Goal: Task Accomplishment & Management: Use online tool/utility

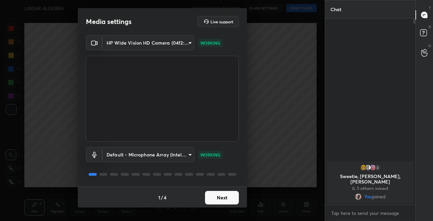
click at [220, 201] on button "Next" at bounding box center [222, 198] width 34 height 14
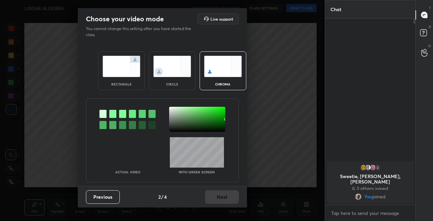
click at [124, 71] on img at bounding box center [121, 66] width 38 height 21
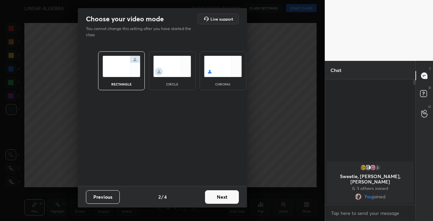
scroll to position [67, 88]
click at [219, 197] on button "Next" at bounding box center [222, 197] width 34 height 14
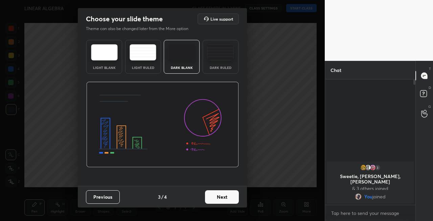
click at [225, 201] on button "Next" at bounding box center [222, 197] width 34 height 14
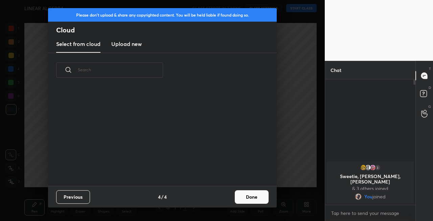
scroll to position [98, 217]
click at [247, 198] on button "Done" at bounding box center [252, 197] width 34 height 14
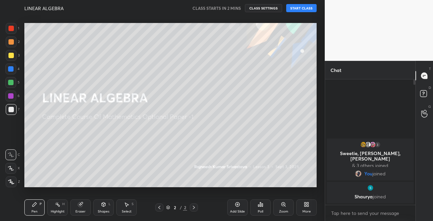
click at [12, 57] on div at bounding box center [10, 55] width 5 height 5
click at [11, 171] on div at bounding box center [10, 168] width 11 height 11
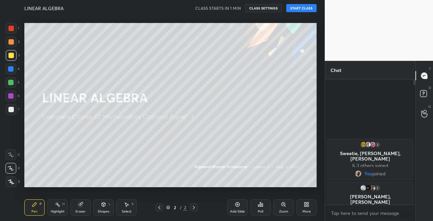
click at [301, 7] on button "START CLASS" at bounding box center [301, 8] width 30 height 8
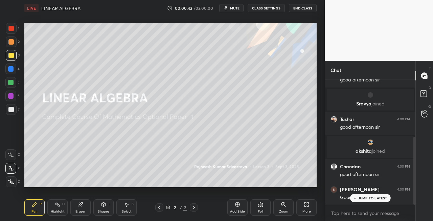
scroll to position [105, 0]
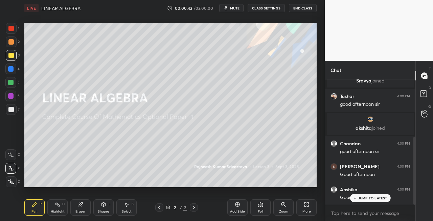
click at [237, 8] on span "mute" at bounding box center [234, 8] width 9 height 5
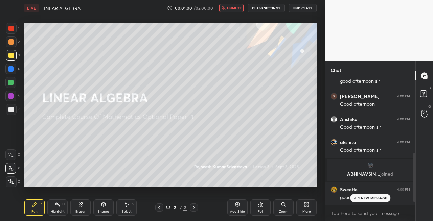
scroll to position [200, 0]
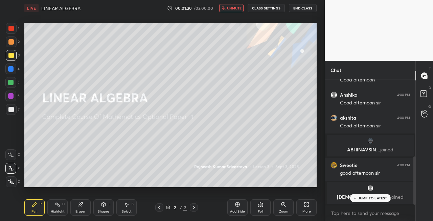
click at [233, 7] on span "unmute" at bounding box center [234, 8] width 15 height 5
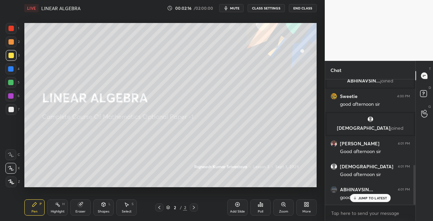
scroll to position [293, 0]
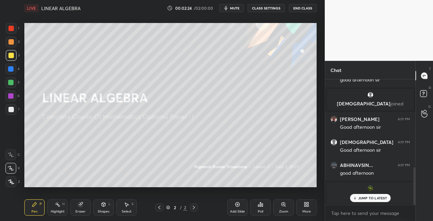
click at [366, 198] on p "JUMP TO LATEST" at bounding box center [372, 198] width 29 height 4
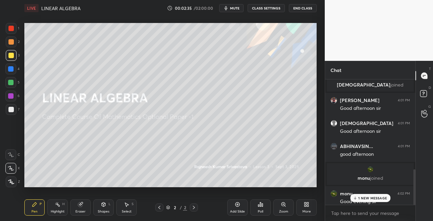
scroll to position [316, 0]
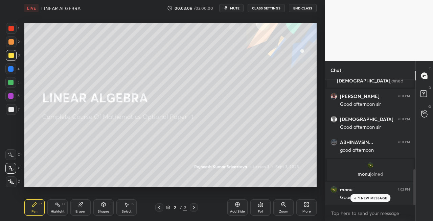
click at [232, 6] on span "mute" at bounding box center [234, 8] width 9 height 5
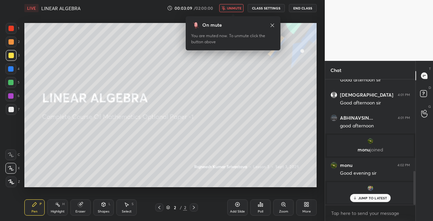
click at [232, 8] on span "unmute" at bounding box center [234, 8] width 15 height 5
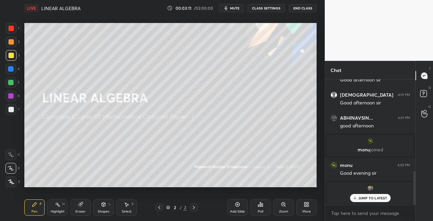
click at [84, 212] on div "Eraser" at bounding box center [80, 211] width 10 height 3
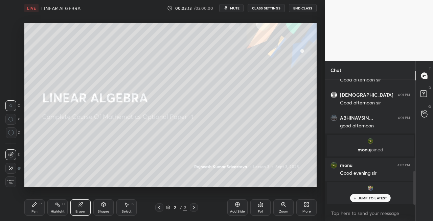
click at [34, 207] on icon at bounding box center [34, 204] width 5 height 5
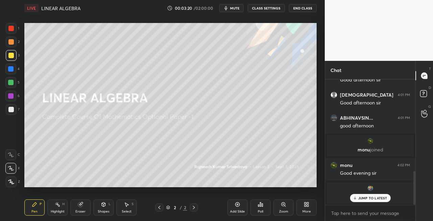
click at [101, 210] on div "Shapes" at bounding box center [103, 211] width 11 height 3
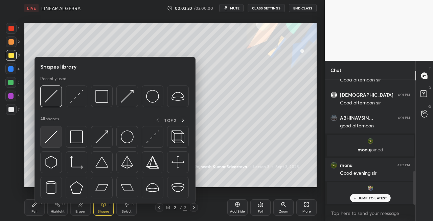
click at [49, 139] on img at bounding box center [51, 136] width 13 height 13
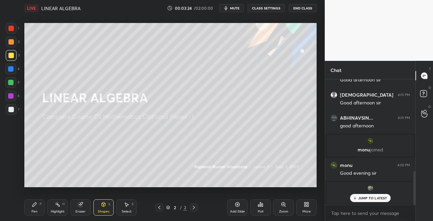
click at [35, 206] on icon at bounding box center [34, 204] width 5 height 5
click at [13, 113] on div at bounding box center [11, 109] width 11 height 11
click at [86, 213] on div "Eraser" at bounding box center [80, 207] width 20 height 16
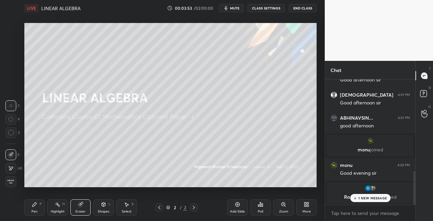
click at [37, 210] on div "Pen" at bounding box center [34, 211] width 6 height 3
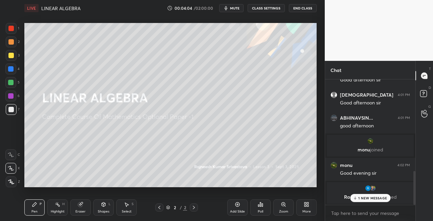
click at [80, 210] on div "Eraser" at bounding box center [80, 211] width 10 height 3
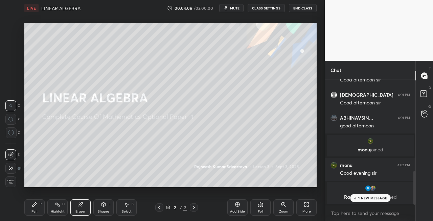
click at [32, 208] on div "Pen P" at bounding box center [34, 207] width 20 height 16
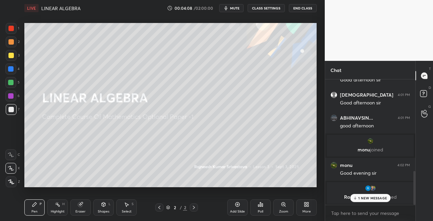
click at [81, 206] on icon at bounding box center [80, 204] width 4 height 4
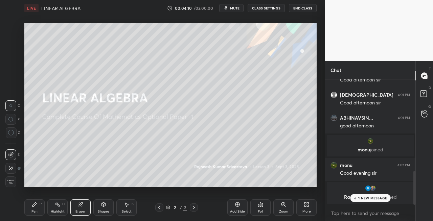
click at [29, 209] on div "Pen P" at bounding box center [34, 207] width 20 height 16
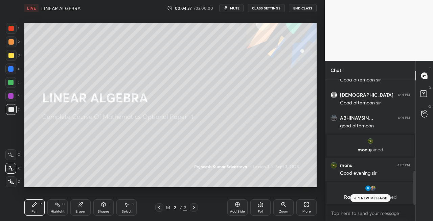
click at [86, 214] on div "Eraser" at bounding box center [80, 207] width 20 height 16
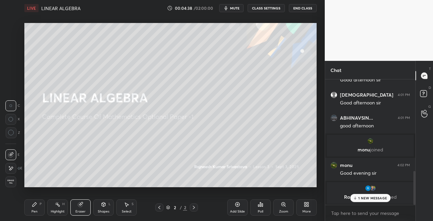
click at [49, 213] on div "Highlight H" at bounding box center [57, 207] width 20 height 16
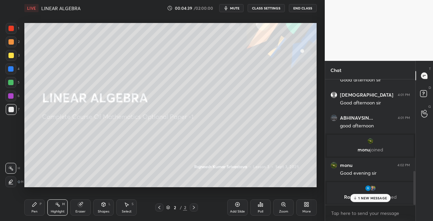
click at [42, 207] on div "Pen P" at bounding box center [34, 207] width 20 height 16
click at [103, 215] on div "Shapes L" at bounding box center [103, 207] width 20 height 16
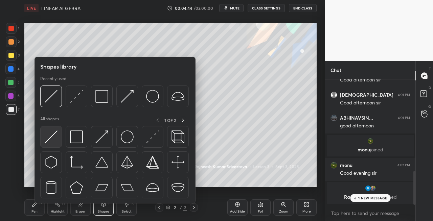
click at [49, 141] on img at bounding box center [51, 136] width 13 height 13
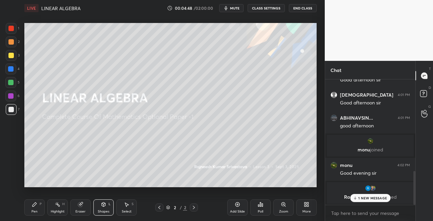
click at [33, 215] on div "Pen P" at bounding box center [34, 207] width 20 height 16
click at [87, 206] on div "Eraser" at bounding box center [80, 207] width 20 height 16
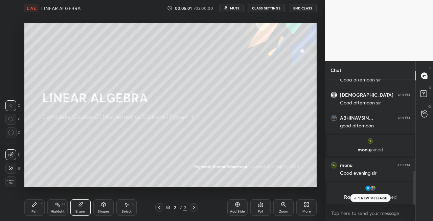
click at [37, 212] on div "Pen" at bounding box center [34, 211] width 6 height 3
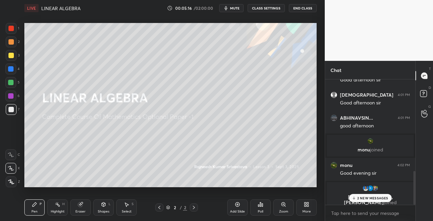
click at [105, 207] on icon at bounding box center [103, 204] width 5 height 5
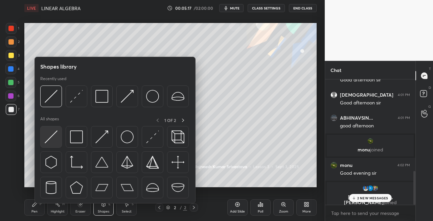
click at [53, 141] on img at bounding box center [51, 136] width 13 height 13
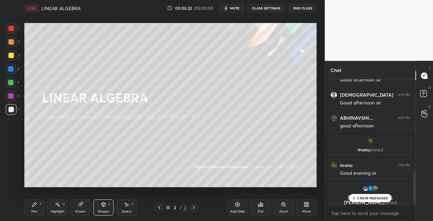
click at [35, 210] on div "Pen" at bounding box center [34, 211] width 6 height 3
click at [14, 57] on div at bounding box center [11, 55] width 11 height 11
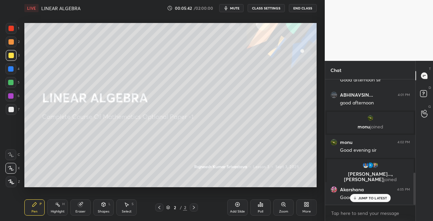
click at [100, 207] on div "Shapes L" at bounding box center [103, 207] width 20 height 16
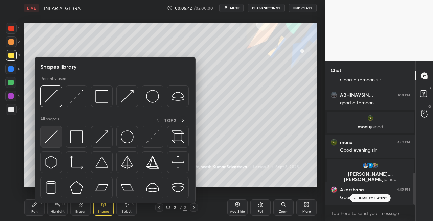
click at [45, 143] on img at bounding box center [51, 136] width 13 height 13
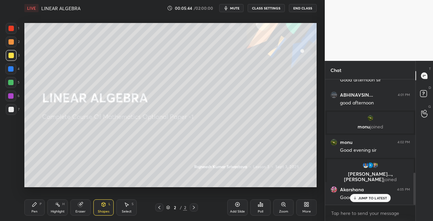
click at [33, 210] on div "Pen" at bounding box center [34, 211] width 6 height 3
click at [15, 114] on div at bounding box center [11, 109] width 11 height 11
click at [79, 209] on div "Eraser" at bounding box center [80, 207] width 20 height 16
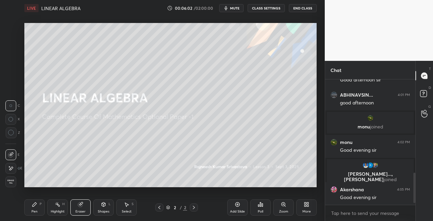
scroll to position [388, 0]
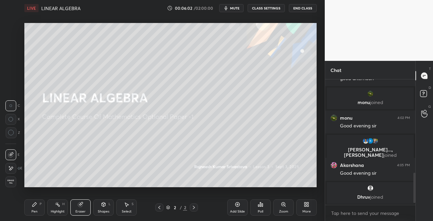
click at [32, 210] on div "Pen" at bounding box center [34, 211] width 6 height 3
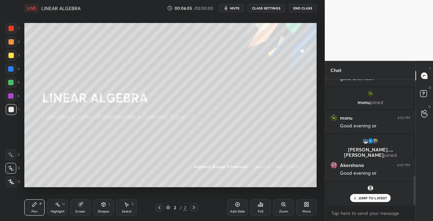
scroll to position [411, 0]
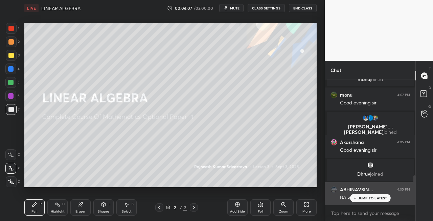
click at [353, 198] on icon at bounding box center [354, 198] width 4 height 4
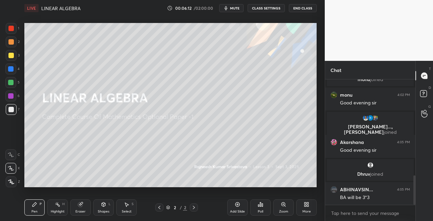
click at [78, 205] on icon at bounding box center [80, 204] width 4 height 4
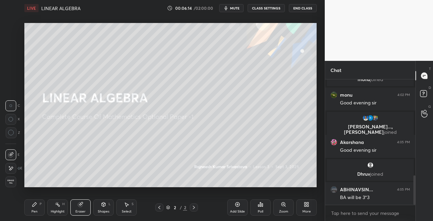
click at [30, 209] on div "Pen P" at bounding box center [34, 207] width 20 height 16
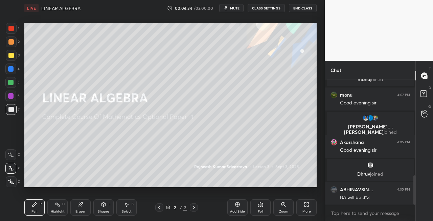
click at [105, 204] on icon at bounding box center [104, 204] width 4 height 4
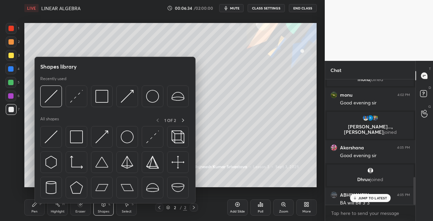
scroll to position [441, 0]
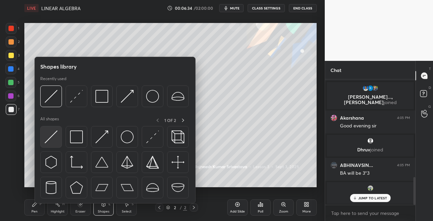
click at [51, 147] on div at bounding box center [51, 137] width 22 height 22
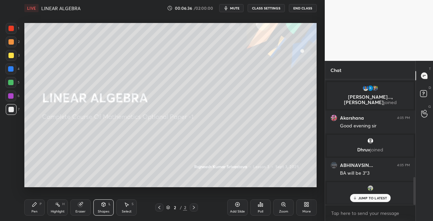
click at [78, 210] on div "Eraser" at bounding box center [80, 211] width 10 height 3
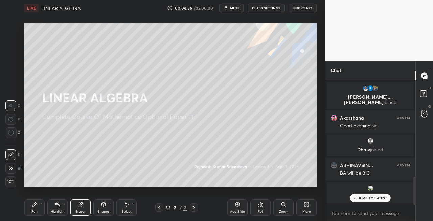
click at [101, 207] on icon at bounding box center [103, 204] width 5 height 5
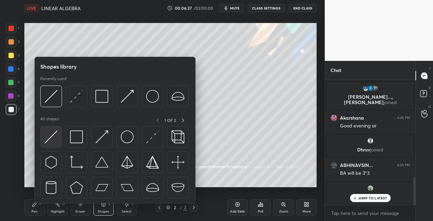
click at [50, 141] on img at bounding box center [51, 136] width 13 height 13
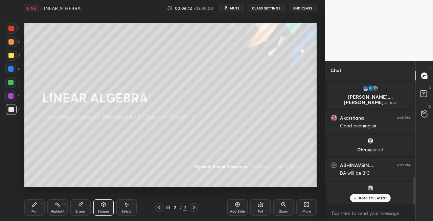
click at [44, 208] on div "Pen P" at bounding box center [34, 207] width 20 height 16
click at [86, 207] on div "Eraser" at bounding box center [80, 207] width 20 height 16
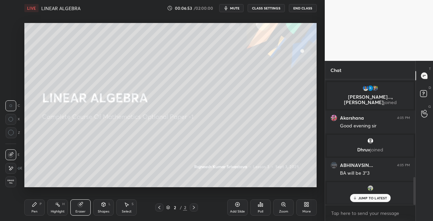
click at [34, 208] on div "Pen P" at bounding box center [34, 207] width 20 height 16
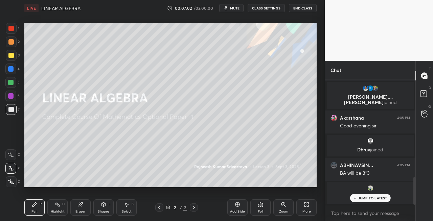
click at [96, 210] on div "Shapes L" at bounding box center [103, 207] width 20 height 16
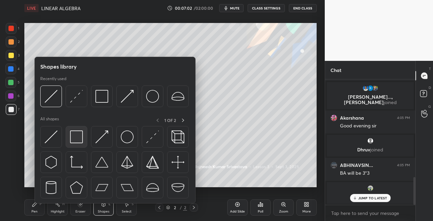
click at [71, 141] on img at bounding box center [76, 136] width 13 height 13
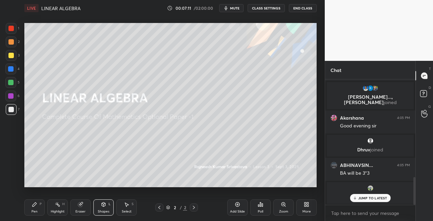
click at [34, 205] on icon at bounding box center [34, 204] width 4 height 4
click at [122, 205] on div "Select S" at bounding box center [126, 207] width 20 height 16
click at [102, 205] on icon at bounding box center [104, 204] width 4 height 4
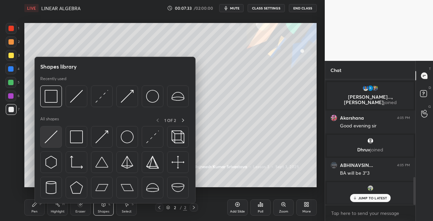
click at [47, 143] on img at bounding box center [51, 136] width 13 height 13
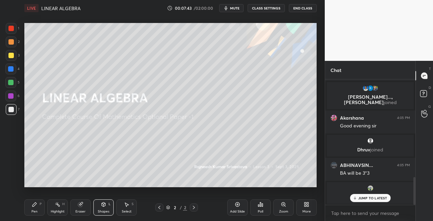
click at [193, 206] on icon at bounding box center [194, 207] width 2 height 3
click at [237, 211] on div "Add Slide" at bounding box center [237, 211] width 15 height 3
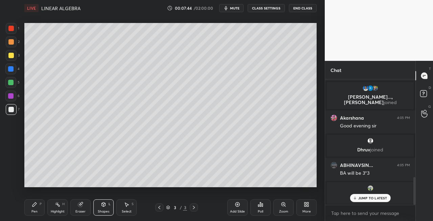
click at [41, 211] on div "Pen P" at bounding box center [34, 207] width 20 height 16
click at [155, 206] on div "3 / 3" at bounding box center [176, 208] width 101 height 8
click at [156, 207] on div at bounding box center [159, 208] width 8 height 8
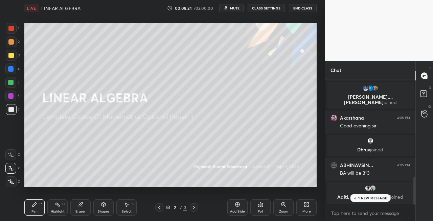
click at [190, 210] on div at bounding box center [194, 208] width 8 height 8
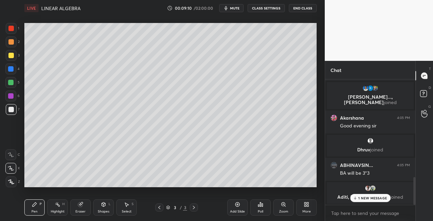
click at [80, 208] on div "Eraser" at bounding box center [80, 207] width 20 height 16
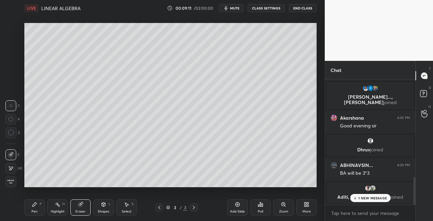
click at [41, 208] on div "Pen P" at bounding box center [34, 207] width 20 height 16
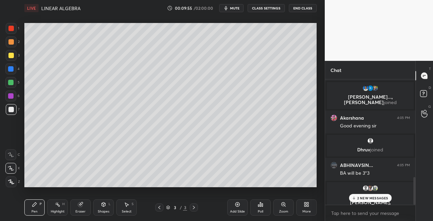
click at [359, 198] on p "2 NEW MESSAGES" at bounding box center [372, 198] width 31 height 4
click at [83, 206] on div "Eraser" at bounding box center [80, 207] width 20 height 16
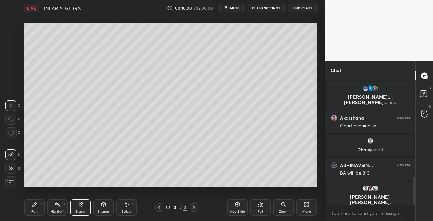
click at [34, 210] on div "Pen" at bounding box center [34, 211] width 6 height 3
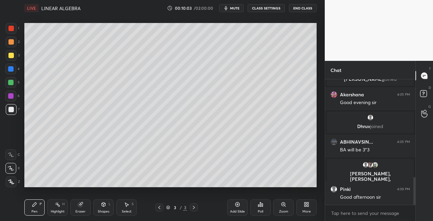
scroll to position [414, 0]
click at [84, 209] on div "Eraser" at bounding box center [80, 207] width 20 height 16
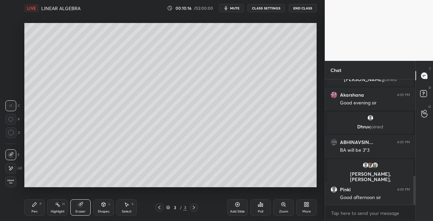
click at [32, 207] on icon at bounding box center [34, 204] width 5 height 5
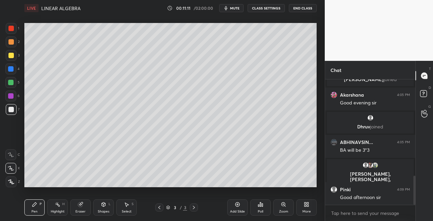
click at [86, 210] on div "Eraser" at bounding box center [80, 207] width 20 height 16
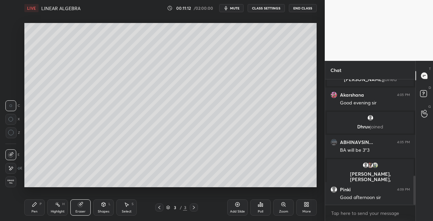
click at [33, 210] on div "Pen" at bounding box center [34, 211] width 6 height 3
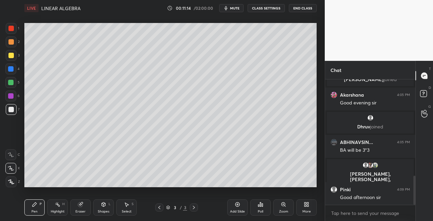
click at [85, 207] on div "Eraser" at bounding box center [80, 207] width 20 height 16
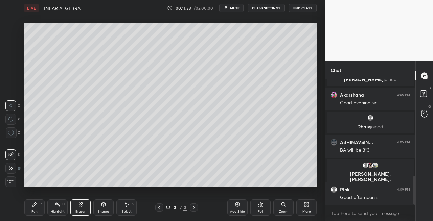
click at [30, 211] on div "Pen P" at bounding box center [34, 207] width 20 height 16
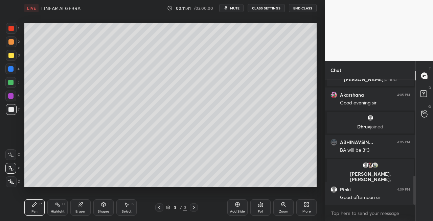
click at [82, 208] on div "Eraser" at bounding box center [80, 207] width 20 height 16
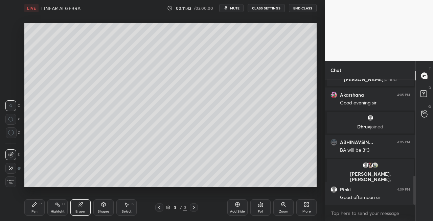
click at [41, 206] on div "P" at bounding box center [41, 203] width 2 height 3
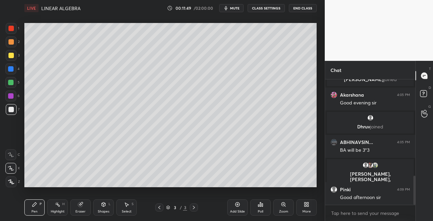
click at [83, 207] on div "Eraser" at bounding box center [80, 207] width 20 height 16
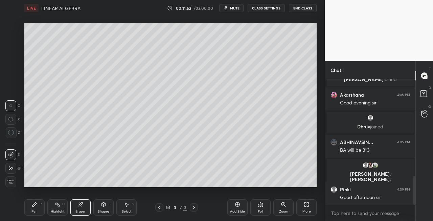
click at [31, 209] on div "Pen P" at bounding box center [34, 207] width 20 height 16
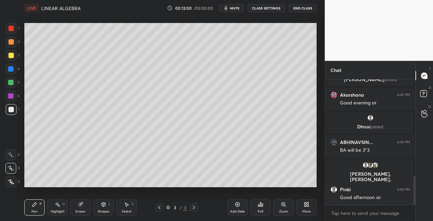
click at [88, 205] on div "Eraser" at bounding box center [80, 207] width 20 height 16
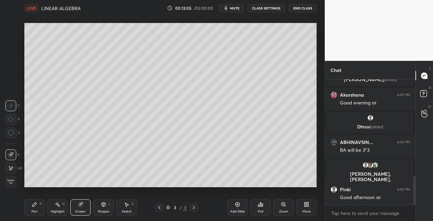
click at [37, 207] on div "Pen P" at bounding box center [34, 207] width 20 height 16
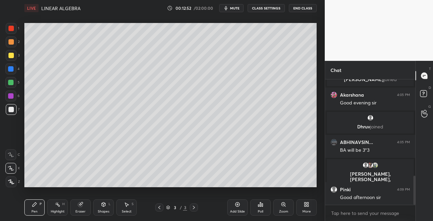
click at [79, 208] on div "Eraser" at bounding box center [80, 207] width 20 height 16
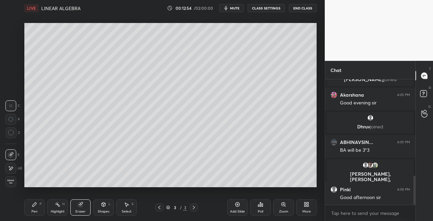
click at [37, 208] on div "Pen P" at bounding box center [34, 207] width 20 height 16
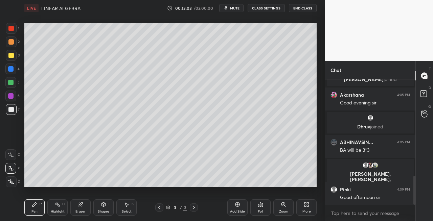
click at [101, 211] on div "Shapes" at bounding box center [103, 211] width 11 height 3
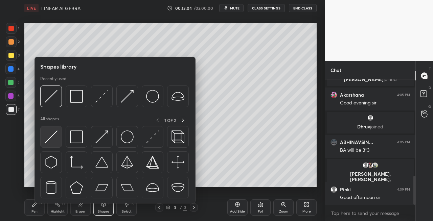
click at [49, 141] on img at bounding box center [51, 136] width 13 height 13
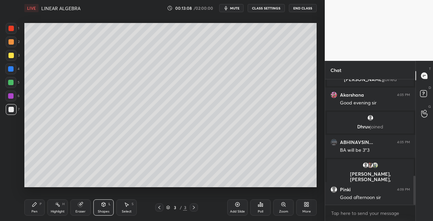
click at [104, 211] on div "Shapes" at bounding box center [103, 211] width 11 height 3
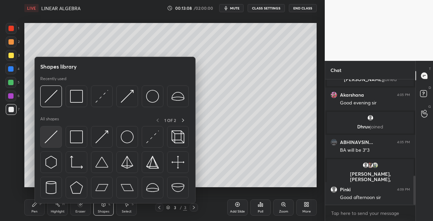
click at [53, 144] on div at bounding box center [51, 137] width 22 height 22
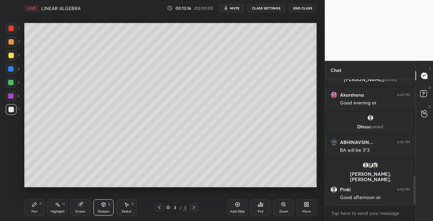
scroll to position [437, 0]
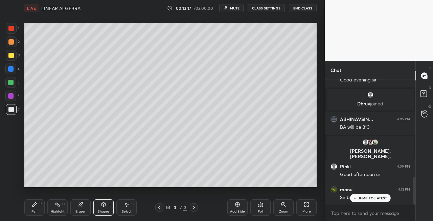
click at [82, 211] on div "Eraser" at bounding box center [80, 211] width 10 height 3
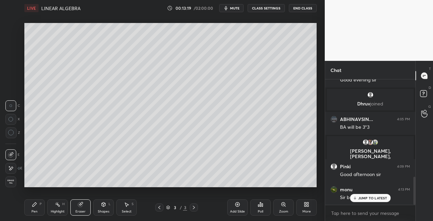
click at [100, 208] on div "Shapes L" at bounding box center [103, 207] width 20 height 16
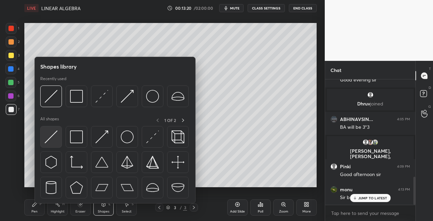
click at [46, 143] on img at bounding box center [51, 136] width 13 height 13
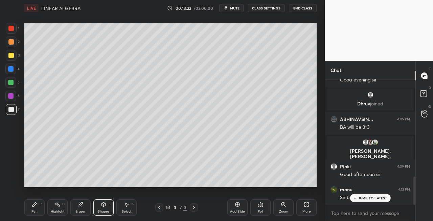
click at [161, 209] on icon at bounding box center [159, 207] width 5 height 5
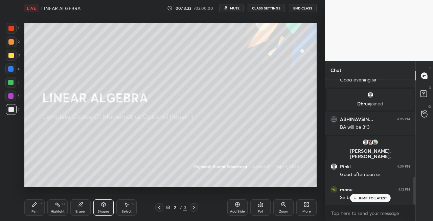
click at [104, 205] on icon at bounding box center [104, 204] width 4 height 4
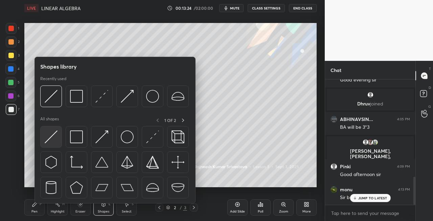
click at [47, 141] on img at bounding box center [51, 136] width 13 height 13
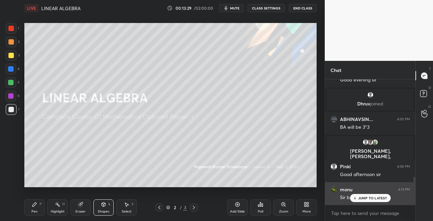
click at [359, 197] on p "JUMP TO LATEST" at bounding box center [372, 198] width 29 height 4
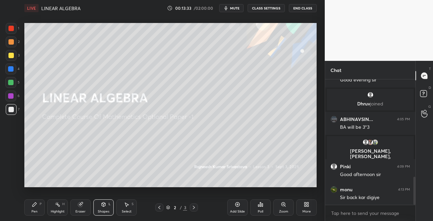
click at [81, 213] on div "Eraser" at bounding box center [80, 211] width 10 height 3
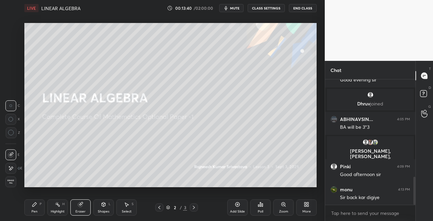
click at [101, 209] on div "Shapes L" at bounding box center [103, 207] width 20 height 16
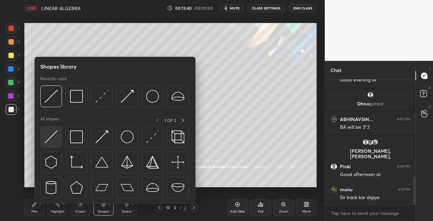
click at [46, 140] on img at bounding box center [51, 136] width 13 height 13
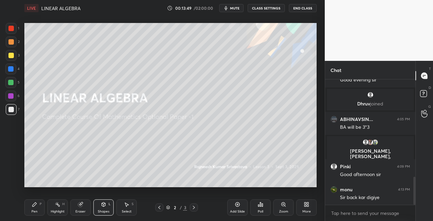
click at [195, 207] on icon at bounding box center [193, 207] width 5 height 5
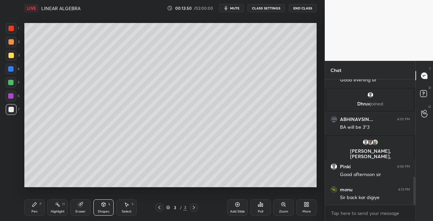
click at [193, 210] on icon at bounding box center [193, 207] width 5 height 5
click at [159, 210] on icon at bounding box center [159, 207] width 5 height 5
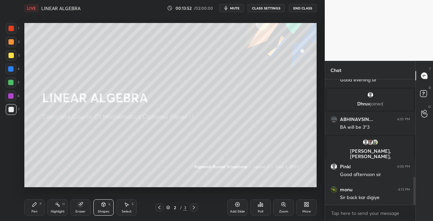
click at [243, 6] on button "mute" at bounding box center [231, 8] width 24 height 8
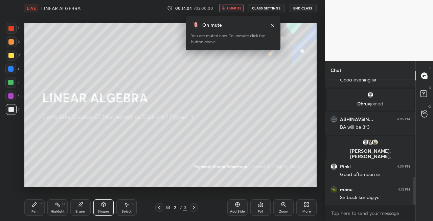
click at [236, 7] on span "unmute" at bounding box center [234, 8] width 15 height 5
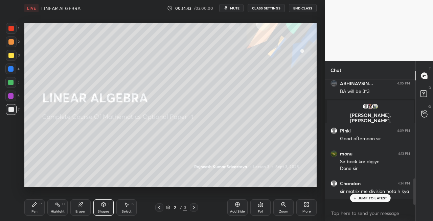
scroll to position [496, 0]
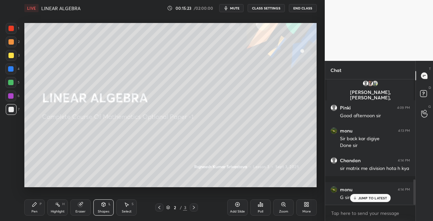
click at [196, 208] on icon at bounding box center [193, 207] width 5 height 5
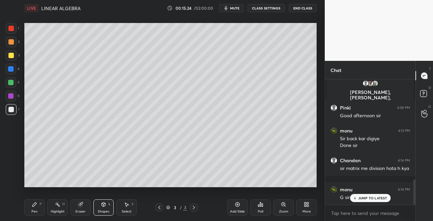
click at [194, 209] on icon at bounding box center [193, 207] width 5 height 5
click at [193, 208] on icon at bounding box center [193, 207] width 5 height 5
click at [193, 209] on icon at bounding box center [193, 207] width 5 height 5
click at [235, 210] on div "Add Slide" at bounding box center [237, 211] width 15 height 3
click at [39, 201] on div "Pen P" at bounding box center [34, 207] width 20 height 16
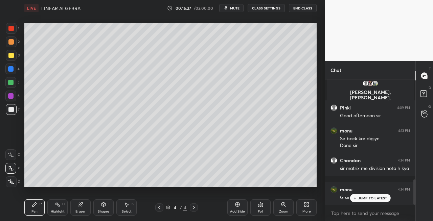
click at [7, 59] on div at bounding box center [11, 55] width 11 height 11
click at [101, 200] on div "Shapes L" at bounding box center [103, 207] width 20 height 16
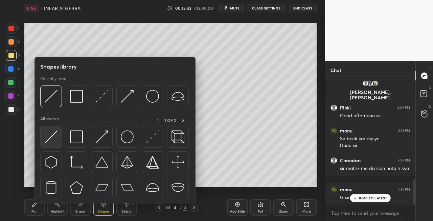
click at [53, 134] on img at bounding box center [51, 136] width 13 height 13
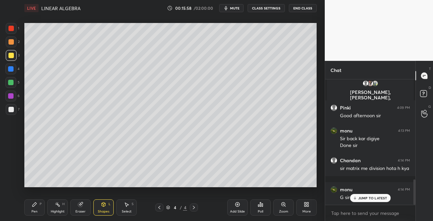
click at [34, 213] on div "Pen" at bounding box center [34, 211] width 6 height 3
click at [78, 204] on icon at bounding box center [80, 204] width 4 height 4
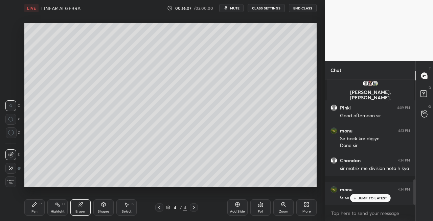
click at [102, 209] on div "Shapes L" at bounding box center [103, 207] width 20 height 16
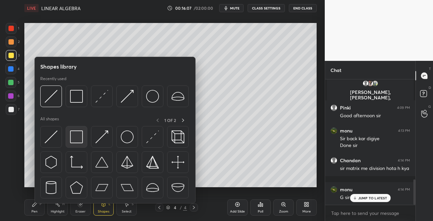
click at [73, 136] on img at bounding box center [76, 136] width 13 height 13
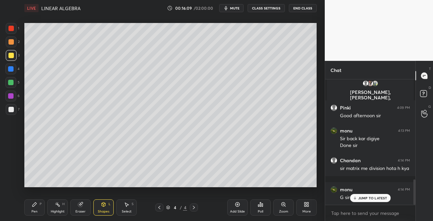
click at [11, 109] on div at bounding box center [10, 109] width 5 height 5
click at [101, 211] on div "Shapes" at bounding box center [103, 211] width 11 height 3
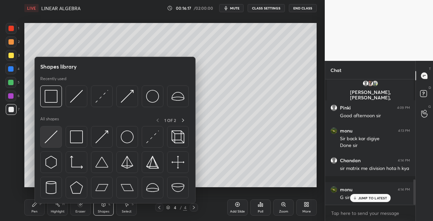
click at [49, 138] on img at bounding box center [51, 136] width 13 height 13
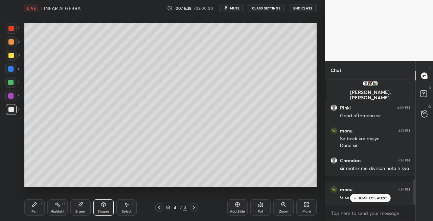
click at [34, 207] on div "Pen P" at bounding box center [34, 207] width 20 height 16
click at [9, 43] on div at bounding box center [10, 41] width 5 height 5
click at [14, 111] on div at bounding box center [11, 109] width 11 height 11
click at [81, 210] on div "Eraser" at bounding box center [80, 211] width 10 height 3
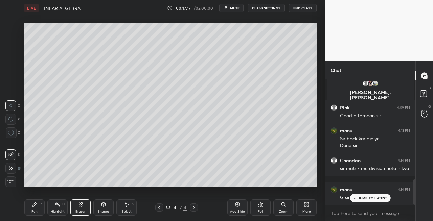
click at [34, 205] on icon at bounding box center [34, 204] width 4 height 4
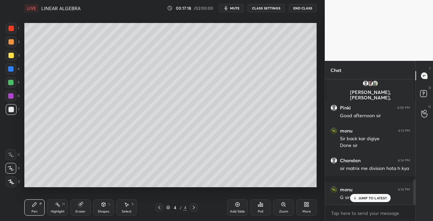
click at [35, 213] on div "Pen" at bounding box center [34, 211] width 6 height 3
click at [94, 209] on div "Shapes L" at bounding box center [103, 207] width 20 height 16
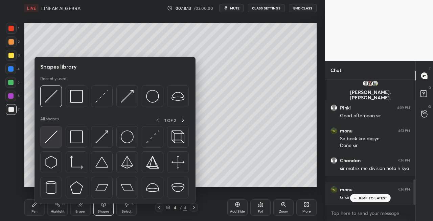
click at [48, 142] on img at bounding box center [51, 136] width 13 height 13
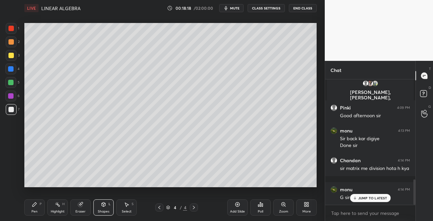
click at [80, 213] on div "Eraser" at bounding box center [80, 211] width 10 height 3
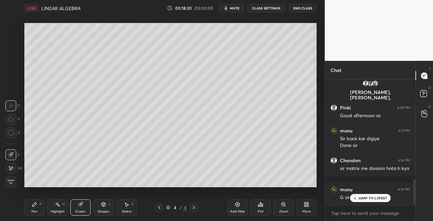
click at [39, 212] on div "Pen P" at bounding box center [34, 207] width 20 height 16
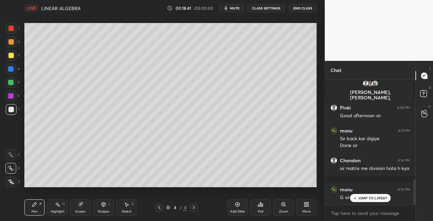
click at [98, 209] on div "Shapes L" at bounding box center [103, 207] width 20 height 16
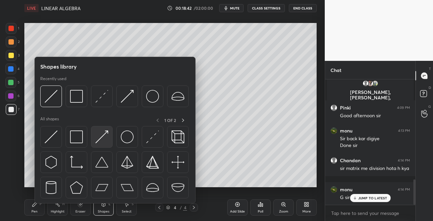
click at [97, 139] on img at bounding box center [101, 136] width 13 height 13
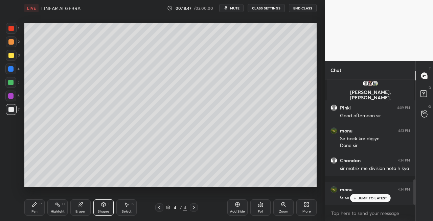
click at [34, 204] on icon at bounding box center [34, 204] width 4 height 4
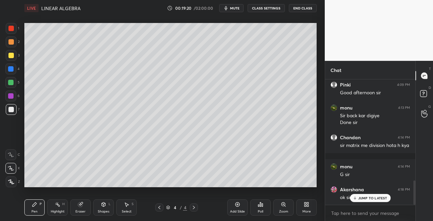
click at [193, 206] on icon at bounding box center [193, 207] width 5 height 5
click at [232, 211] on div "Add Slide" at bounding box center [237, 211] width 15 height 3
click at [11, 57] on div at bounding box center [10, 55] width 5 height 5
click at [98, 207] on div "Shapes L" at bounding box center [103, 207] width 20 height 16
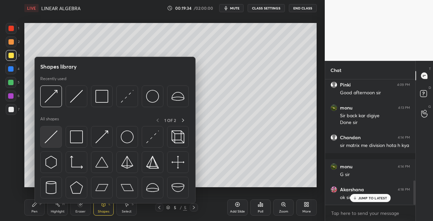
click at [46, 137] on img at bounding box center [51, 136] width 13 height 13
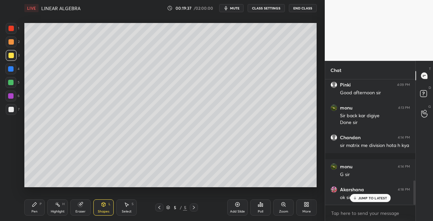
click at [10, 110] on div at bounding box center [10, 109] width 5 height 5
click at [32, 199] on div "Pen P" at bounding box center [34, 207] width 20 height 16
click at [83, 209] on div "Eraser" at bounding box center [80, 207] width 20 height 16
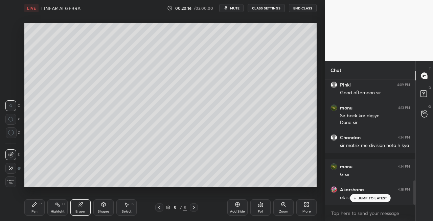
click at [33, 207] on icon at bounding box center [34, 204] width 5 height 5
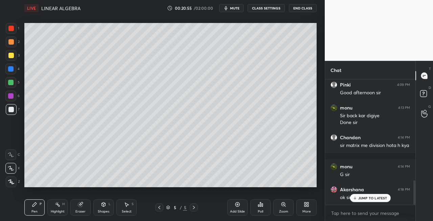
click at [83, 208] on div "Eraser" at bounding box center [80, 207] width 20 height 16
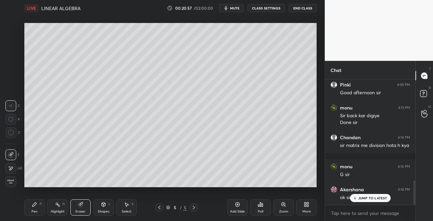
click at [35, 208] on div "Pen P" at bounding box center [34, 207] width 20 height 16
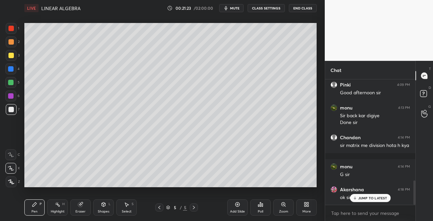
click at [79, 204] on icon at bounding box center [80, 204] width 4 height 4
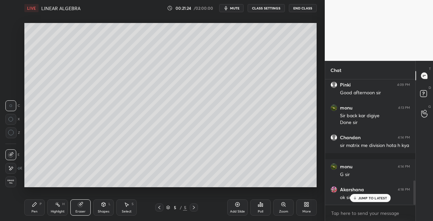
click at [28, 212] on div "Pen P" at bounding box center [34, 207] width 20 height 16
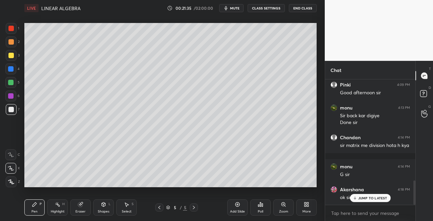
click at [85, 209] on div "Eraser" at bounding box center [80, 207] width 20 height 16
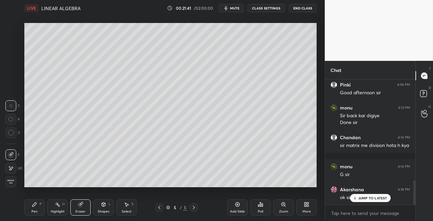
click at [87, 208] on div "Eraser" at bounding box center [80, 207] width 20 height 16
click at [36, 211] on div "Pen" at bounding box center [34, 211] width 6 height 3
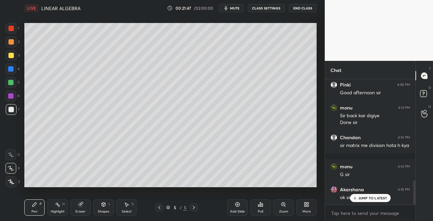
click at [81, 200] on div "Eraser" at bounding box center [80, 207] width 20 height 16
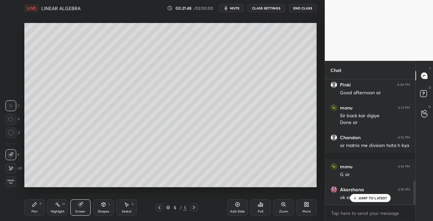
click at [32, 208] on div "Pen P" at bounding box center [34, 207] width 20 height 16
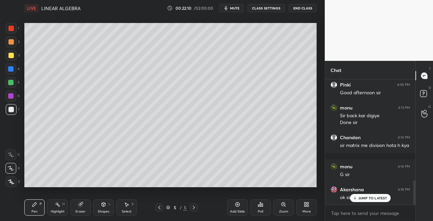
scroll to position [548, 0]
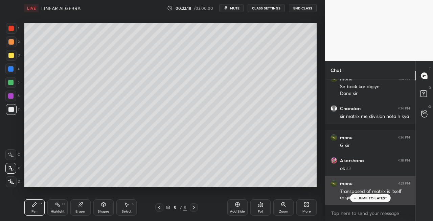
click at [357, 199] on icon at bounding box center [354, 198] width 4 height 4
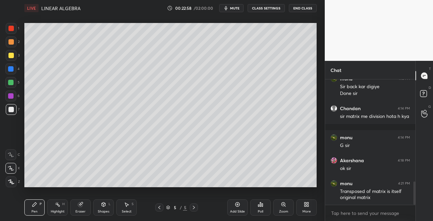
click at [82, 208] on div "Eraser" at bounding box center [80, 207] width 20 height 16
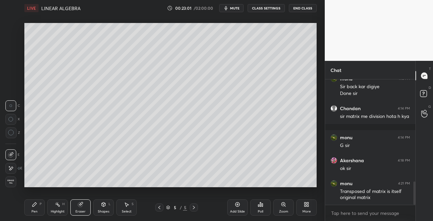
click at [37, 208] on div "Pen P" at bounding box center [34, 207] width 20 height 16
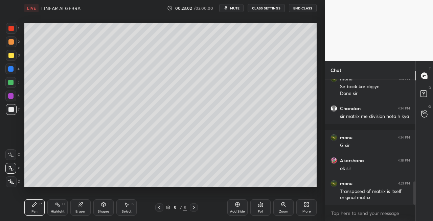
click at [16, 54] on div at bounding box center [11, 55] width 11 height 11
click at [104, 207] on icon at bounding box center [103, 204] width 5 height 5
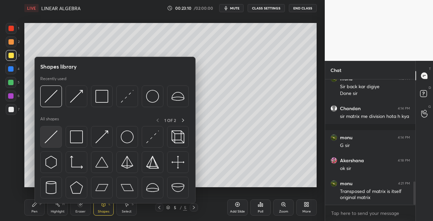
click at [41, 133] on div at bounding box center [51, 137] width 22 height 22
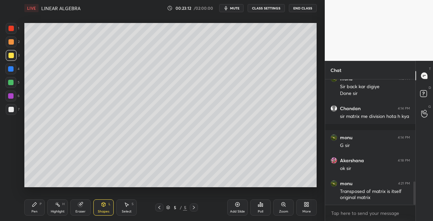
click at [41, 202] on div "P" at bounding box center [41, 203] width 2 height 3
click at [18, 111] on div "7" at bounding box center [13, 109] width 14 height 11
click at [195, 208] on icon at bounding box center [193, 207] width 5 height 5
click at [234, 212] on div "Add Slide" at bounding box center [237, 211] width 15 height 3
click at [78, 212] on div "Eraser" at bounding box center [80, 211] width 10 height 3
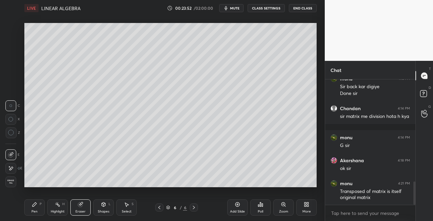
click at [37, 207] on div "Pen P" at bounding box center [34, 207] width 20 height 16
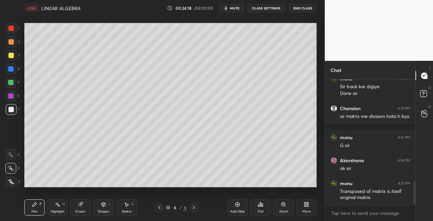
click at [160, 211] on div at bounding box center [159, 208] width 8 height 8
click at [194, 209] on icon at bounding box center [193, 207] width 5 height 5
click at [158, 207] on icon at bounding box center [159, 207] width 5 height 5
click at [194, 209] on icon at bounding box center [193, 207] width 5 height 5
click at [162, 209] on icon at bounding box center [159, 207] width 5 height 5
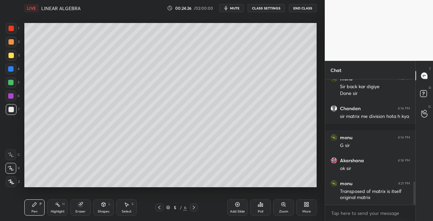
click at [159, 207] on icon at bounding box center [159, 207] width 2 height 3
click at [195, 208] on icon at bounding box center [193, 207] width 5 height 5
click at [192, 210] on icon at bounding box center [193, 207] width 5 height 5
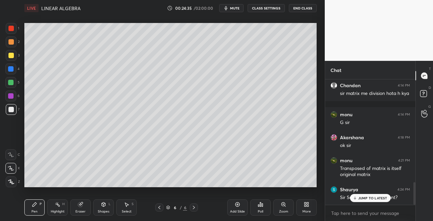
click at [16, 57] on div at bounding box center [11, 55] width 11 height 11
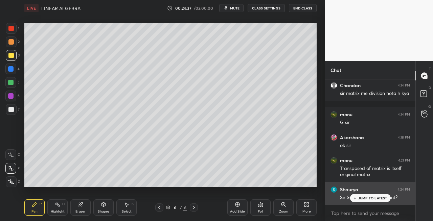
click at [359, 199] on p "JUMP TO LATEST" at bounding box center [372, 198] width 29 height 4
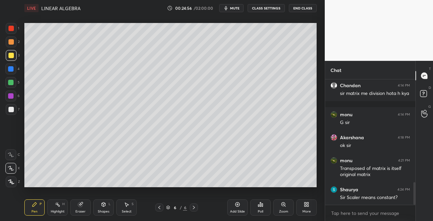
click at [104, 206] on icon at bounding box center [104, 204] width 4 height 4
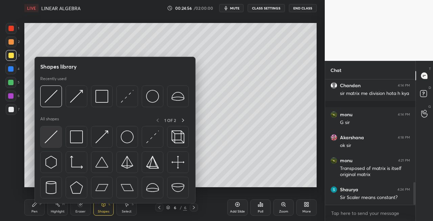
click at [45, 138] on img at bounding box center [51, 136] width 13 height 13
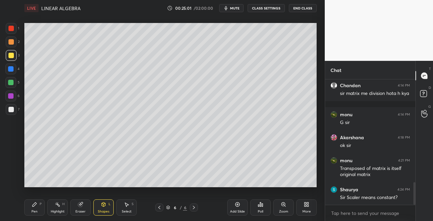
click at [33, 210] on div "Pen" at bounding box center [34, 211] width 6 height 3
click at [11, 112] on div at bounding box center [10, 109] width 5 height 5
click at [82, 207] on div "Eraser" at bounding box center [80, 207] width 20 height 16
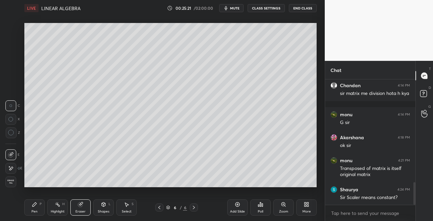
click at [34, 206] on icon at bounding box center [34, 204] width 5 height 5
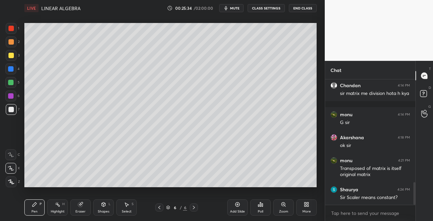
click at [77, 203] on div "Eraser" at bounding box center [80, 207] width 20 height 16
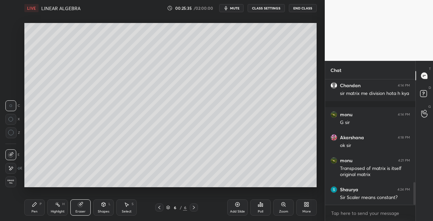
click at [33, 206] on icon at bounding box center [34, 204] width 4 height 4
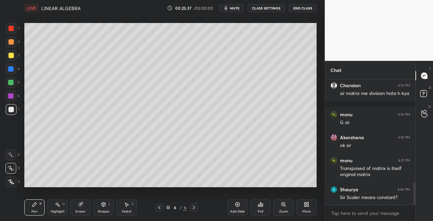
click at [81, 213] on div "Eraser" at bounding box center [80, 211] width 10 height 3
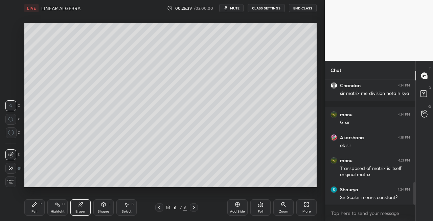
click at [39, 207] on div "Pen P" at bounding box center [34, 207] width 20 height 16
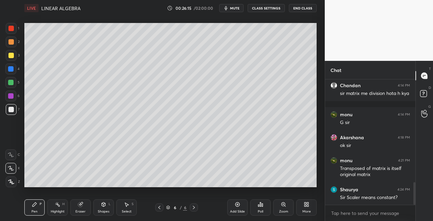
click at [9, 56] on div at bounding box center [10, 55] width 5 height 5
click at [157, 208] on icon at bounding box center [159, 207] width 5 height 5
click at [192, 208] on icon at bounding box center [193, 207] width 5 height 5
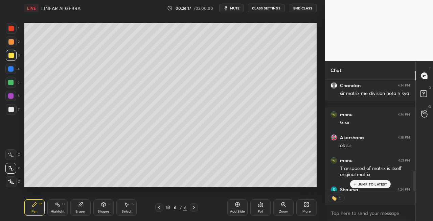
scroll to position [571, 0]
click at [104, 208] on div "Shapes L" at bounding box center [103, 207] width 20 height 16
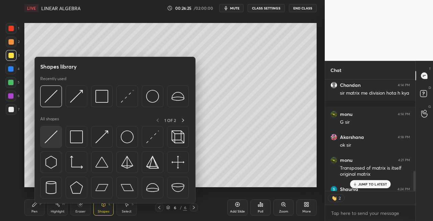
click at [47, 137] on img at bounding box center [51, 136] width 13 height 13
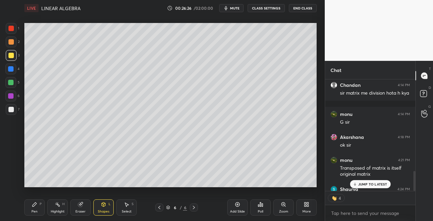
click at [35, 200] on div "Pen P" at bounding box center [34, 207] width 20 height 16
click at [13, 110] on div at bounding box center [10, 109] width 5 height 5
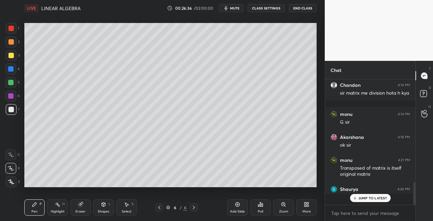
scroll to position [571, 0]
click at [158, 208] on icon at bounding box center [159, 207] width 5 height 5
click at [158, 209] on icon at bounding box center [159, 207] width 5 height 5
click at [192, 208] on icon at bounding box center [193, 207] width 5 height 5
click at [194, 208] on icon at bounding box center [193, 207] width 5 height 5
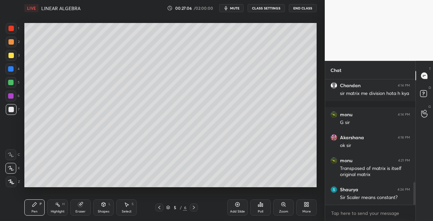
click at [194, 206] on icon at bounding box center [193, 207] width 5 height 5
click at [84, 211] on div "Eraser" at bounding box center [80, 211] width 10 height 3
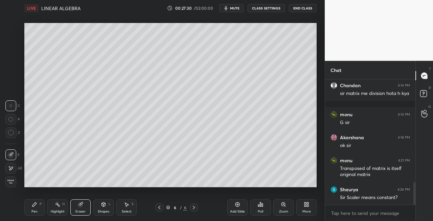
click at [33, 208] on div "Pen P" at bounding box center [34, 207] width 20 height 16
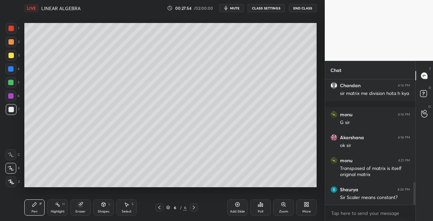
click at [193, 208] on icon at bounding box center [193, 207] width 5 height 5
click at [233, 208] on div "Add Slide" at bounding box center [237, 207] width 20 height 16
click at [79, 206] on icon at bounding box center [80, 204] width 4 height 4
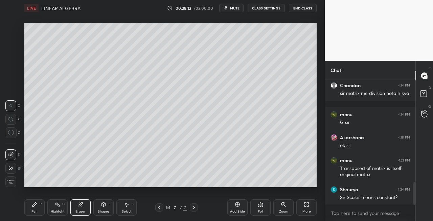
click at [37, 213] on div "Pen" at bounding box center [34, 211] width 6 height 3
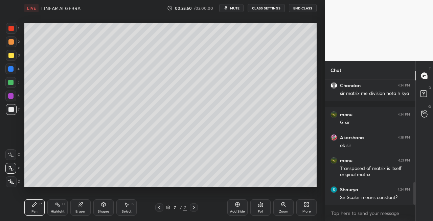
click at [103, 209] on div "Shapes L" at bounding box center [103, 207] width 20 height 16
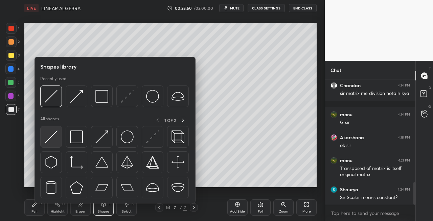
click at [50, 140] on img at bounding box center [51, 136] width 13 height 13
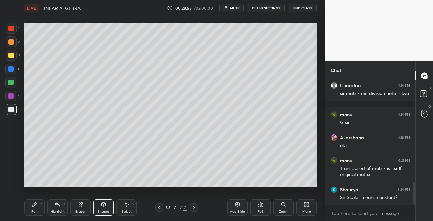
click at [158, 209] on icon at bounding box center [159, 207] width 5 height 5
click at [191, 208] on icon at bounding box center [193, 207] width 5 height 5
click at [40, 211] on div "Pen P" at bounding box center [34, 207] width 20 height 16
click at [12, 59] on div at bounding box center [11, 55] width 11 height 11
click at [162, 209] on div at bounding box center [159, 208] width 8 height 8
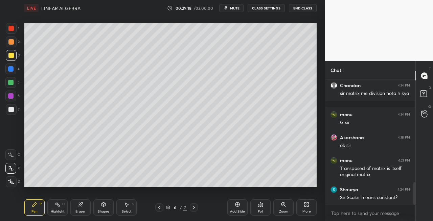
click at [197, 210] on div at bounding box center [194, 208] width 8 height 8
click at [102, 204] on icon at bounding box center [104, 204] width 4 height 4
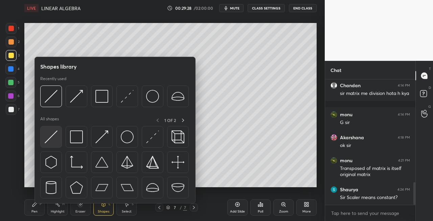
click at [47, 138] on img at bounding box center [51, 136] width 13 height 13
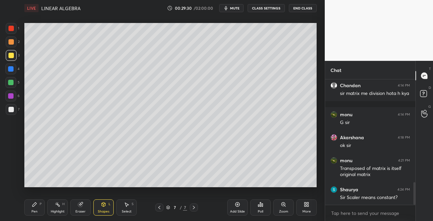
click at [36, 206] on icon at bounding box center [34, 204] width 5 height 5
click at [75, 209] on div "Eraser" at bounding box center [80, 207] width 20 height 16
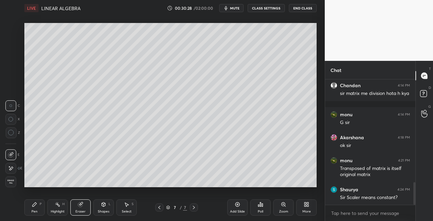
click at [36, 207] on div "Pen P" at bounding box center [34, 207] width 20 height 16
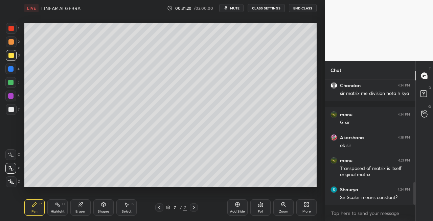
click at [73, 206] on div "Eraser" at bounding box center [80, 207] width 20 height 16
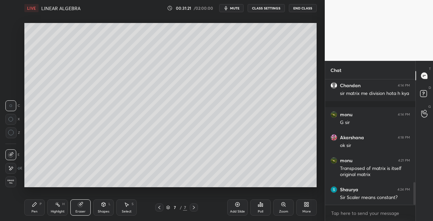
click at [31, 208] on div "Pen P" at bounding box center [34, 207] width 20 height 16
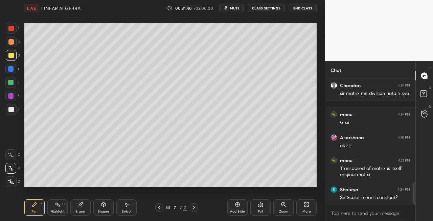
click at [10, 114] on div at bounding box center [11, 109] width 11 height 11
click at [101, 202] on icon at bounding box center [103, 204] width 5 height 5
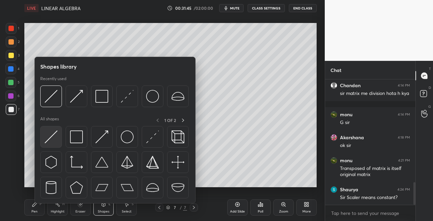
click at [45, 136] on img at bounding box center [51, 136] width 13 height 13
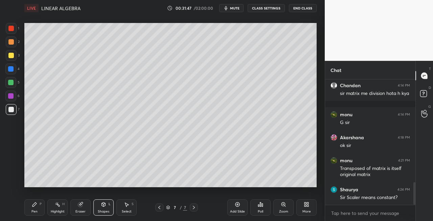
click at [32, 211] on div "Pen" at bounding box center [34, 211] width 6 height 3
click at [159, 207] on icon at bounding box center [159, 207] width 5 height 5
click at [161, 208] on icon at bounding box center [159, 207] width 5 height 5
click at [161, 209] on icon at bounding box center [159, 207] width 5 height 5
click at [11, 83] on div at bounding box center [10, 82] width 5 height 5
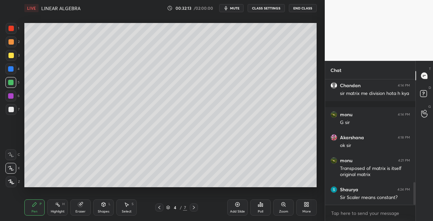
click at [14, 29] on div at bounding box center [10, 28] width 5 height 5
click at [194, 209] on icon at bounding box center [193, 207] width 5 height 5
click at [197, 208] on div at bounding box center [194, 208] width 8 height 8
click at [197, 209] on div at bounding box center [194, 208] width 8 height 8
click at [198, 206] on div "7 / 7" at bounding box center [176, 208] width 101 height 8
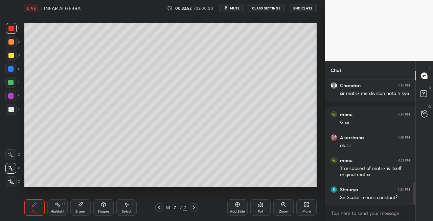
click at [13, 109] on div at bounding box center [10, 109] width 5 height 5
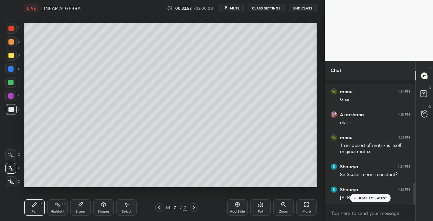
scroll to position [617, 0]
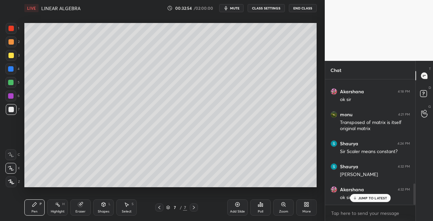
click at [82, 208] on div "Eraser" at bounding box center [80, 207] width 20 height 16
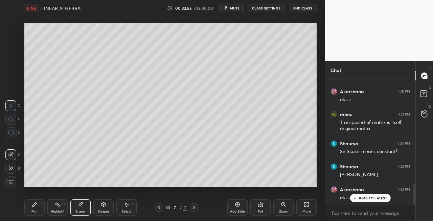
click at [36, 210] on div "Pen" at bounding box center [34, 211] width 6 height 3
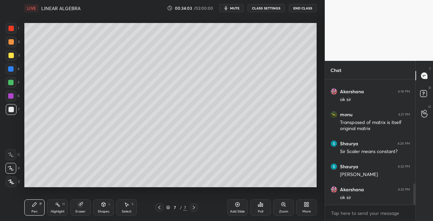
click at [76, 211] on div "Eraser" at bounding box center [80, 211] width 10 height 3
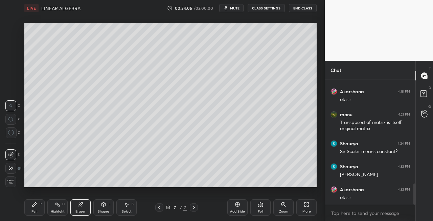
click at [36, 211] on div "Pen" at bounding box center [34, 211] width 6 height 3
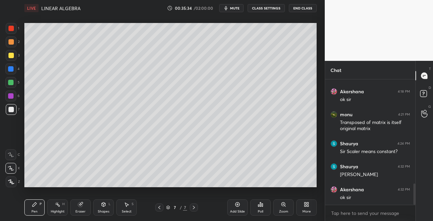
click at [151, 187] on div "Setting up your live class Poll for secs No correct answer Start poll" at bounding box center [170, 105] width 297 height 178
click at [157, 188] on div "Setting up your live class Poll for secs No correct answer Start poll" at bounding box center [170, 105] width 297 height 178
click at [81, 208] on div "Eraser" at bounding box center [80, 207] width 20 height 16
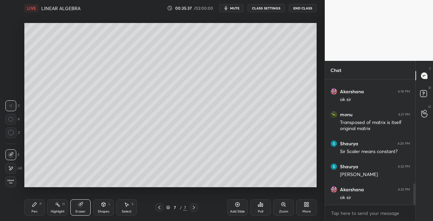
click at [28, 208] on div "Pen P" at bounding box center [34, 207] width 20 height 16
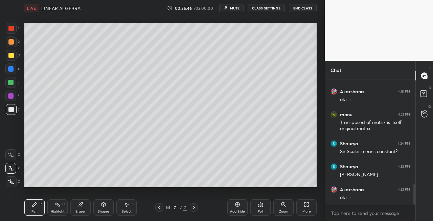
click at [83, 213] on div "Eraser" at bounding box center [80, 211] width 10 height 3
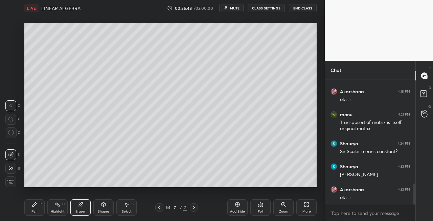
click at [37, 210] on div "Pen" at bounding box center [34, 211] width 6 height 3
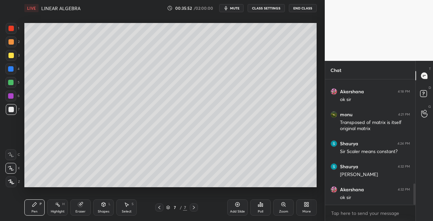
click at [194, 208] on icon at bounding box center [193, 207] width 5 height 5
click at [230, 209] on div "Add Slide" at bounding box center [237, 207] width 20 height 16
click at [81, 210] on div "Eraser" at bounding box center [80, 211] width 10 height 3
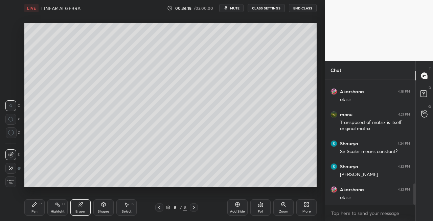
click at [35, 210] on div "Pen" at bounding box center [34, 211] width 6 height 3
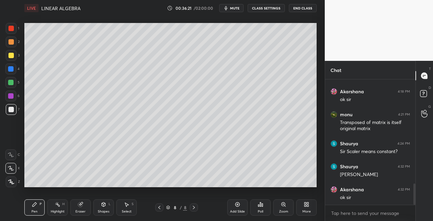
click at [159, 208] on icon at bounding box center [159, 207] width 5 height 5
click at [194, 208] on icon at bounding box center [194, 207] width 2 height 3
click at [81, 211] on div "Eraser" at bounding box center [80, 211] width 10 height 3
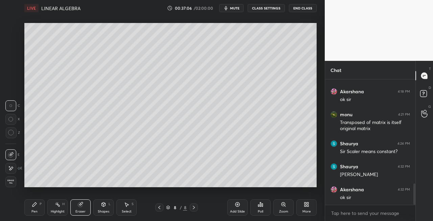
click at [35, 208] on div "Pen P" at bounding box center [34, 207] width 20 height 16
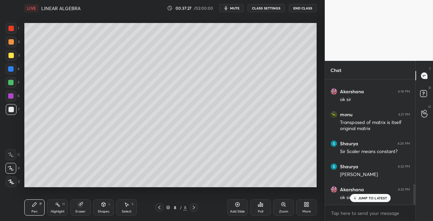
scroll to position [641, 0]
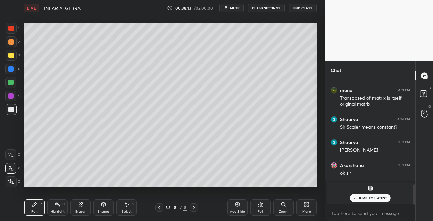
click at [77, 208] on div "Eraser" at bounding box center [80, 207] width 20 height 16
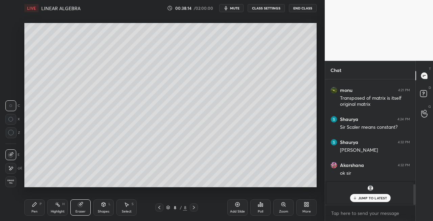
click at [39, 211] on div "Pen P" at bounding box center [34, 207] width 20 height 16
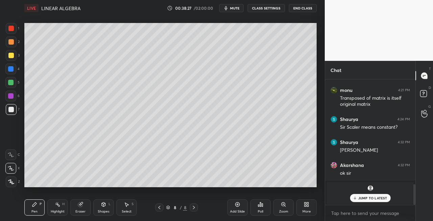
click at [103, 210] on div "Shapes" at bounding box center [103, 211] width 11 height 3
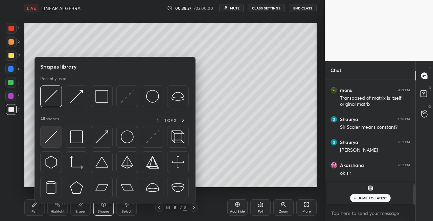
click at [45, 143] on img at bounding box center [51, 136] width 13 height 13
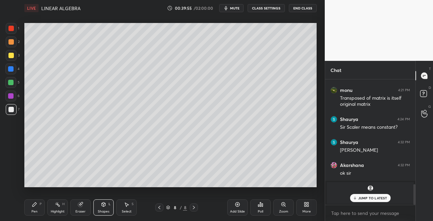
click at [160, 210] on icon at bounding box center [159, 207] width 5 height 5
click at [194, 206] on icon at bounding box center [193, 207] width 5 height 5
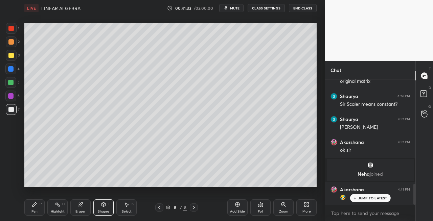
scroll to position [622, 0]
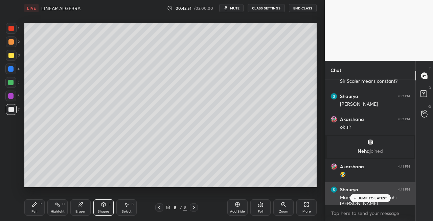
click at [364, 195] on div "JUMP TO LATEST" at bounding box center [370, 198] width 41 height 8
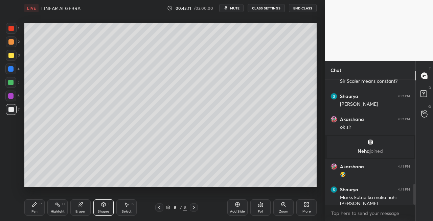
click at [159, 206] on icon at bounding box center [159, 207] width 5 height 5
click at [198, 208] on div "7 / 8" at bounding box center [176, 208] width 101 height 8
click at [192, 209] on icon at bounding box center [193, 207] width 5 height 5
click at [156, 208] on div at bounding box center [159, 208] width 8 height 8
click at [192, 208] on icon at bounding box center [193, 207] width 5 height 5
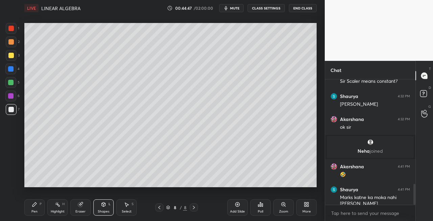
click at [41, 217] on div "Pen P Highlight H Eraser Shapes L Select S 8 / 8 Add Slide Poll Zoom More" at bounding box center [170, 207] width 292 height 27
click at [33, 210] on div "Pen" at bounding box center [34, 211] width 6 height 3
click at [13, 58] on div at bounding box center [11, 55] width 11 height 11
click at [104, 207] on icon at bounding box center [103, 204] width 5 height 5
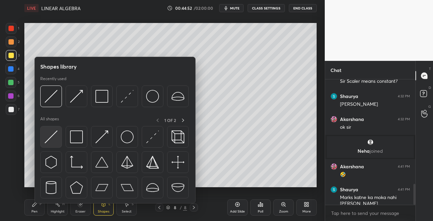
click at [46, 139] on img at bounding box center [51, 136] width 13 height 13
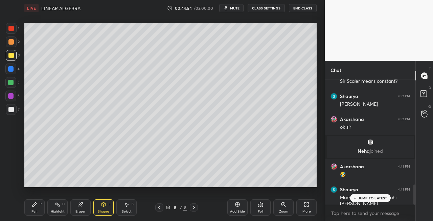
click at [34, 205] on icon at bounding box center [34, 204] width 4 height 4
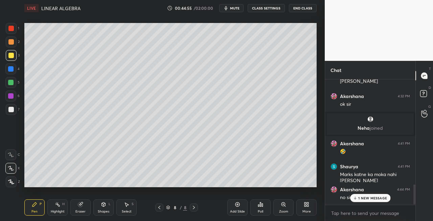
scroll to position [668, 0]
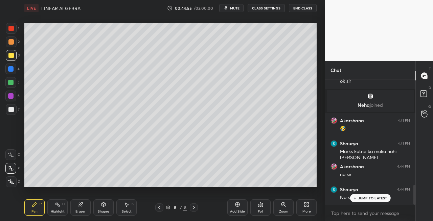
click at [159, 210] on icon at bounding box center [159, 207] width 5 height 5
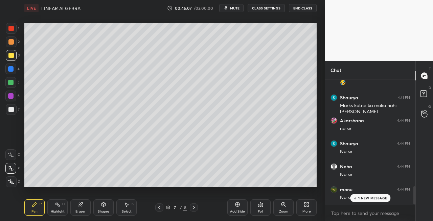
scroll to position [737, 0]
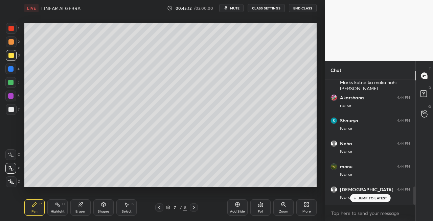
click at [196, 210] on div at bounding box center [194, 208] width 8 height 8
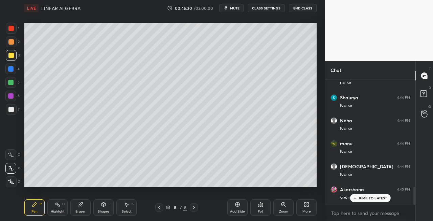
click at [34, 209] on div "Pen P" at bounding box center [34, 207] width 20 height 16
click at [76, 206] on div "Eraser" at bounding box center [80, 207] width 20 height 16
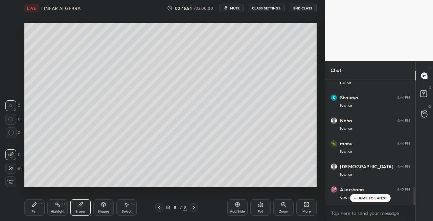
click at [44, 209] on div "Pen P" at bounding box center [34, 207] width 20 height 16
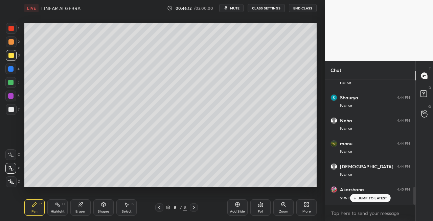
click at [13, 108] on div at bounding box center [10, 109] width 5 height 5
click at [96, 201] on div "Shapes L" at bounding box center [103, 207] width 20 height 16
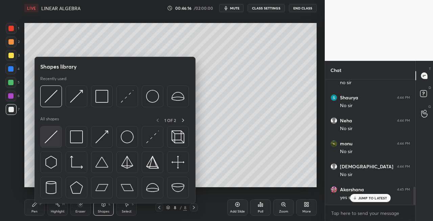
click at [52, 143] on div at bounding box center [51, 137] width 22 height 22
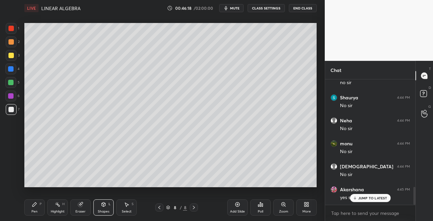
click at [34, 209] on div "Pen P" at bounding box center [34, 207] width 20 height 16
click at [161, 207] on icon at bounding box center [159, 207] width 5 height 5
click at [194, 210] on div at bounding box center [194, 208] width 8 height 8
click at [37, 209] on div "Pen P" at bounding box center [34, 207] width 20 height 16
click at [207, 189] on div "Setting up your live class Poll for secs No correct answer Start poll" at bounding box center [170, 105] width 297 height 178
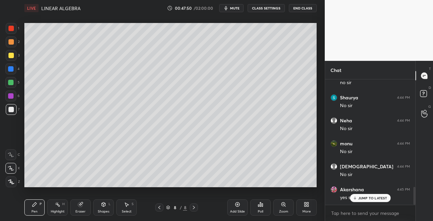
click at [212, 187] on div "Setting up your live class Poll for secs No correct answer Start poll" at bounding box center [170, 105] width 297 height 178
click at [226, 187] on div "Setting up your live class Poll for secs No correct answer Start poll" at bounding box center [170, 105] width 297 height 178
click at [233, 188] on div "Setting up your live class Poll for secs No correct answer Start poll" at bounding box center [170, 105] width 297 height 178
click at [258, 187] on div "Setting up your live class Poll for secs No correct answer Start poll" at bounding box center [170, 105] width 297 height 178
click at [265, 187] on div "Setting up your live class Poll for secs No correct answer Start poll" at bounding box center [170, 105] width 297 height 178
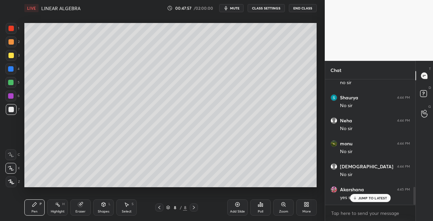
click at [70, 212] on div "Eraser" at bounding box center [80, 207] width 20 height 16
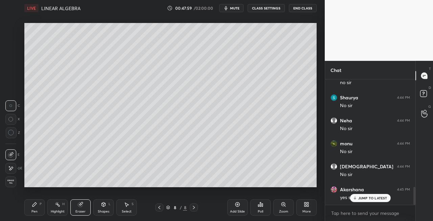
click at [35, 207] on icon at bounding box center [34, 204] width 5 height 5
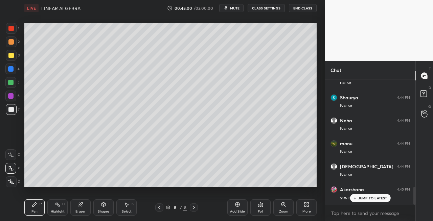
click at [271, 189] on div "Add Slide Poll Zoom More" at bounding box center [271, 208] width 89 height 38
click at [191, 209] on icon at bounding box center [193, 207] width 5 height 5
click at [192, 209] on icon at bounding box center [193, 207] width 5 height 5
click at [238, 209] on div "Add Slide" at bounding box center [237, 207] width 20 height 16
click at [15, 56] on div at bounding box center [11, 55] width 11 height 11
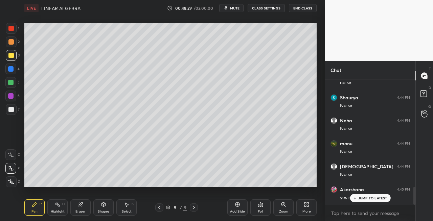
click at [159, 209] on icon at bounding box center [159, 207] width 5 height 5
click at [194, 210] on icon at bounding box center [193, 207] width 5 height 5
click at [102, 211] on div "Shapes" at bounding box center [103, 211] width 11 height 3
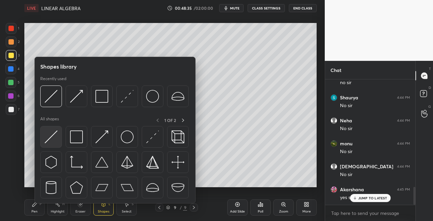
click at [52, 141] on img at bounding box center [51, 136] width 13 height 13
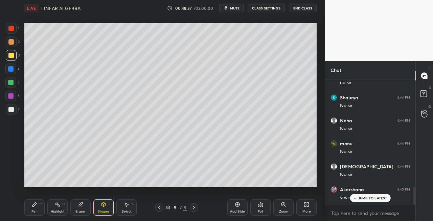
click at [40, 212] on div "Pen P" at bounding box center [34, 207] width 20 height 16
click at [11, 110] on div at bounding box center [10, 109] width 5 height 5
click at [99, 213] on div "Shapes" at bounding box center [103, 211] width 11 height 3
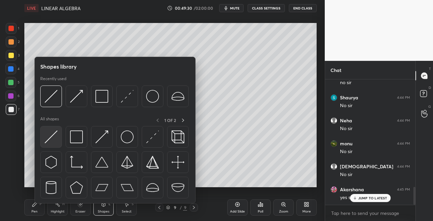
click at [45, 138] on img at bounding box center [51, 136] width 13 height 13
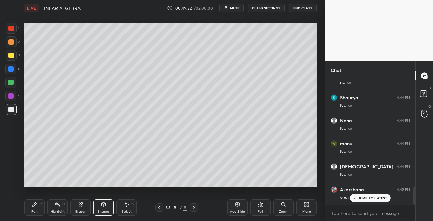
click at [157, 208] on icon at bounding box center [159, 207] width 5 height 5
click at [72, 213] on div "Eraser" at bounding box center [80, 207] width 20 height 16
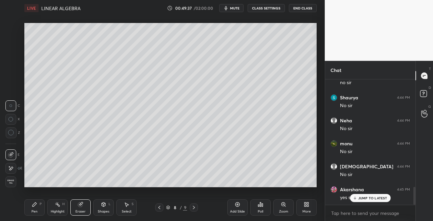
click at [35, 202] on icon at bounding box center [34, 204] width 5 height 5
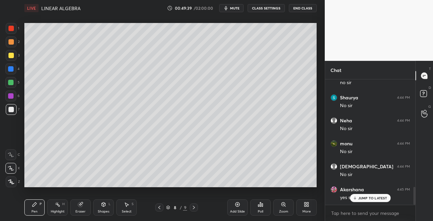
click at [11, 61] on div "3" at bounding box center [13, 57] width 14 height 14
click at [9, 111] on div at bounding box center [10, 109] width 5 height 5
click at [100, 207] on div "Shapes L" at bounding box center [103, 207] width 20 height 16
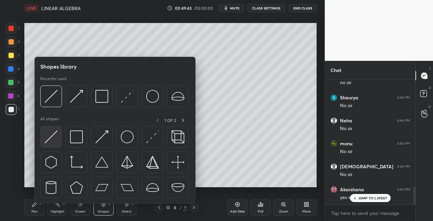
click at [46, 139] on img at bounding box center [51, 136] width 13 height 13
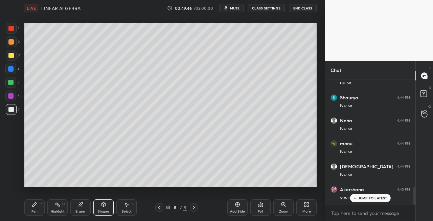
click at [34, 211] on div "Pen" at bounding box center [34, 211] width 6 height 3
click at [191, 211] on div at bounding box center [194, 208] width 8 height 8
click at [98, 208] on div "Shapes L" at bounding box center [103, 207] width 20 height 16
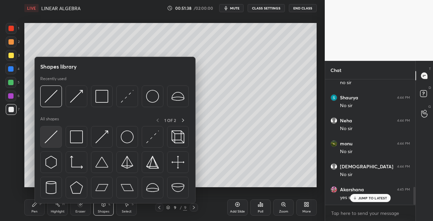
click at [44, 139] on div at bounding box center [51, 137] width 22 height 22
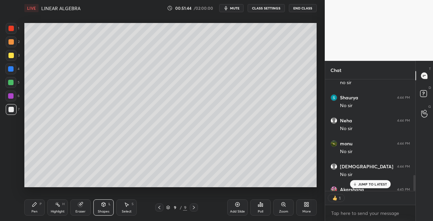
scroll to position [2, 2]
click at [33, 207] on div "Pen P" at bounding box center [34, 207] width 20 height 16
click at [12, 54] on div at bounding box center [10, 55] width 5 height 5
click at [105, 211] on div "Shapes" at bounding box center [103, 211] width 11 height 3
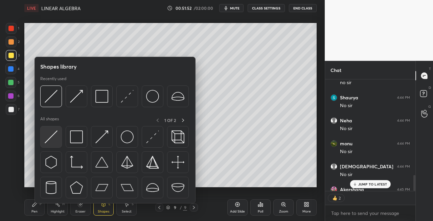
click at [48, 137] on img at bounding box center [51, 136] width 13 height 13
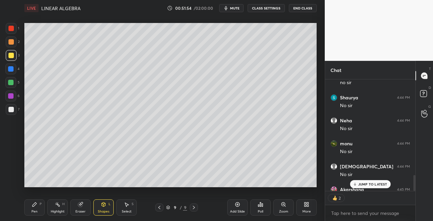
click at [31, 212] on div "Pen" at bounding box center [34, 211] width 6 height 3
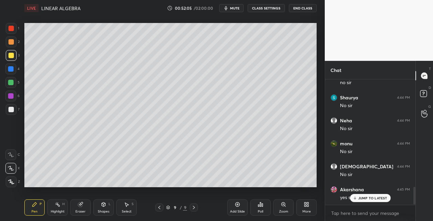
scroll to position [760, 0]
click at [191, 208] on icon at bounding box center [193, 207] width 5 height 5
click at [239, 210] on div "Add Slide" at bounding box center [237, 211] width 15 height 3
click at [88, 213] on div "Eraser" at bounding box center [80, 207] width 20 height 16
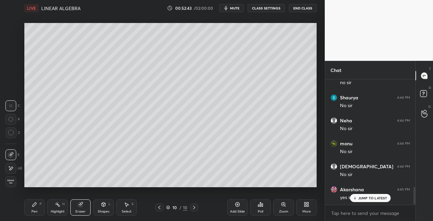
click at [31, 210] on div "Pen P" at bounding box center [34, 207] width 20 height 16
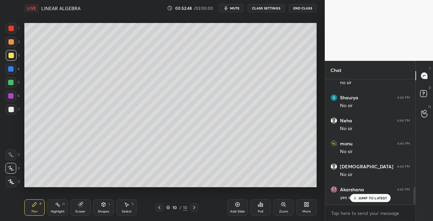
click at [160, 210] on div at bounding box center [159, 208] width 8 height 8
click at [196, 206] on icon at bounding box center [193, 207] width 5 height 5
click at [9, 113] on div at bounding box center [11, 109] width 11 height 11
click at [99, 206] on div "Shapes L" at bounding box center [103, 207] width 20 height 16
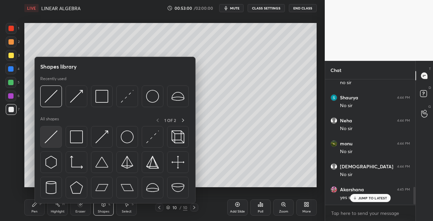
click at [51, 137] on img at bounding box center [51, 136] width 13 height 13
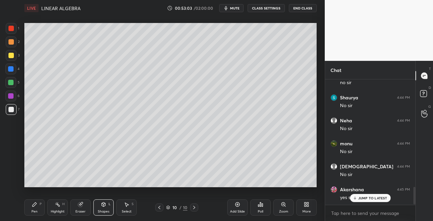
click at [159, 207] on icon at bounding box center [159, 207] width 5 height 5
click at [197, 209] on div at bounding box center [194, 208] width 8 height 8
click at [35, 210] on div "Pen" at bounding box center [34, 211] width 6 height 3
click at [105, 204] on icon at bounding box center [103, 204] width 5 height 5
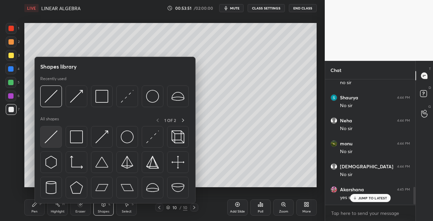
click at [50, 141] on img at bounding box center [51, 136] width 13 height 13
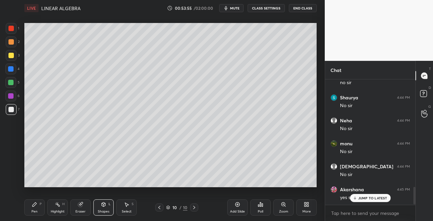
click at [15, 57] on div at bounding box center [11, 55] width 11 height 11
click at [40, 208] on div "Pen P" at bounding box center [34, 207] width 20 height 16
click at [82, 211] on div "Eraser" at bounding box center [80, 211] width 10 height 3
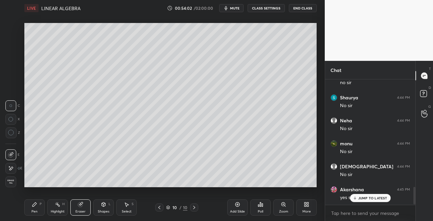
click at [38, 209] on div "Pen P" at bounding box center [34, 207] width 20 height 16
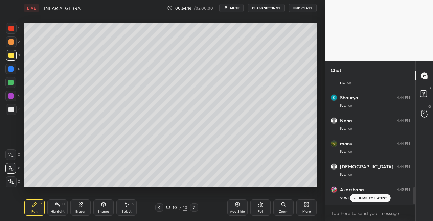
click at [103, 209] on div "Shapes L" at bounding box center [103, 207] width 20 height 16
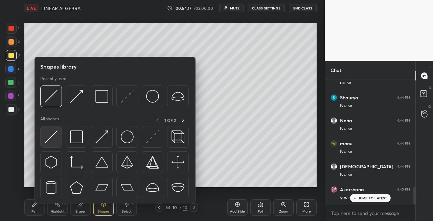
click at [47, 138] on img at bounding box center [51, 136] width 13 height 13
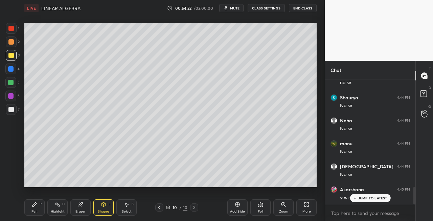
click at [34, 204] on icon at bounding box center [34, 204] width 4 height 4
click at [10, 110] on div at bounding box center [10, 109] width 5 height 5
click at [110, 207] on div "Shapes L" at bounding box center [103, 207] width 20 height 16
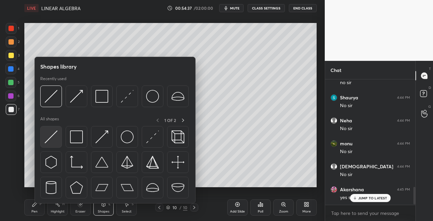
click at [51, 139] on img at bounding box center [51, 136] width 13 height 13
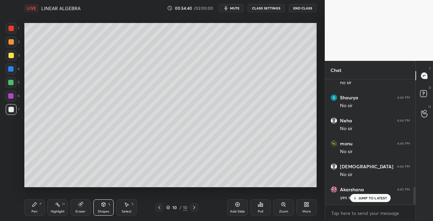
click at [36, 209] on div "Pen P" at bounding box center [34, 207] width 20 height 16
click at [156, 207] on div at bounding box center [159, 208] width 8 height 8
click at [192, 209] on icon at bounding box center [193, 207] width 5 height 5
click at [9, 62] on div "3" at bounding box center [13, 57] width 14 height 14
click at [105, 209] on div "Shapes L" at bounding box center [103, 207] width 20 height 16
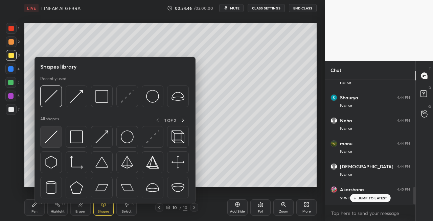
click at [47, 143] on img at bounding box center [51, 136] width 13 height 13
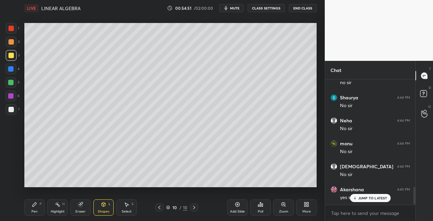
click at [31, 205] on div "Pen P" at bounding box center [34, 207] width 20 height 16
click at [16, 106] on div at bounding box center [11, 109] width 11 height 11
click at [98, 201] on div "Shapes L" at bounding box center [103, 207] width 20 height 16
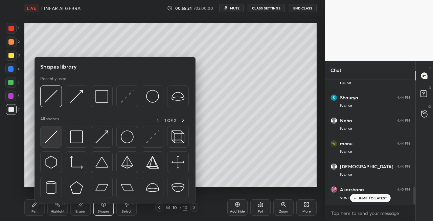
scroll to position [784, 0]
click at [47, 144] on div at bounding box center [51, 137] width 22 height 22
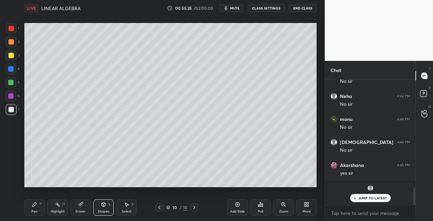
click at [41, 209] on div "Pen P" at bounding box center [34, 207] width 20 height 16
click at [81, 207] on icon at bounding box center [80, 204] width 5 height 5
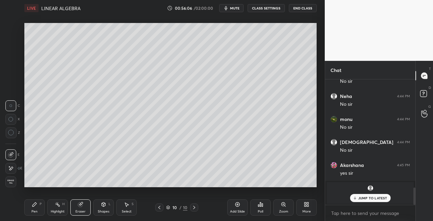
click at [41, 209] on div "Pen P" at bounding box center [34, 207] width 20 height 16
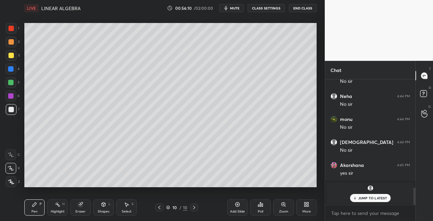
click at [78, 188] on div "Setting up your live class Poll for secs No correct answer Start poll" at bounding box center [170, 105] width 297 height 178
click at [82, 189] on div "Setting up your live class Poll for secs No correct answer Start poll" at bounding box center [170, 105] width 297 height 178
click at [119, 188] on div "Setting up your live class Poll for secs No correct answer Start poll" at bounding box center [170, 105] width 297 height 178
click at [127, 189] on div "Setting up your live class Poll for secs No correct answer Start poll" at bounding box center [170, 105] width 297 height 178
click at [137, 188] on div "Setting up your live class Poll for secs No correct answer Start poll" at bounding box center [170, 105] width 297 height 178
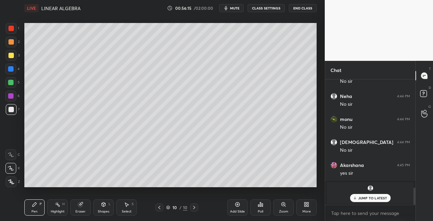
click at [149, 188] on div "Setting up your live class Poll for secs No correct answer Start poll" at bounding box center [170, 105] width 297 height 178
click at [192, 208] on icon at bounding box center [193, 207] width 5 height 5
click at [240, 211] on div "Add Slide" at bounding box center [237, 211] width 15 height 3
click at [12, 57] on div at bounding box center [10, 55] width 5 height 5
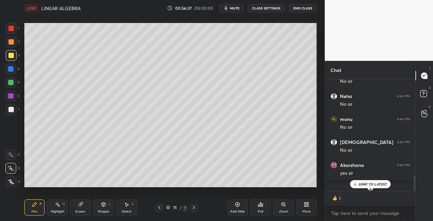
click at [104, 204] on icon at bounding box center [104, 204] width 4 height 1
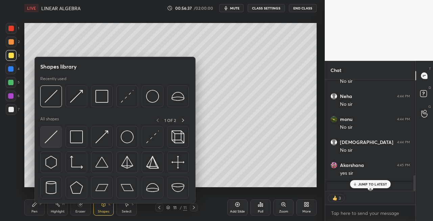
click at [49, 139] on img at bounding box center [51, 136] width 13 height 13
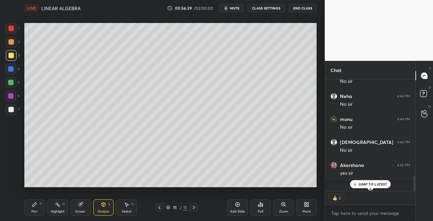
click at [34, 202] on icon at bounding box center [34, 204] width 5 height 5
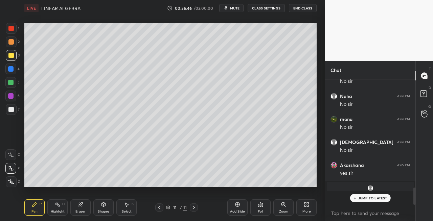
scroll to position [123, 88]
click at [16, 110] on div at bounding box center [11, 109] width 11 height 11
click at [105, 208] on div "Shapes L" at bounding box center [103, 207] width 20 height 16
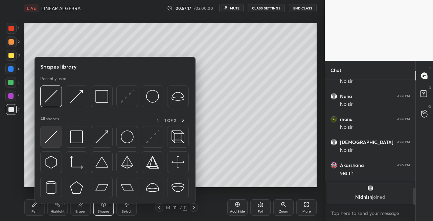
click at [48, 137] on img at bounding box center [51, 136] width 13 height 13
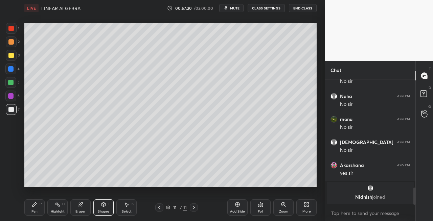
click at [43, 197] on div "Pen P Highlight H Eraser Shapes L Select S 11 / 11 Add Slide Poll Zoom More" at bounding box center [170, 207] width 292 height 27
click at [35, 206] on icon at bounding box center [34, 204] width 5 height 5
click at [102, 204] on icon at bounding box center [104, 204] width 4 height 4
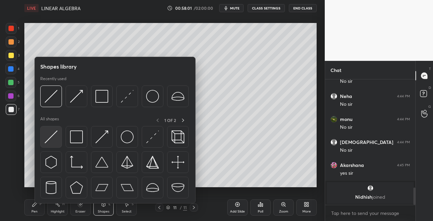
click at [48, 143] on img at bounding box center [51, 136] width 13 height 13
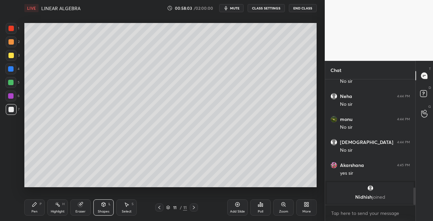
click at [160, 210] on icon at bounding box center [159, 207] width 5 height 5
click at [195, 209] on icon at bounding box center [193, 207] width 5 height 5
click at [9, 57] on div at bounding box center [10, 55] width 5 height 5
click at [34, 209] on div "Pen P" at bounding box center [34, 207] width 20 height 16
click at [160, 209] on icon at bounding box center [159, 207] width 2 height 3
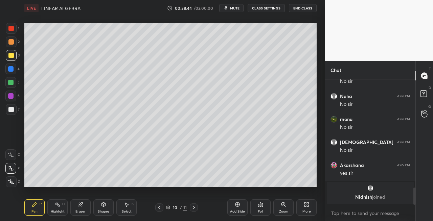
click at [194, 207] on icon at bounding box center [193, 207] width 5 height 5
click at [82, 212] on div "Eraser" at bounding box center [80, 211] width 10 height 3
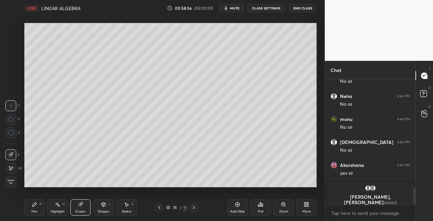
click at [33, 209] on div "Pen P" at bounding box center [34, 207] width 20 height 16
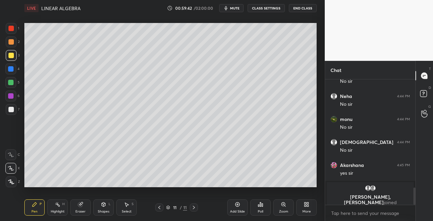
click at [12, 110] on div at bounding box center [10, 109] width 5 height 5
click at [99, 204] on div "Shapes L" at bounding box center [103, 207] width 20 height 16
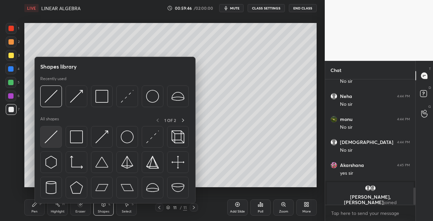
click at [46, 138] on img at bounding box center [51, 136] width 13 height 13
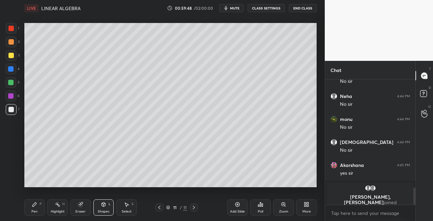
click at [36, 210] on div "Pen" at bounding box center [34, 211] width 6 height 3
click at [78, 209] on div "Eraser" at bounding box center [80, 207] width 20 height 16
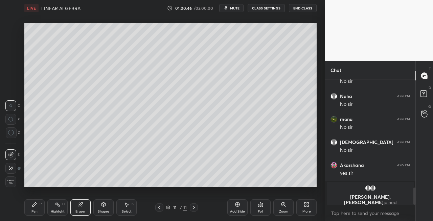
click at [31, 210] on div "Pen" at bounding box center [34, 211] width 6 height 3
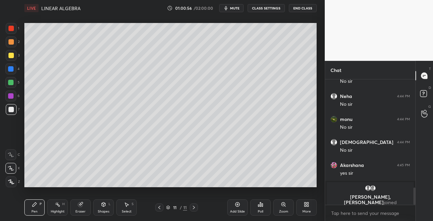
click at [80, 213] on div "Eraser" at bounding box center [80, 211] width 10 height 3
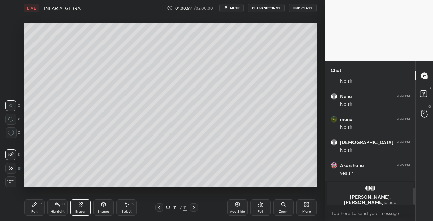
click at [32, 208] on div "Pen P" at bounding box center [34, 207] width 20 height 16
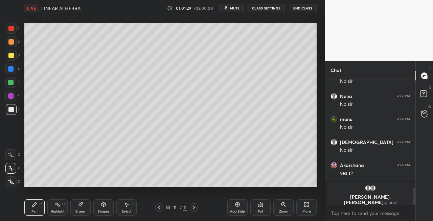
click at [85, 210] on div "Eraser" at bounding box center [80, 211] width 10 height 3
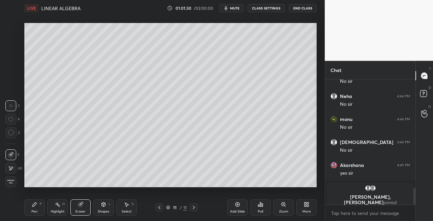
click at [39, 212] on div "Pen P" at bounding box center [34, 207] width 20 height 16
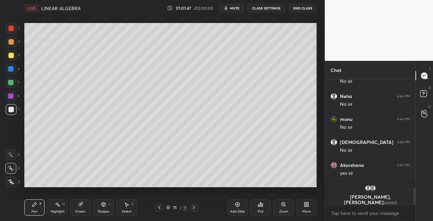
click at [167, 187] on div "Setting up your live class Poll for secs No correct answer Start poll" at bounding box center [170, 105] width 297 height 178
click at [229, 188] on div "Setting up your live class Poll for secs No correct answer Start poll" at bounding box center [170, 105] width 297 height 178
click at [282, 188] on div "Setting up your live class Poll for secs No correct answer Start poll" at bounding box center [170, 105] width 297 height 178
click at [194, 209] on icon at bounding box center [193, 207] width 5 height 5
click at [238, 210] on div "Add Slide" at bounding box center [237, 211] width 15 height 3
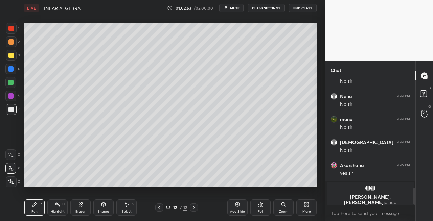
click at [157, 209] on icon at bounding box center [159, 207] width 5 height 5
click at [195, 210] on icon at bounding box center [193, 207] width 5 height 5
click at [234, 8] on span "mute" at bounding box center [234, 8] width 9 height 5
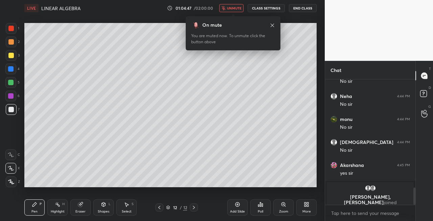
click at [229, 8] on span "unmute" at bounding box center [234, 8] width 15 height 5
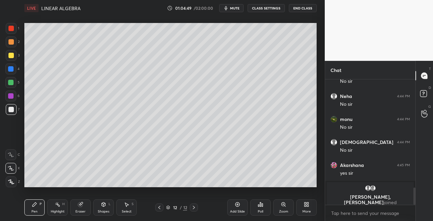
click at [158, 206] on icon at bounding box center [159, 207] width 5 height 5
click at [194, 210] on icon at bounding box center [193, 207] width 5 height 5
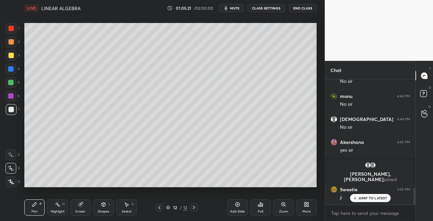
click at [162, 208] on div at bounding box center [159, 208] width 8 height 8
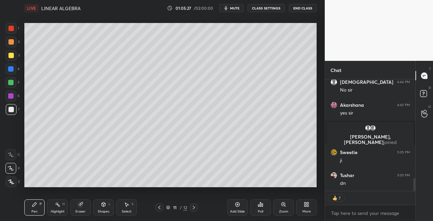
scroll to position [867, 0]
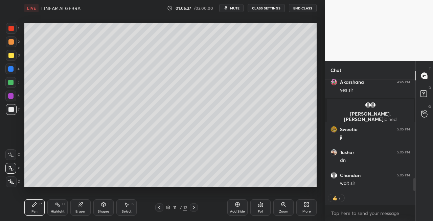
click at [159, 209] on icon at bounding box center [159, 207] width 5 height 5
click at [162, 208] on div at bounding box center [159, 208] width 8 height 8
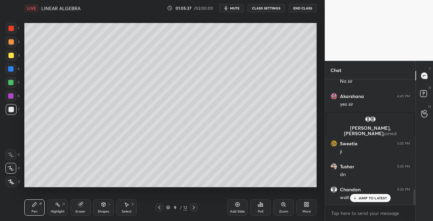
scroll to position [853, 0]
click at [163, 208] on div at bounding box center [159, 208] width 8 height 8
click at [196, 210] on div at bounding box center [194, 208] width 8 height 8
click at [195, 210] on div at bounding box center [194, 208] width 8 height 8
click at [193, 209] on icon at bounding box center [193, 207] width 5 height 5
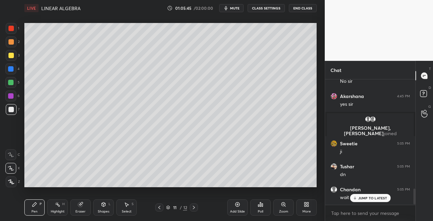
click at [193, 210] on icon at bounding box center [193, 207] width 5 height 5
click at [9, 59] on div at bounding box center [11, 55] width 11 height 11
click at [158, 209] on icon at bounding box center [159, 207] width 5 height 5
click at [193, 210] on div at bounding box center [194, 208] width 8 height 8
click at [85, 211] on div "Eraser" at bounding box center [80, 211] width 10 height 3
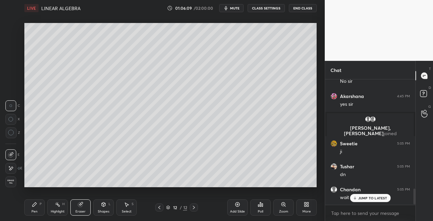
click at [30, 209] on div "Pen P" at bounding box center [34, 207] width 20 height 16
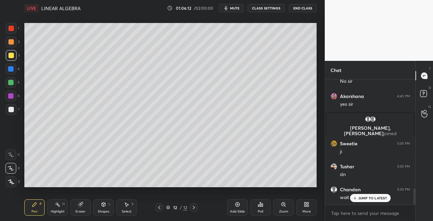
click at [112, 207] on div "Shapes L" at bounding box center [103, 207] width 20 height 16
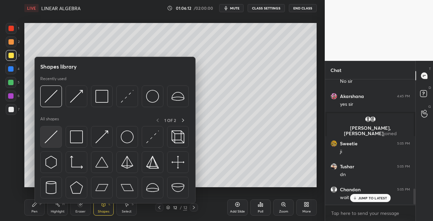
click at [51, 139] on img at bounding box center [51, 136] width 13 height 13
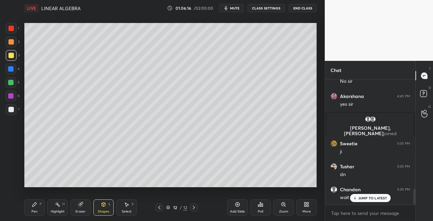
click at [234, 11] on button "mute" at bounding box center [231, 8] width 24 height 8
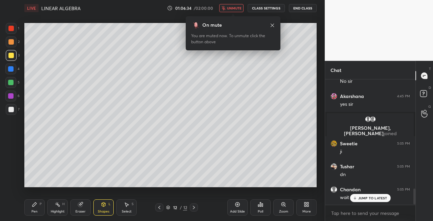
click at [234, 7] on span "unmute" at bounding box center [234, 8] width 15 height 5
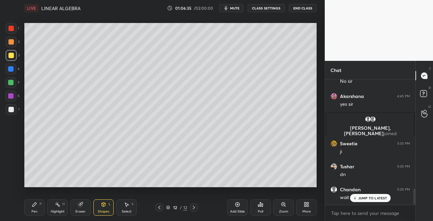
click at [15, 108] on div at bounding box center [11, 109] width 11 height 11
click at [41, 214] on div "Pen P" at bounding box center [34, 207] width 20 height 16
click at [360, 199] on p "JUMP TO LATEST" at bounding box center [372, 198] width 29 height 4
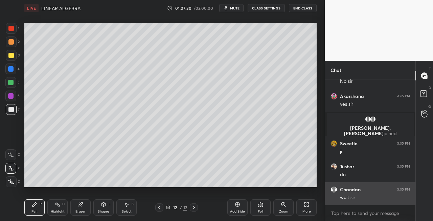
scroll to position [876, 0]
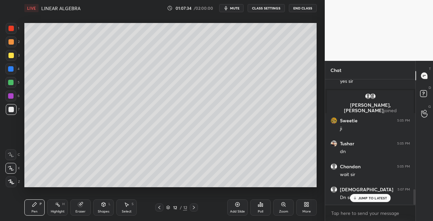
click at [9, 112] on div at bounding box center [11, 109] width 11 height 11
click at [104, 208] on div "Shapes L" at bounding box center [103, 207] width 20 height 16
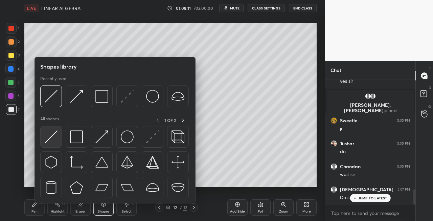
click at [49, 136] on img at bounding box center [51, 136] width 13 height 13
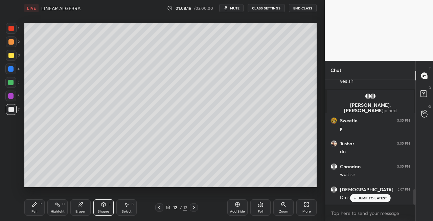
click at [40, 216] on div "Pen P Highlight H Eraser Shapes L Select S 12 / 12 Add Slide Poll Zoom More" at bounding box center [170, 207] width 292 height 27
click at [39, 205] on div "Pen P" at bounding box center [34, 207] width 20 height 16
click at [233, 4] on button "mute" at bounding box center [231, 8] width 24 height 8
click at [83, 211] on div "Eraser" at bounding box center [80, 211] width 10 height 3
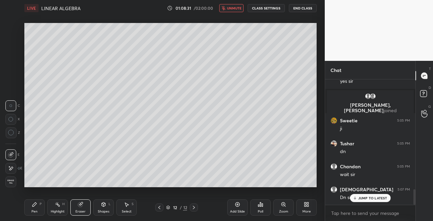
click at [33, 208] on div "Pen P" at bounding box center [34, 207] width 20 height 16
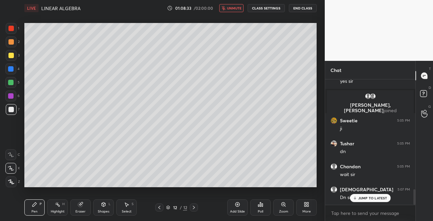
click at [235, 4] on button "unmute" at bounding box center [231, 8] width 24 height 8
click at [18, 59] on div "3" at bounding box center [13, 55] width 14 height 11
click at [100, 214] on div "Shapes L" at bounding box center [103, 207] width 20 height 16
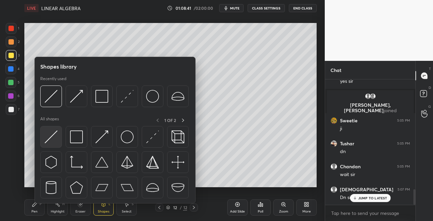
click at [47, 141] on img at bounding box center [51, 136] width 13 height 13
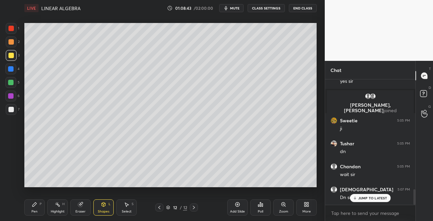
click at [36, 201] on div "Pen P" at bounding box center [34, 207] width 20 height 16
click at [8, 112] on div at bounding box center [11, 109] width 11 height 11
click at [83, 207] on div "Eraser" at bounding box center [80, 207] width 20 height 16
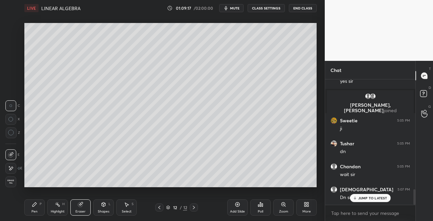
click at [32, 208] on div "Pen P" at bounding box center [34, 207] width 20 height 16
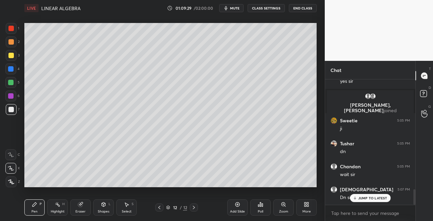
click at [163, 209] on div "12 / 12" at bounding box center [176, 208] width 43 height 8
click at [195, 208] on icon at bounding box center [193, 207] width 5 height 5
click at [76, 209] on div "Eraser" at bounding box center [80, 207] width 20 height 16
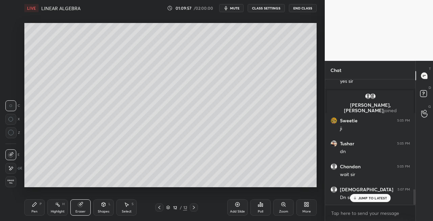
click at [28, 207] on div "Pen P" at bounding box center [34, 207] width 20 height 16
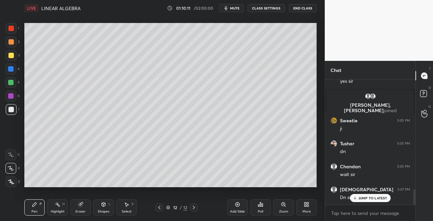
click at [84, 201] on div "Eraser" at bounding box center [80, 207] width 20 height 16
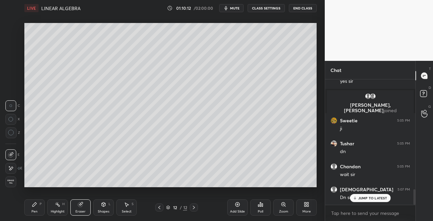
click at [34, 204] on icon at bounding box center [34, 204] width 4 height 4
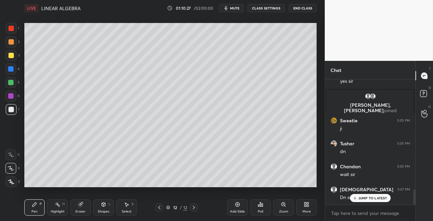
click at [101, 208] on div "Shapes L" at bounding box center [103, 207] width 20 height 16
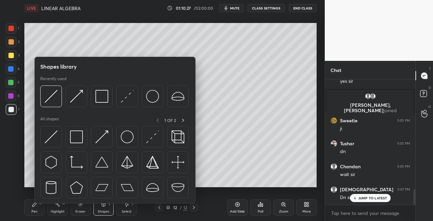
click at [45, 148] on div at bounding box center [114, 164] width 149 height 76
click at [55, 141] on img at bounding box center [51, 136] width 13 height 13
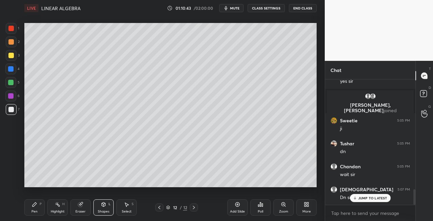
click at [35, 208] on div "Pen P" at bounding box center [34, 207] width 20 height 16
click at [192, 209] on icon at bounding box center [193, 207] width 5 height 5
click at [238, 210] on div "Add Slide" at bounding box center [237, 211] width 15 height 3
click at [36, 206] on icon at bounding box center [34, 204] width 5 height 5
click at [81, 207] on icon at bounding box center [80, 204] width 4 height 4
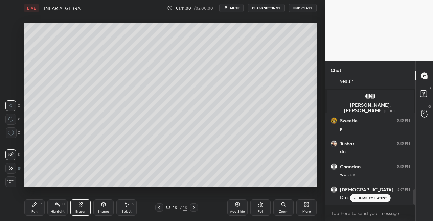
click at [32, 208] on div "Pen P" at bounding box center [34, 207] width 20 height 16
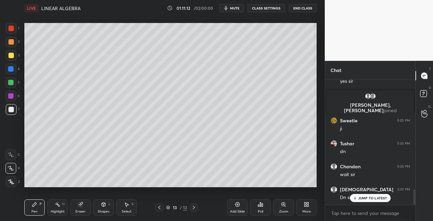
click at [158, 210] on icon at bounding box center [159, 207] width 5 height 5
click at [192, 210] on icon at bounding box center [193, 207] width 5 height 5
click at [160, 208] on icon at bounding box center [159, 207] width 5 height 5
click at [192, 209] on icon at bounding box center [193, 207] width 5 height 5
click at [99, 207] on div "Shapes L" at bounding box center [103, 207] width 20 height 16
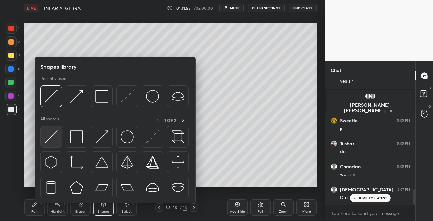
click at [46, 139] on img at bounding box center [51, 136] width 13 height 13
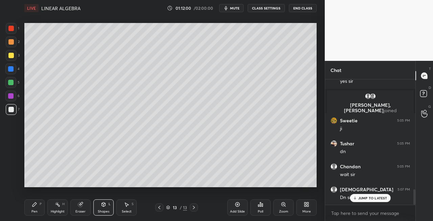
click at [36, 207] on icon at bounding box center [34, 204] width 5 height 5
click at [79, 206] on icon at bounding box center [80, 204] width 4 height 4
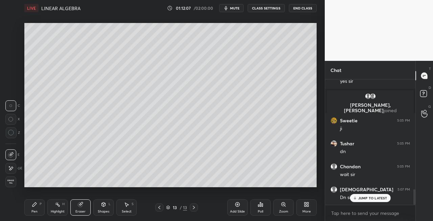
click at [32, 206] on icon at bounding box center [34, 204] width 5 height 5
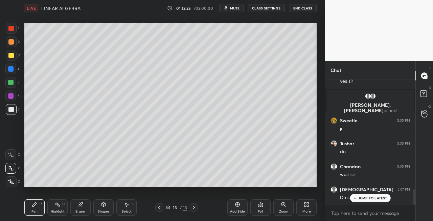
click at [86, 205] on div "Eraser" at bounding box center [80, 207] width 20 height 16
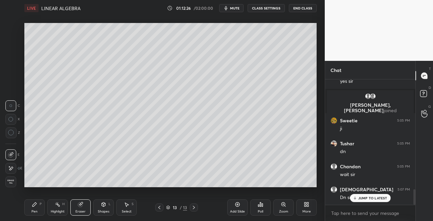
click at [34, 207] on div "Pen P" at bounding box center [34, 207] width 20 height 16
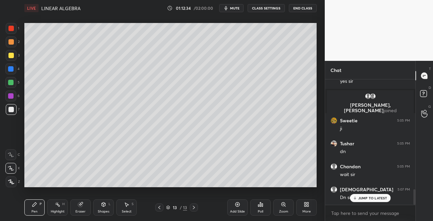
click at [82, 206] on icon at bounding box center [80, 204] width 5 height 5
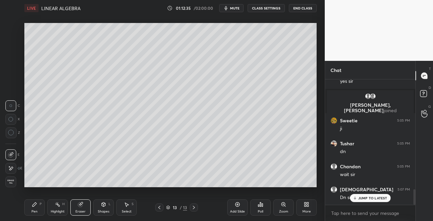
click at [33, 204] on icon at bounding box center [34, 204] width 5 height 5
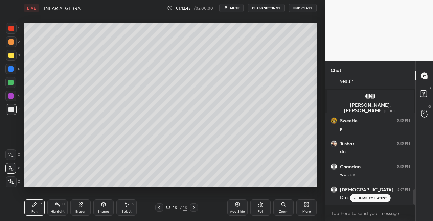
click at [103, 211] on div "Shapes" at bounding box center [103, 211] width 11 height 3
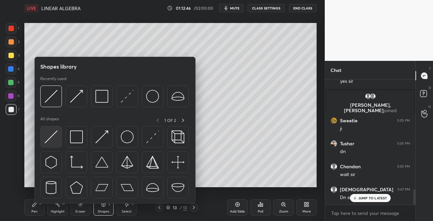
click at [47, 142] on img at bounding box center [51, 136] width 13 height 13
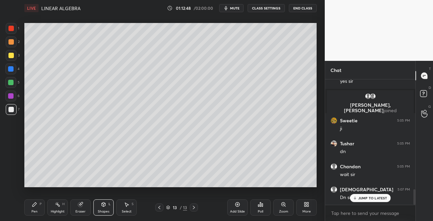
click at [39, 209] on div "Pen P" at bounding box center [34, 207] width 20 height 16
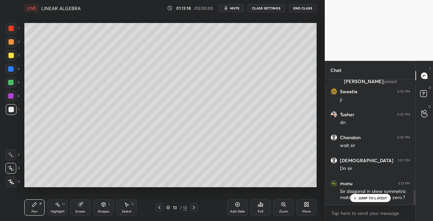
click at [101, 207] on icon at bounding box center [103, 204] width 5 height 5
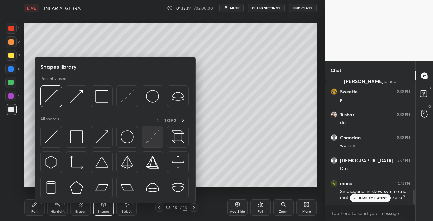
click at [143, 142] on div at bounding box center [153, 137] width 22 height 22
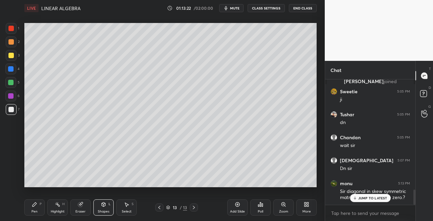
click at [38, 210] on div "Pen P" at bounding box center [34, 207] width 20 height 16
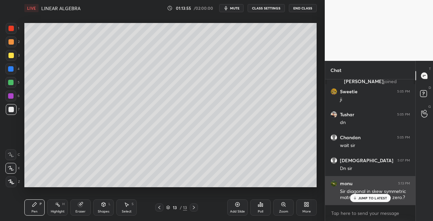
click at [365, 197] on p "JUMP TO LATEST" at bounding box center [372, 198] width 29 height 4
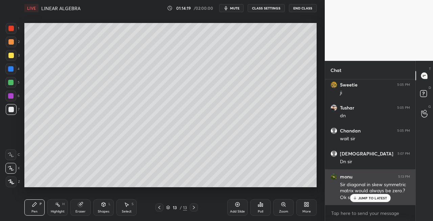
scroll to position [935, 0]
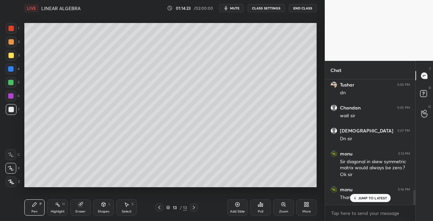
click at [235, 8] on span "mute" at bounding box center [234, 8] width 9 height 5
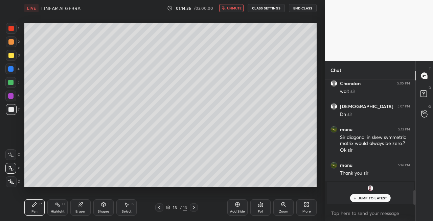
click at [231, 10] on button "unmute" at bounding box center [231, 8] width 24 height 8
click at [8, 54] on div at bounding box center [10, 55] width 5 height 5
click at [160, 208] on icon at bounding box center [159, 207] width 5 height 5
click at [194, 209] on icon at bounding box center [193, 207] width 5 height 5
click at [195, 209] on icon at bounding box center [193, 207] width 5 height 5
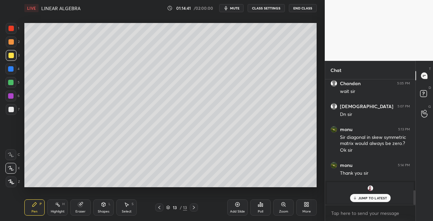
click at [194, 209] on icon at bounding box center [193, 207] width 5 height 5
click at [240, 210] on div "Add Slide" at bounding box center [237, 211] width 15 height 3
click at [106, 214] on div "Shapes L" at bounding box center [103, 207] width 20 height 16
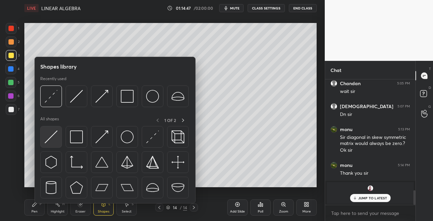
click at [49, 136] on img at bounding box center [51, 136] width 13 height 13
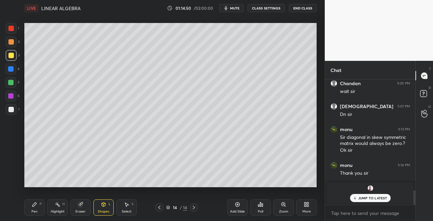
click at [159, 208] on icon at bounding box center [159, 207] width 2 height 3
click at [159, 208] on icon at bounding box center [159, 207] width 5 height 5
click at [158, 210] on icon at bounding box center [159, 207] width 5 height 5
click at [157, 210] on div at bounding box center [159, 208] width 8 height 8
click at [158, 210] on icon at bounding box center [159, 207] width 5 height 5
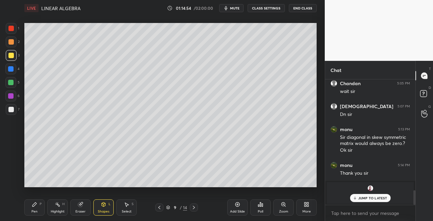
click at [158, 210] on div at bounding box center [159, 208] width 8 height 8
click at [238, 13] on div "LIVE LINEAR ALGEBRA 01:14:55 / 02:00:00 mute CLASS SETTINGS End Class" at bounding box center [170, 8] width 292 height 16
click at [233, 15] on div "LIVE LINEAR ALGEBRA 01:14:56 / 02:00:00 mute CLASS SETTINGS End Class" at bounding box center [170, 8] width 292 height 16
click at [229, 10] on icon "button" at bounding box center [225, 7] width 5 height 5
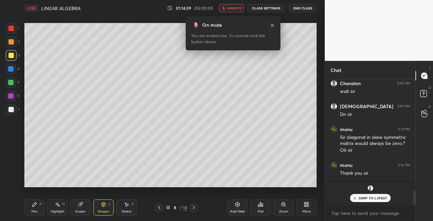
click at [160, 208] on icon at bounding box center [159, 207] width 5 height 5
click at [235, 7] on span "unmute" at bounding box center [234, 8] width 15 height 5
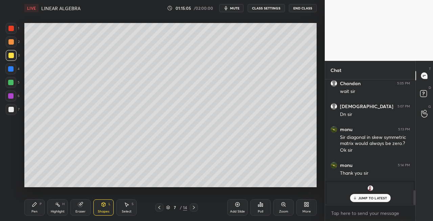
click at [235, 7] on span "mute" at bounding box center [234, 8] width 9 height 5
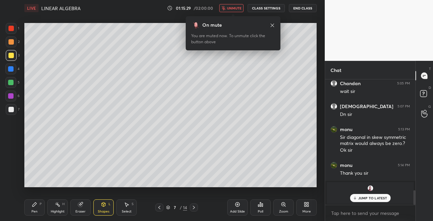
click at [237, 9] on span "unmute" at bounding box center [234, 8] width 15 height 5
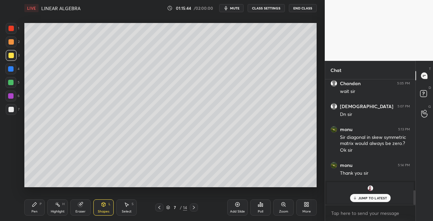
click at [193, 208] on icon at bounding box center [193, 207] width 5 height 5
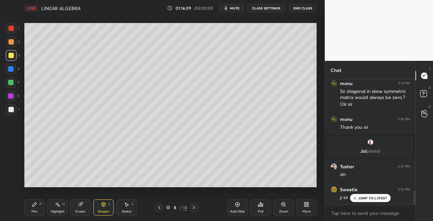
scroll to position [1028, 0]
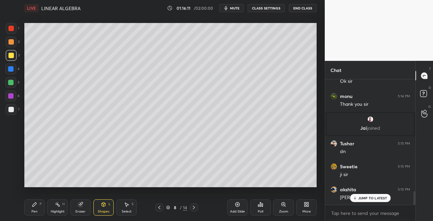
click at [191, 208] on icon at bounding box center [193, 207] width 5 height 5
click at [195, 207] on icon at bounding box center [193, 207] width 5 height 5
click at [193, 206] on icon at bounding box center [193, 207] width 5 height 5
click at [192, 208] on icon at bounding box center [193, 207] width 5 height 5
click at [193, 209] on icon at bounding box center [193, 207] width 5 height 5
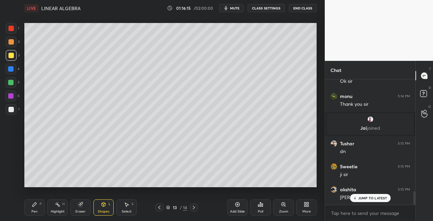
click at [194, 208] on icon at bounding box center [193, 207] width 5 height 5
click at [31, 210] on div "Pen" at bounding box center [34, 211] width 6 height 3
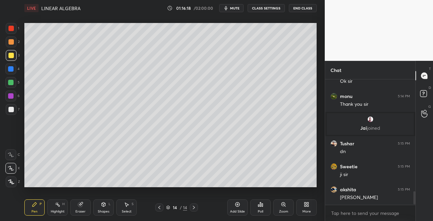
scroll to position [1051, 0]
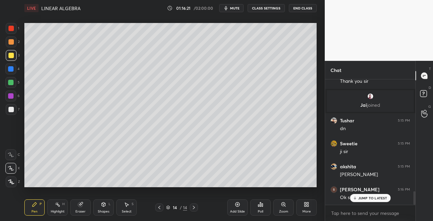
click at [11, 57] on div at bounding box center [10, 55] width 5 height 5
click at [157, 209] on icon at bounding box center [159, 207] width 5 height 5
click at [159, 208] on icon at bounding box center [159, 207] width 5 height 5
click at [159, 208] on icon at bounding box center [159, 207] width 2 height 3
click at [160, 209] on icon at bounding box center [159, 207] width 2 height 3
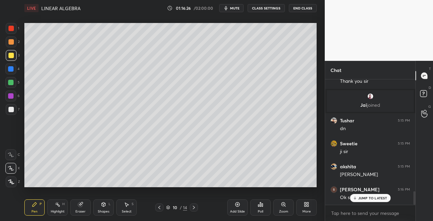
click at [195, 209] on icon at bounding box center [193, 207] width 5 height 5
click at [194, 208] on icon at bounding box center [193, 207] width 5 height 5
click at [194, 207] on icon at bounding box center [194, 207] width 2 height 3
click at [193, 208] on icon at bounding box center [193, 207] width 5 height 5
click at [191, 208] on icon at bounding box center [193, 207] width 5 height 5
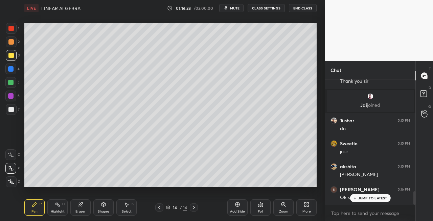
click at [97, 210] on div "Shapes L" at bounding box center [103, 207] width 20 height 16
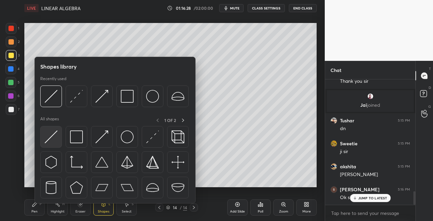
click at [48, 141] on img at bounding box center [51, 136] width 13 height 13
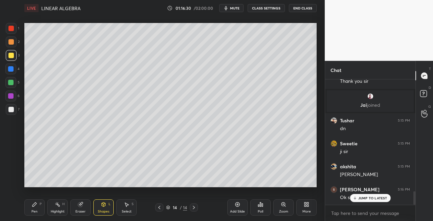
click at [37, 211] on div "Pen P" at bounding box center [34, 207] width 20 height 16
click at [14, 110] on div at bounding box center [11, 109] width 11 height 11
click at [102, 207] on div "Shapes L" at bounding box center [103, 207] width 20 height 16
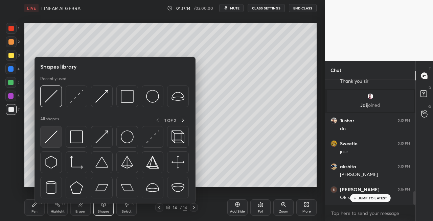
click at [44, 137] on div at bounding box center [51, 137] width 22 height 22
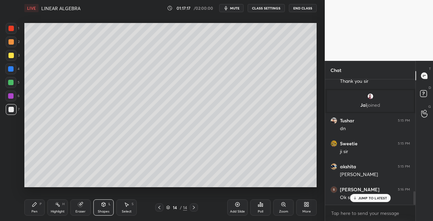
click at [39, 210] on div "Pen P" at bounding box center [34, 207] width 20 height 16
click at [82, 206] on icon at bounding box center [80, 204] width 5 height 5
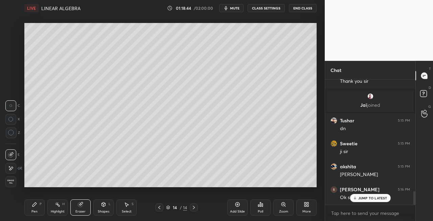
click at [34, 207] on icon at bounding box center [34, 204] width 5 height 5
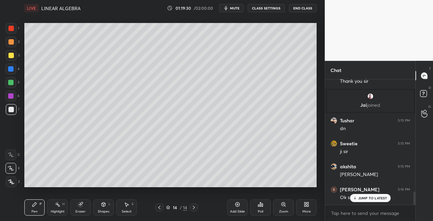
scroll to position [1074, 0]
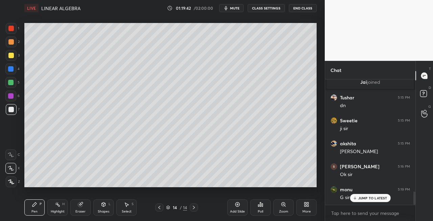
click at [103, 210] on div "Shapes" at bounding box center [103, 211] width 11 height 3
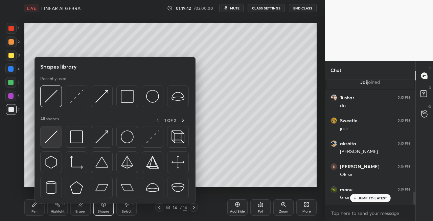
click at [45, 143] on img at bounding box center [51, 136] width 13 height 13
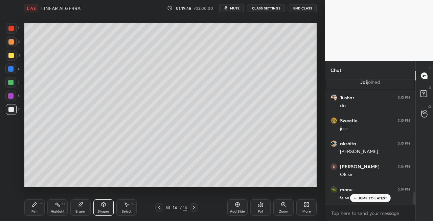
click at [34, 209] on div "Pen P" at bounding box center [34, 207] width 20 height 16
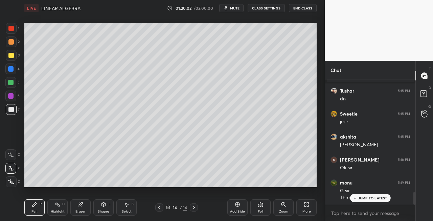
scroll to position [1104, 0]
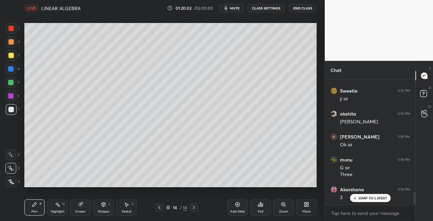
click at [83, 210] on div "Eraser" at bounding box center [80, 211] width 10 height 3
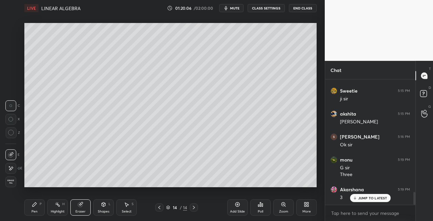
click at [36, 212] on div "Pen" at bounding box center [34, 211] width 6 height 3
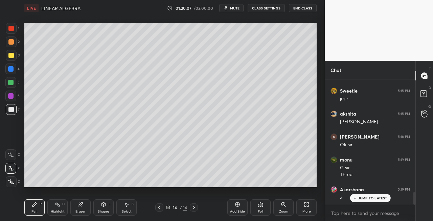
click at [235, 8] on span "mute" at bounding box center [234, 8] width 9 height 5
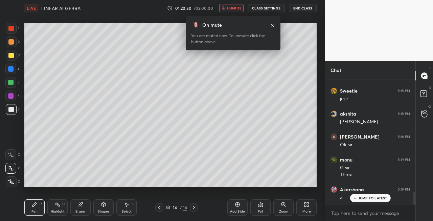
click at [238, 10] on button "unmute" at bounding box center [231, 8] width 24 height 8
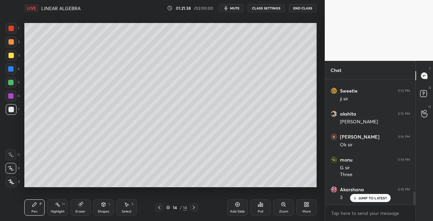
scroll to position [1133, 0]
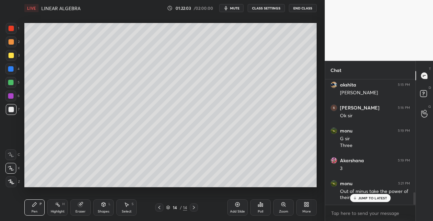
click at [80, 209] on div "Eraser" at bounding box center [80, 207] width 20 height 16
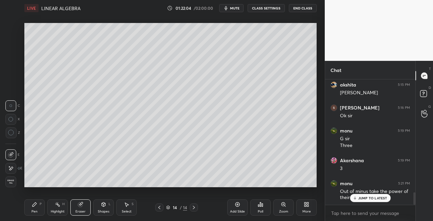
click at [30, 212] on div "Pen P" at bounding box center [34, 207] width 20 height 16
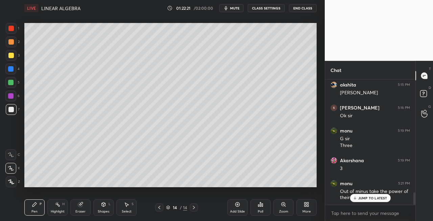
click at [102, 205] on icon at bounding box center [104, 204] width 4 height 4
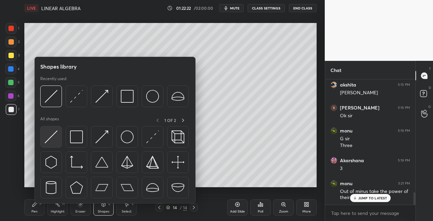
click at [45, 145] on div at bounding box center [51, 137] width 22 height 22
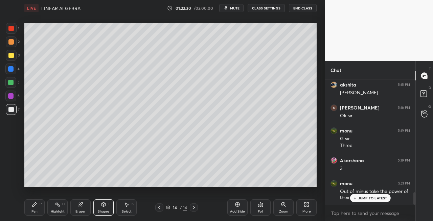
click at [36, 213] on div "Pen" at bounding box center [34, 211] width 6 height 3
click at [195, 209] on icon at bounding box center [193, 207] width 5 height 5
click at [197, 210] on div at bounding box center [194, 208] width 8 height 8
click at [237, 210] on div "Add Slide" at bounding box center [237, 211] width 15 height 3
click at [35, 206] on icon at bounding box center [34, 204] width 5 height 5
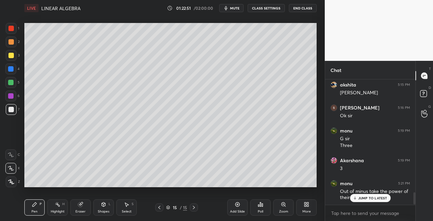
click at [16, 52] on div at bounding box center [11, 55] width 11 height 11
click at [159, 208] on icon at bounding box center [159, 207] width 5 height 5
click at [195, 208] on icon at bounding box center [193, 207] width 5 height 5
click at [102, 209] on div "Shapes L" at bounding box center [103, 207] width 20 height 16
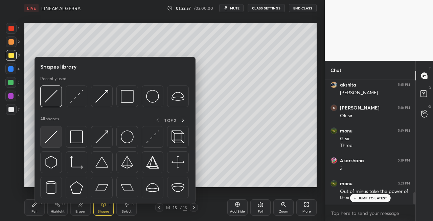
click at [49, 139] on img at bounding box center [51, 136] width 13 height 13
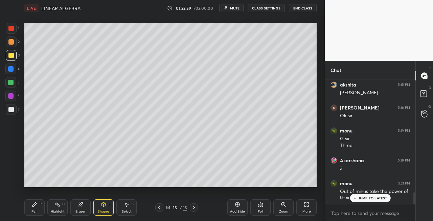
click at [41, 207] on div "Pen P" at bounding box center [34, 207] width 20 height 16
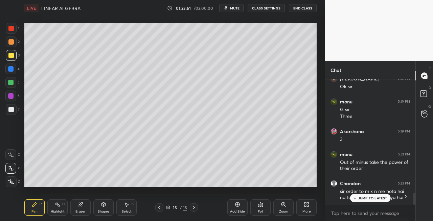
click at [83, 209] on div "Eraser" at bounding box center [80, 207] width 20 height 16
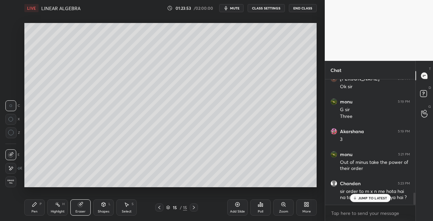
click at [29, 203] on div "Pen P" at bounding box center [34, 207] width 20 height 16
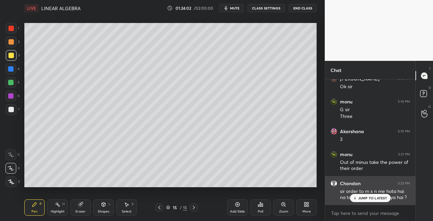
click at [360, 197] on p "JUMP TO LATEST" at bounding box center [372, 198] width 29 height 4
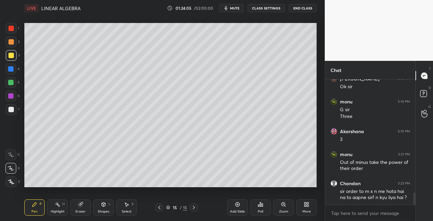
click at [160, 207] on icon at bounding box center [159, 207] width 5 height 5
click at [197, 208] on div at bounding box center [194, 208] width 8 height 8
click at [19, 112] on div "7" at bounding box center [13, 109] width 14 height 11
click at [102, 208] on div "Shapes L" at bounding box center [103, 207] width 20 height 16
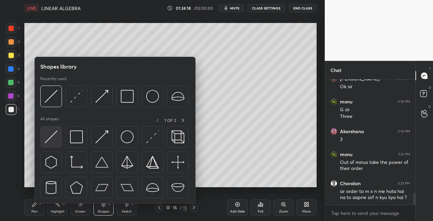
click at [49, 137] on img at bounding box center [51, 136] width 13 height 13
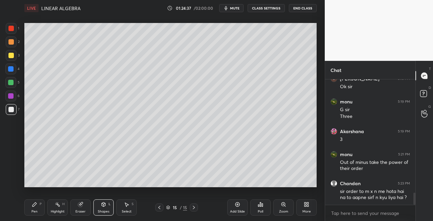
scroll to position [1191, 0]
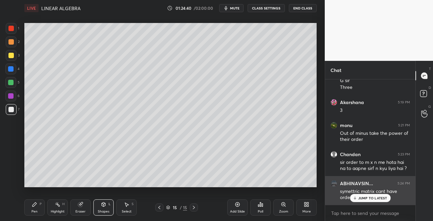
click at [364, 197] on p "JUMP TO LATEST" at bounding box center [372, 198] width 29 height 4
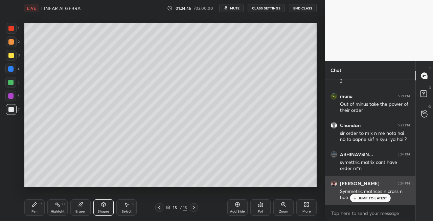
click at [362, 198] on p "JUMP TO LATEST" at bounding box center [372, 198] width 29 height 4
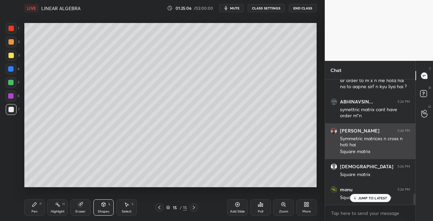
scroll to position [1296, 0]
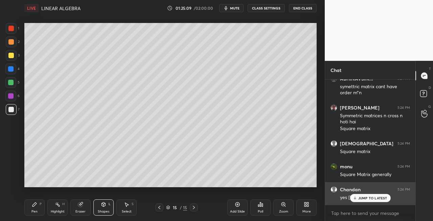
click at [354, 197] on icon at bounding box center [354, 198] width 4 height 4
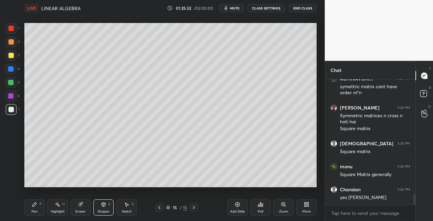
click at [160, 206] on icon at bounding box center [159, 207] width 5 height 5
click at [160, 207] on icon at bounding box center [159, 207] width 5 height 5
click at [160, 208] on icon at bounding box center [159, 207] width 5 height 5
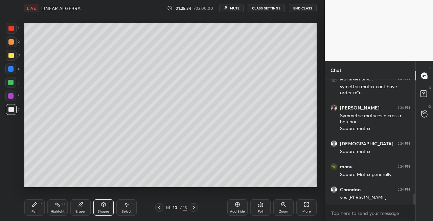
click at [161, 208] on icon at bounding box center [159, 207] width 5 height 5
click at [162, 208] on icon at bounding box center [159, 207] width 5 height 5
click at [163, 208] on div "8 / 15" at bounding box center [176, 208] width 43 height 8
click at [160, 208] on icon at bounding box center [159, 207] width 5 height 5
click at [195, 209] on icon at bounding box center [193, 207] width 5 height 5
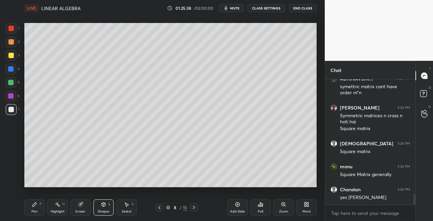
click at [196, 210] on icon at bounding box center [193, 207] width 5 height 5
click at [195, 210] on div at bounding box center [194, 208] width 8 height 8
click at [196, 210] on div at bounding box center [194, 208] width 8 height 8
click at [195, 210] on div at bounding box center [194, 208] width 8 height 8
click at [101, 208] on div "Shapes L" at bounding box center [103, 207] width 20 height 16
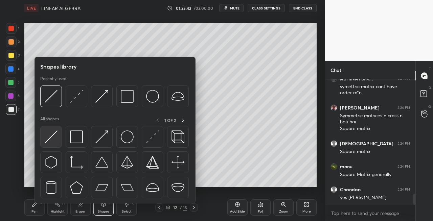
click at [48, 137] on img at bounding box center [51, 136] width 13 height 13
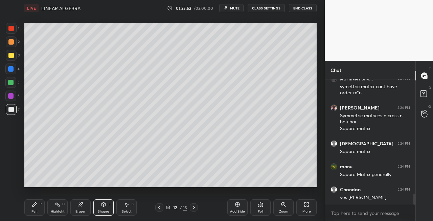
scroll to position [1319, 0]
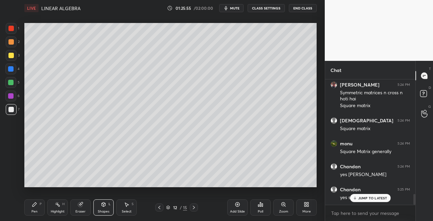
click at [360, 198] on p "JUMP TO LATEST" at bounding box center [372, 198] width 29 height 4
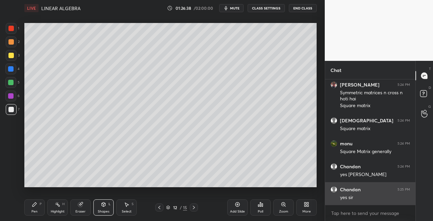
scroll to position [1319, 0]
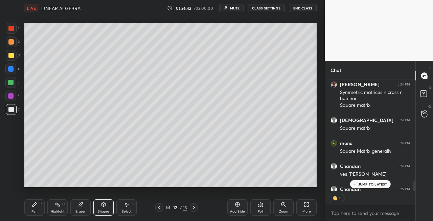
click at [195, 208] on icon at bounding box center [193, 207] width 5 height 5
click at [194, 208] on icon at bounding box center [194, 207] width 2 height 3
click at [193, 208] on icon at bounding box center [193, 207] width 5 height 5
click at [192, 209] on icon at bounding box center [193, 207] width 5 height 5
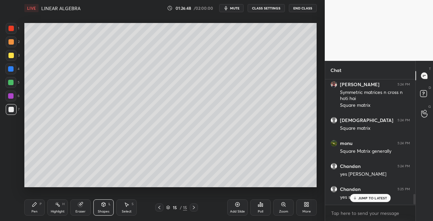
scroll to position [1319, 0]
click at [40, 214] on div "Pen P" at bounding box center [34, 207] width 20 height 16
click at [78, 202] on icon at bounding box center [80, 204] width 5 height 5
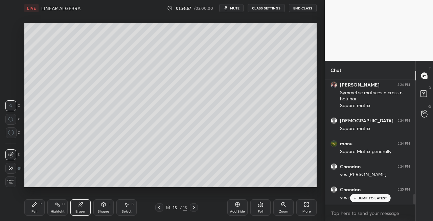
click at [158, 207] on icon at bounding box center [159, 207] width 5 height 5
click at [37, 210] on div "Pen" at bounding box center [34, 211] width 6 height 3
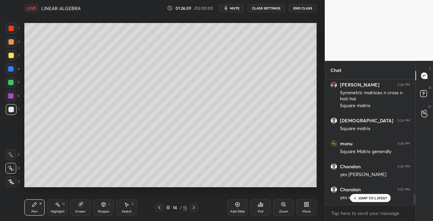
click at [14, 53] on div at bounding box center [11, 55] width 11 height 11
click at [192, 208] on icon at bounding box center [193, 207] width 5 height 5
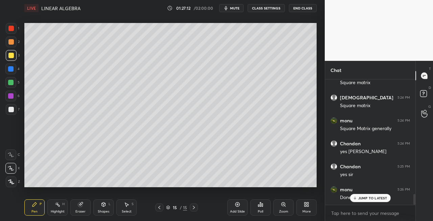
click at [101, 208] on div "Shapes L" at bounding box center [103, 207] width 20 height 16
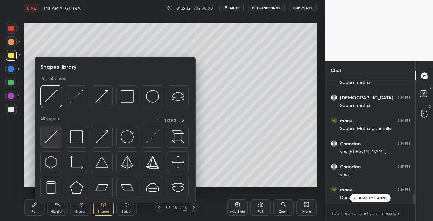
click at [48, 139] on img at bounding box center [51, 136] width 13 height 13
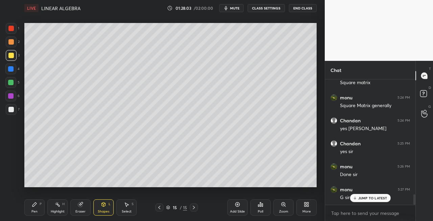
scroll to position [1388, 0]
click at [30, 207] on div "Pen P" at bounding box center [34, 207] width 20 height 16
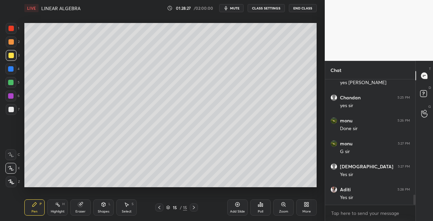
scroll to position [1434, 0]
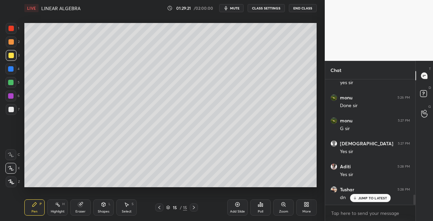
click at [102, 214] on div "Shapes L" at bounding box center [103, 207] width 20 height 16
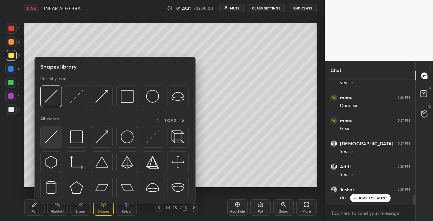
click at [44, 141] on div at bounding box center [51, 137] width 22 height 22
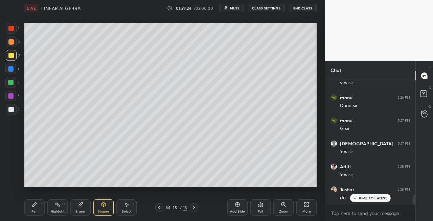
click at [37, 215] on div "Pen P" at bounding box center [34, 207] width 20 height 16
click at [15, 112] on div at bounding box center [11, 109] width 11 height 11
click at [114, 209] on div "Pen P Highlight H Eraser Shapes L Select S" at bounding box center [74, 207] width 101 height 16
click at [103, 206] on icon at bounding box center [104, 204] width 4 height 4
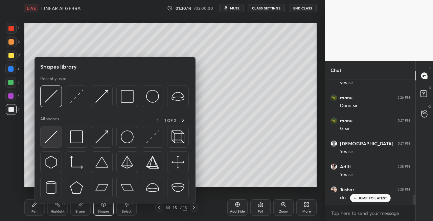
click at [50, 139] on img at bounding box center [51, 136] width 13 height 13
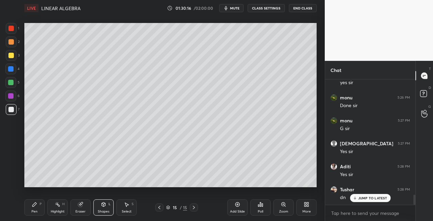
click at [41, 211] on div "Pen P" at bounding box center [34, 207] width 20 height 16
click at [101, 210] on div "Shapes" at bounding box center [103, 211] width 11 height 3
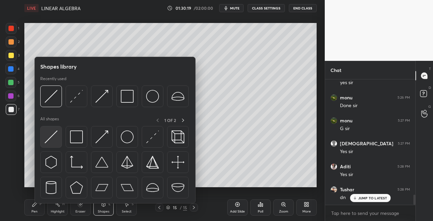
click at [50, 138] on img at bounding box center [51, 136] width 13 height 13
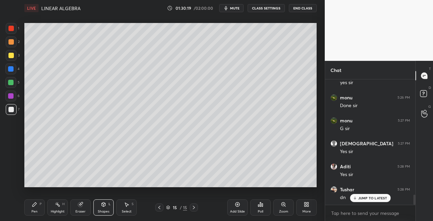
click at [9, 56] on div at bounding box center [10, 55] width 5 height 5
click at [39, 210] on div "Pen P" at bounding box center [34, 207] width 20 height 16
click at [10, 112] on div at bounding box center [11, 109] width 11 height 11
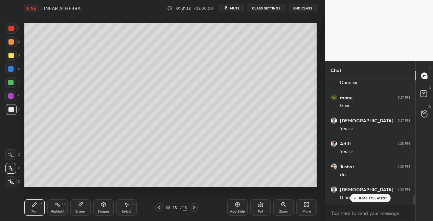
click at [80, 210] on div "Eraser" at bounding box center [80, 211] width 10 height 3
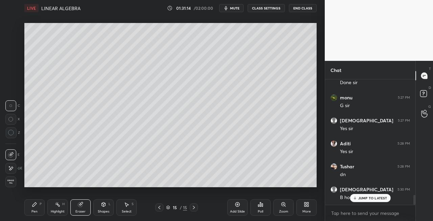
click at [36, 208] on div "Pen P" at bounding box center [34, 207] width 20 height 16
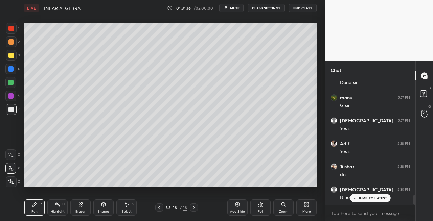
click at [72, 206] on div "Eraser" at bounding box center [80, 207] width 20 height 16
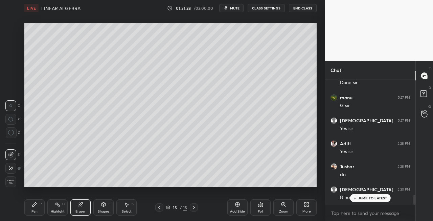
click at [45, 206] on div "Pen P Highlight H Eraser Shapes L Select S" at bounding box center [74, 207] width 101 height 16
click at [193, 208] on icon at bounding box center [193, 207] width 5 height 5
click at [238, 211] on div "Add Slide" at bounding box center [237, 211] width 15 height 3
click at [38, 210] on div "Pen P" at bounding box center [34, 207] width 20 height 16
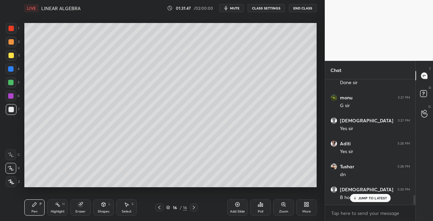
click at [100, 207] on div "Shapes L" at bounding box center [103, 207] width 20 height 16
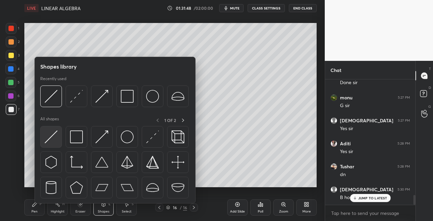
click at [46, 138] on img at bounding box center [51, 136] width 13 height 13
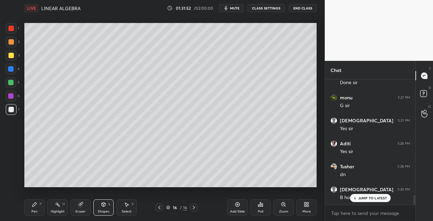
click at [161, 209] on icon at bounding box center [159, 207] width 5 height 5
click at [76, 213] on div "Eraser" at bounding box center [80, 211] width 10 height 3
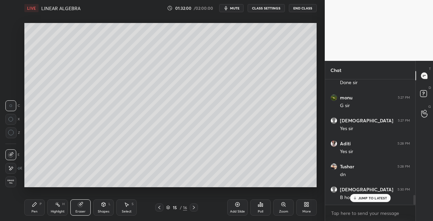
click at [34, 208] on div "Pen P" at bounding box center [34, 207] width 20 height 16
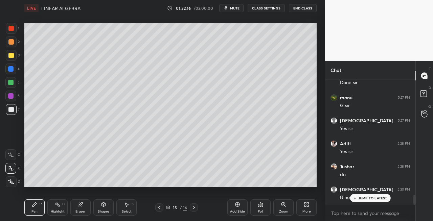
scroll to position [1481, 0]
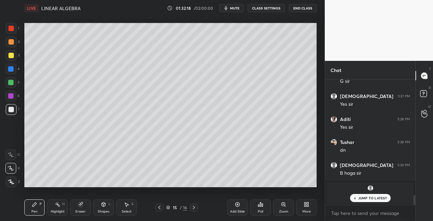
click at [191, 209] on icon at bounding box center [193, 207] width 5 height 5
click at [7, 57] on div at bounding box center [11, 55] width 11 height 11
click at [106, 210] on div "Shapes" at bounding box center [103, 211] width 11 height 3
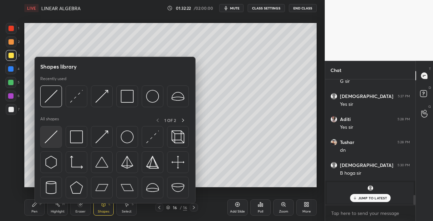
click at [50, 132] on img at bounding box center [51, 136] width 13 height 13
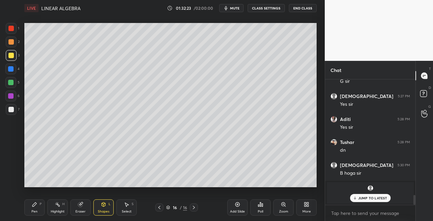
click at [38, 204] on div "Pen P" at bounding box center [34, 207] width 20 height 16
click at [83, 210] on div "Eraser" at bounding box center [80, 211] width 10 height 3
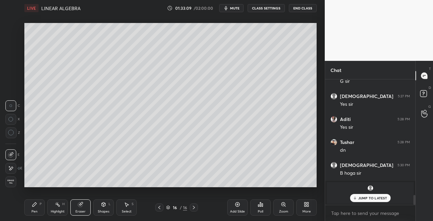
click at [33, 207] on icon at bounding box center [34, 204] width 5 height 5
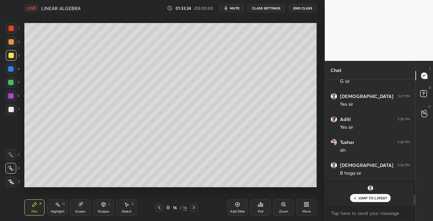
click at [104, 212] on div "Shapes" at bounding box center [103, 211] width 11 height 3
click at [34, 212] on div "Pen" at bounding box center [34, 211] width 6 height 3
click at [11, 108] on div at bounding box center [10, 109] width 5 height 5
click at [104, 209] on div "Shapes L" at bounding box center [103, 207] width 20 height 16
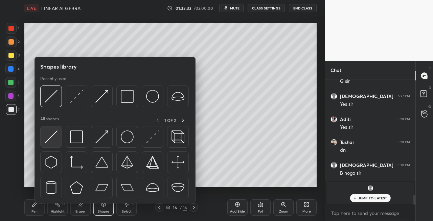
click at [46, 139] on img at bounding box center [51, 136] width 13 height 13
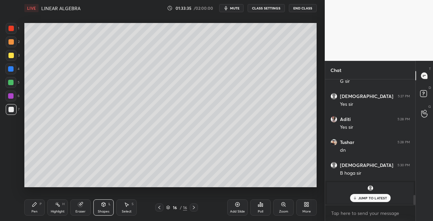
click at [32, 212] on div "Pen" at bounding box center [34, 211] width 6 height 3
click at [10, 59] on div at bounding box center [11, 55] width 11 height 11
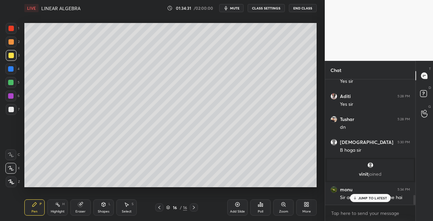
click at [98, 206] on div "Shapes L" at bounding box center [103, 207] width 20 height 16
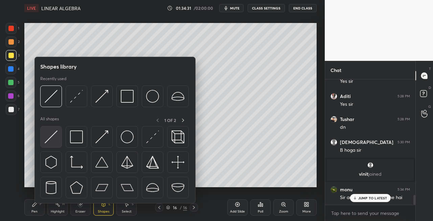
click at [48, 139] on img at bounding box center [51, 136] width 13 height 13
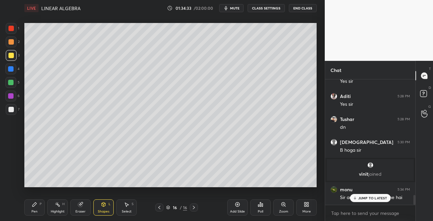
click at [35, 210] on div "Pen" at bounding box center [34, 211] width 6 height 3
click at [353, 198] on icon at bounding box center [354, 198] width 4 height 4
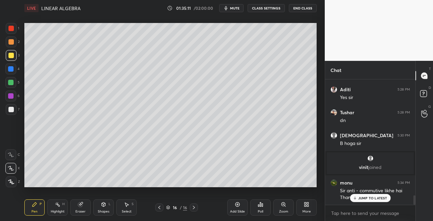
scroll to position [2, 2]
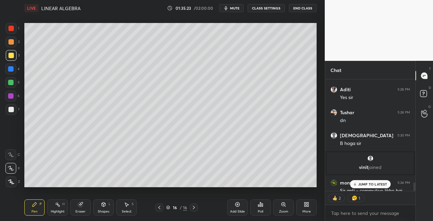
click at [79, 200] on div "Eraser" at bounding box center [80, 207] width 20 height 16
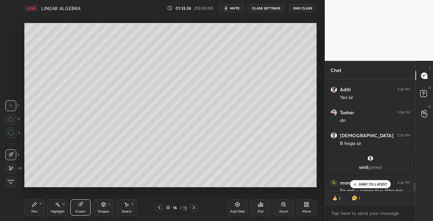
scroll to position [123, 88]
click at [38, 205] on div "Pen P" at bounding box center [34, 207] width 20 height 16
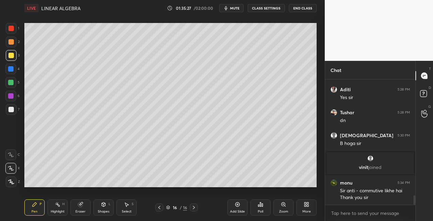
scroll to position [1540, 0]
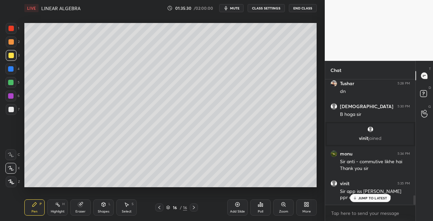
click at [360, 196] on p "JUMP TO LATEST" at bounding box center [372, 198] width 29 height 4
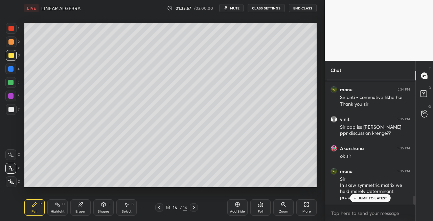
scroll to position [1627, 0]
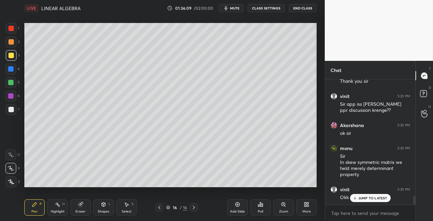
click at [76, 207] on div "Eraser" at bounding box center [80, 207] width 20 height 16
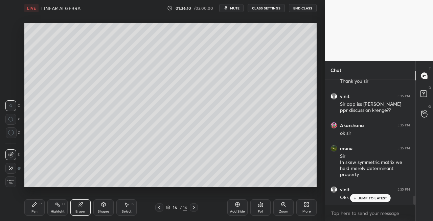
click at [23, 213] on div "LIVE LINEAR ALGEBRA 01:36:10 / 02:00:00 mute CLASS SETTINGS End Class Setting u…" at bounding box center [170, 110] width 297 height 221
click at [38, 206] on div "Pen P" at bounding box center [34, 207] width 20 height 16
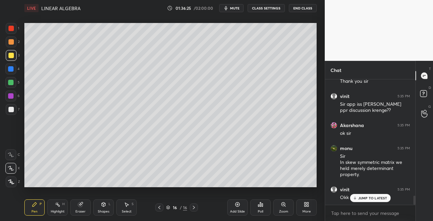
click at [77, 202] on div "Eraser" at bounding box center [80, 207] width 20 height 16
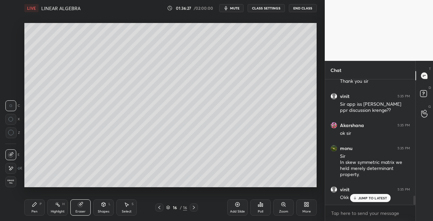
click at [43, 206] on div "Pen P" at bounding box center [34, 207] width 20 height 16
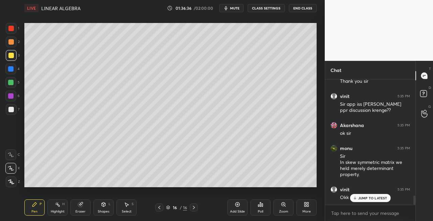
click at [15, 113] on div at bounding box center [11, 109] width 11 height 11
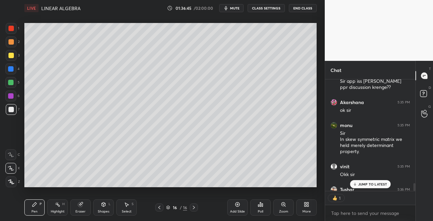
scroll to position [1688, 0]
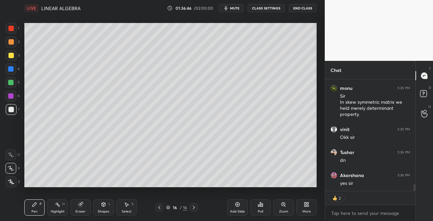
click at [18, 56] on div "3" at bounding box center [13, 55] width 14 height 11
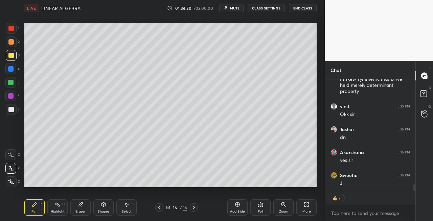
click at [160, 210] on icon at bounding box center [159, 207] width 5 height 5
click at [161, 209] on icon at bounding box center [159, 207] width 5 height 5
click at [160, 208] on icon at bounding box center [159, 207] width 5 height 5
click at [160, 209] on icon at bounding box center [159, 207] width 5 height 5
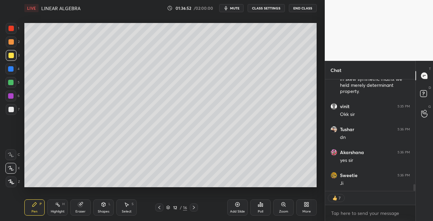
scroll to position [1734, 0]
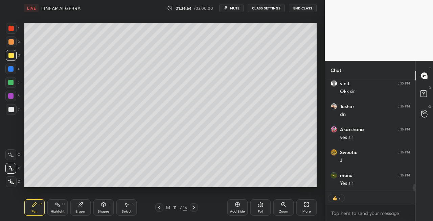
click at [193, 209] on icon at bounding box center [194, 207] width 2 height 3
click at [193, 209] on icon at bounding box center [193, 207] width 5 height 5
click at [193, 208] on icon at bounding box center [194, 207] width 2 height 3
click at [192, 209] on icon at bounding box center [193, 207] width 5 height 5
click at [193, 209] on icon at bounding box center [194, 207] width 2 height 3
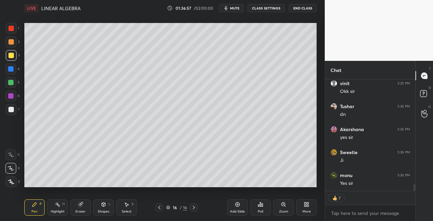
click at [193, 209] on icon at bounding box center [193, 207] width 5 height 5
click at [103, 208] on div "Shapes L" at bounding box center [103, 207] width 20 height 16
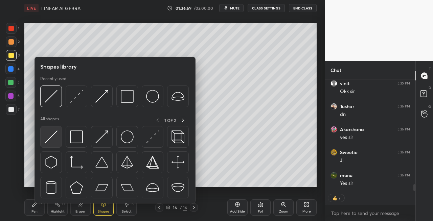
click at [52, 143] on div at bounding box center [51, 137] width 22 height 22
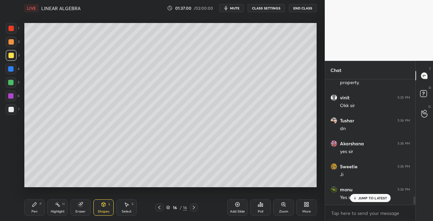
scroll to position [1719, 0]
click at [39, 215] on div "Pen P" at bounding box center [34, 207] width 20 height 16
click at [83, 210] on div "Eraser" at bounding box center [80, 211] width 10 height 3
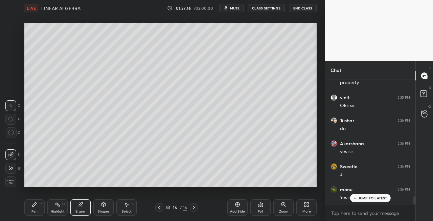
click at [34, 207] on div "Pen P" at bounding box center [34, 207] width 20 height 16
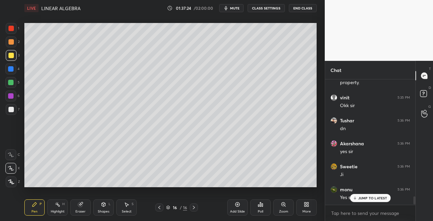
click at [86, 207] on div "Eraser" at bounding box center [80, 207] width 20 height 16
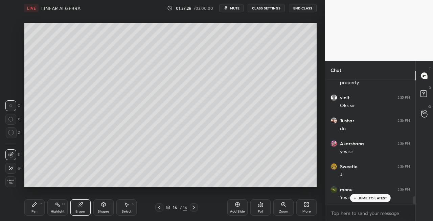
click at [34, 209] on div "Pen P" at bounding box center [34, 207] width 20 height 16
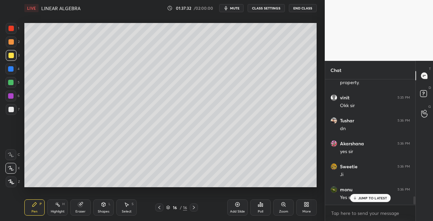
click at [194, 208] on icon at bounding box center [194, 207] width 2 height 3
click at [191, 209] on icon at bounding box center [193, 207] width 5 height 5
click at [242, 211] on div "Add Slide" at bounding box center [237, 211] width 15 height 3
click at [84, 206] on div "Eraser" at bounding box center [80, 207] width 20 height 16
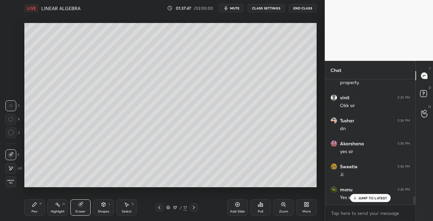
click at [32, 213] on div "Pen" at bounding box center [34, 211] width 6 height 3
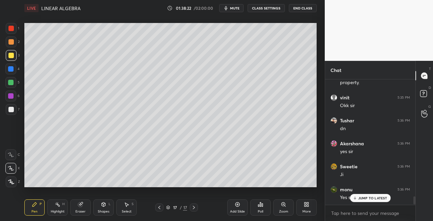
click at [80, 206] on icon at bounding box center [80, 204] width 4 height 4
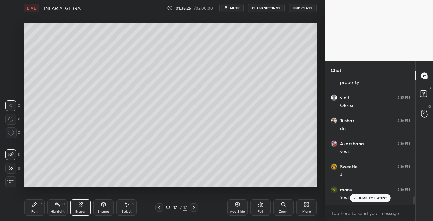
click at [33, 211] on div "Pen" at bounding box center [34, 211] width 6 height 3
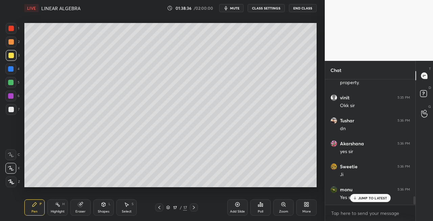
click at [163, 210] on div "17 / 17" at bounding box center [176, 208] width 43 height 8
click at [161, 210] on icon at bounding box center [159, 207] width 5 height 5
click at [105, 209] on div "Shapes L" at bounding box center [103, 207] width 20 height 16
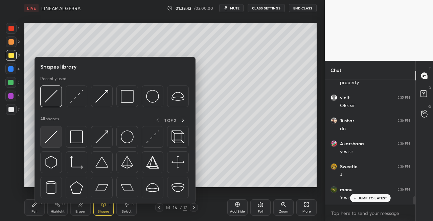
click at [49, 139] on img at bounding box center [51, 136] width 13 height 13
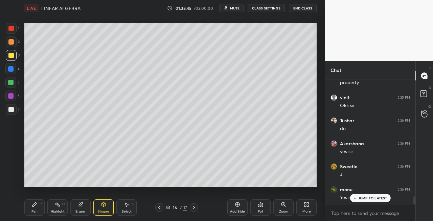
click at [192, 208] on icon at bounding box center [193, 207] width 5 height 5
click at [35, 207] on icon at bounding box center [34, 204] width 5 height 5
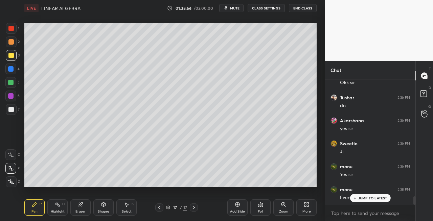
click at [16, 111] on div at bounding box center [11, 109] width 11 height 11
click at [104, 207] on icon at bounding box center [103, 204] width 5 height 5
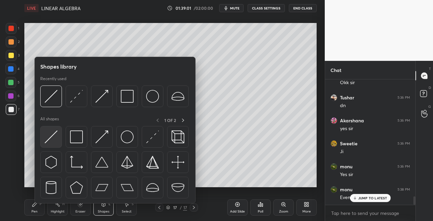
click at [49, 141] on img at bounding box center [51, 136] width 13 height 13
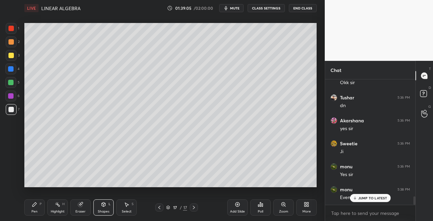
click at [39, 213] on div "Pen P" at bounding box center [34, 207] width 20 height 16
click at [160, 207] on icon at bounding box center [159, 207] width 5 height 5
click at [160, 210] on icon at bounding box center [159, 207] width 5 height 5
click at [161, 209] on icon at bounding box center [159, 207] width 5 height 5
click at [158, 209] on icon at bounding box center [159, 207] width 5 height 5
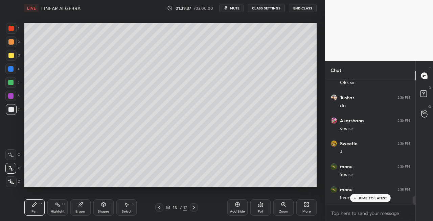
click at [160, 209] on icon at bounding box center [159, 207] width 5 height 5
click at [162, 210] on div at bounding box center [159, 208] width 8 height 8
click at [193, 209] on icon at bounding box center [193, 207] width 5 height 5
click at [194, 210] on icon at bounding box center [193, 207] width 5 height 5
click at [192, 210] on icon at bounding box center [193, 207] width 5 height 5
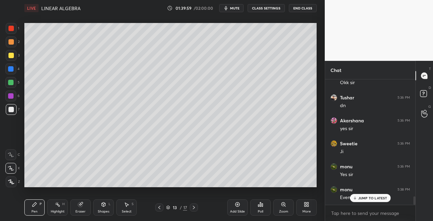
click at [192, 210] on div at bounding box center [194, 208] width 8 height 8
click at [191, 209] on icon at bounding box center [193, 207] width 5 height 5
click at [193, 209] on icon at bounding box center [193, 207] width 5 height 5
click at [193, 210] on icon at bounding box center [193, 207] width 5 height 5
click at [194, 209] on icon at bounding box center [193, 207] width 5 height 5
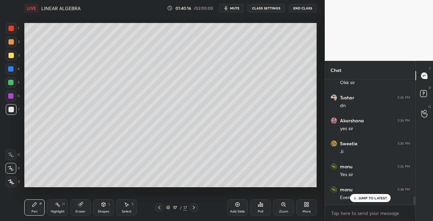
click at [103, 206] on icon at bounding box center [103, 205] width 0 height 2
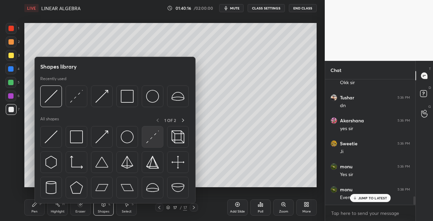
click at [149, 139] on img at bounding box center [152, 136] width 13 height 13
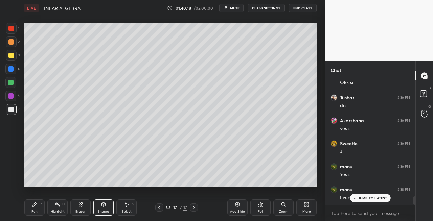
click at [34, 210] on div "Pen" at bounding box center [34, 211] width 6 height 3
click at [103, 206] on icon at bounding box center [104, 204] width 4 height 4
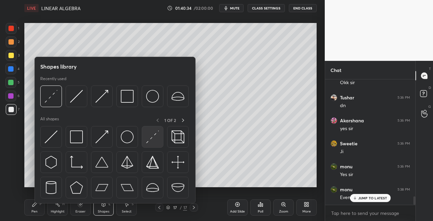
click at [150, 142] on img at bounding box center [152, 136] width 13 height 13
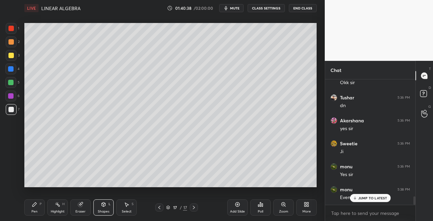
click at [35, 206] on icon at bounding box center [34, 204] width 5 height 5
click at [105, 204] on icon at bounding box center [103, 204] width 5 height 5
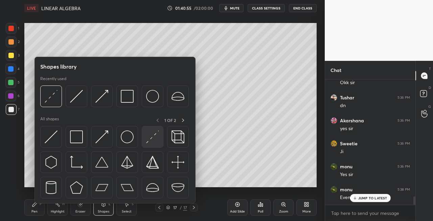
click at [149, 141] on img at bounding box center [152, 136] width 13 height 13
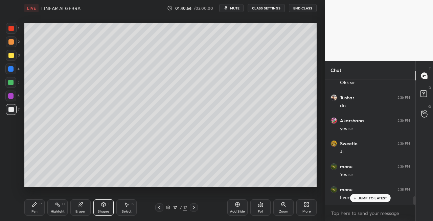
click at [32, 202] on icon at bounding box center [34, 204] width 5 height 5
click at [87, 206] on div "Eraser" at bounding box center [80, 207] width 20 height 16
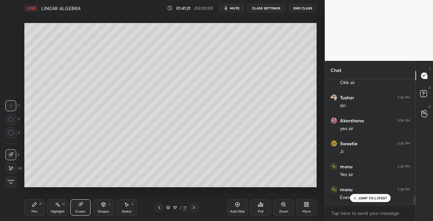
click at [32, 207] on icon at bounding box center [34, 204] width 5 height 5
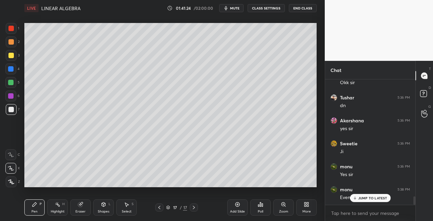
click at [89, 206] on div "Eraser" at bounding box center [80, 207] width 20 height 16
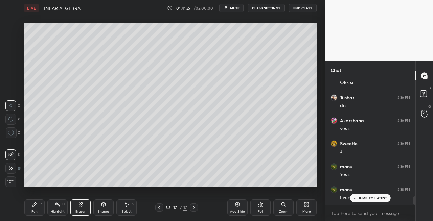
click at [35, 210] on div "Pen" at bounding box center [34, 211] width 6 height 3
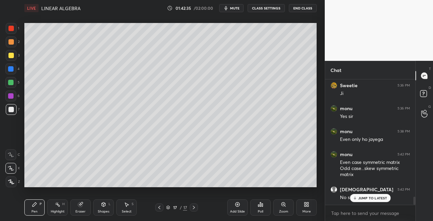
scroll to position [1823, 0]
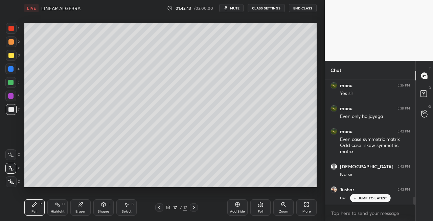
click at [194, 208] on icon at bounding box center [194, 207] width 2 height 3
click at [242, 207] on div "Add Slide" at bounding box center [237, 207] width 20 height 16
click at [106, 207] on icon at bounding box center [103, 204] width 5 height 5
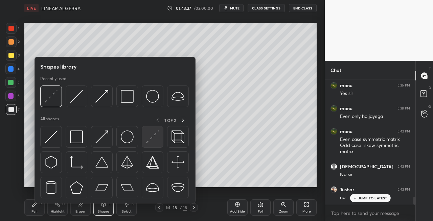
click at [150, 136] on img at bounding box center [152, 136] width 13 height 13
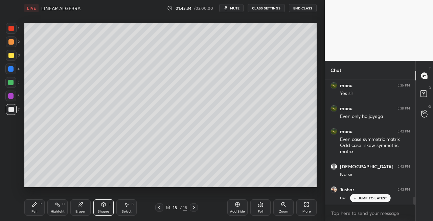
click at [157, 210] on icon at bounding box center [159, 207] width 5 height 5
click at [160, 209] on icon at bounding box center [159, 207] width 5 height 5
click at [192, 210] on icon at bounding box center [193, 207] width 5 height 5
click at [193, 210] on icon at bounding box center [193, 207] width 5 height 5
click at [193, 209] on icon at bounding box center [193, 207] width 5 height 5
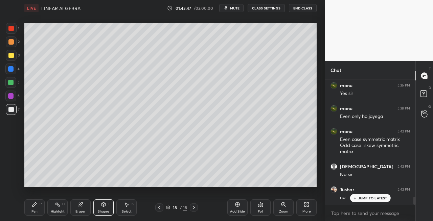
click at [9, 53] on div at bounding box center [10, 55] width 5 height 5
click at [158, 209] on icon at bounding box center [159, 207] width 5 height 5
click at [159, 209] on icon at bounding box center [159, 207] width 5 height 5
click at [160, 209] on icon at bounding box center [159, 207] width 5 height 5
click at [159, 208] on icon at bounding box center [159, 207] width 5 height 5
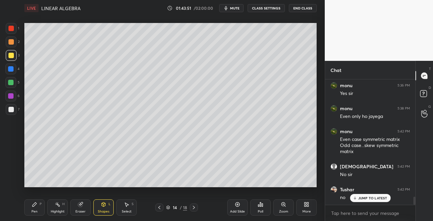
click at [195, 208] on icon at bounding box center [193, 207] width 5 height 5
click at [197, 206] on div at bounding box center [194, 208] width 8 height 8
click at [196, 209] on icon at bounding box center [193, 207] width 5 height 5
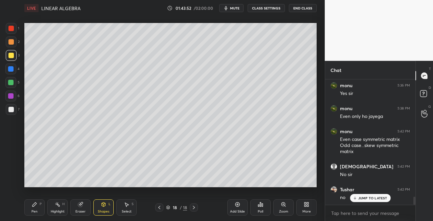
click at [159, 208] on icon at bounding box center [159, 207] width 5 height 5
click at [194, 208] on icon at bounding box center [193, 207] width 5 height 5
click at [193, 208] on icon at bounding box center [194, 207] width 2 height 3
click at [31, 207] on div "Pen P" at bounding box center [34, 207] width 20 height 16
click at [104, 202] on icon at bounding box center [103, 204] width 5 height 5
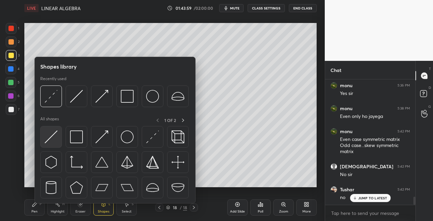
click at [52, 140] on img at bounding box center [51, 136] width 13 height 13
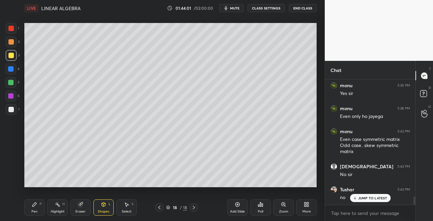
click at [38, 210] on div "Pen P" at bounding box center [34, 207] width 20 height 16
click at [78, 208] on div "Eraser" at bounding box center [80, 207] width 20 height 16
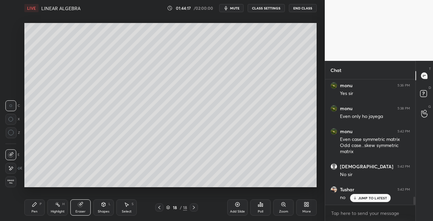
click at [41, 209] on div "Pen P" at bounding box center [34, 207] width 20 height 16
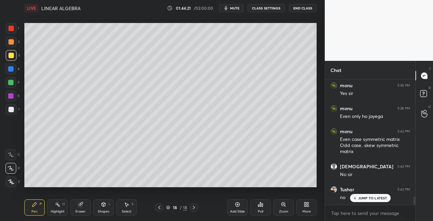
click at [96, 207] on div "Shapes L" at bounding box center [103, 207] width 20 height 16
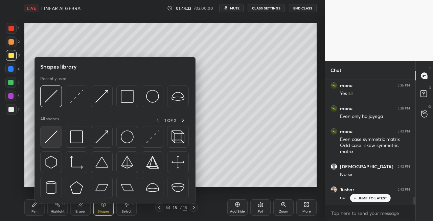
click at [47, 139] on img at bounding box center [51, 136] width 13 height 13
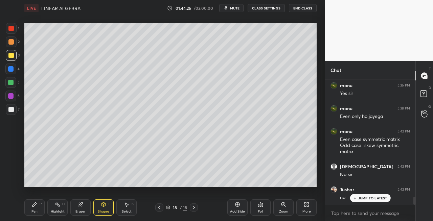
click at [39, 215] on div "Pen P" at bounding box center [34, 207] width 20 height 16
click at [159, 208] on icon at bounding box center [159, 207] width 2 height 3
click at [191, 208] on icon at bounding box center [193, 207] width 5 height 5
click at [191, 207] on icon at bounding box center [193, 207] width 5 height 5
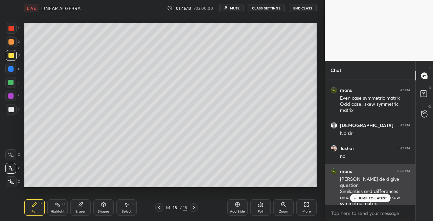
click at [374, 193] on div "[PERSON_NAME] de digiye question Similarities and differences among symmetric a…" at bounding box center [375, 191] width 70 height 31
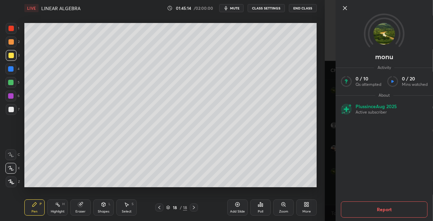
click at [349, 7] on div at bounding box center [389, 8] width 97 height 8
click at [345, 6] on icon at bounding box center [345, 8] width 8 height 8
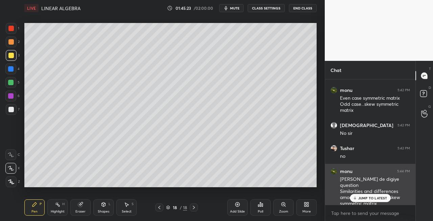
click at [367, 199] on p "JUMP TO LATEST" at bounding box center [372, 198] width 29 height 4
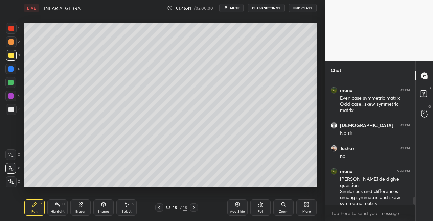
scroll to position [1888, 0]
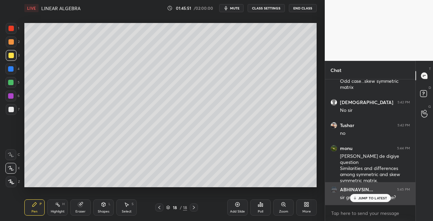
click at [360, 199] on p "JUMP TO LATEST" at bounding box center [372, 198] width 29 height 4
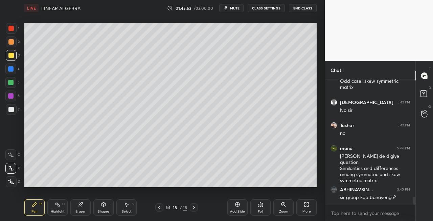
scroll to position [1911, 0]
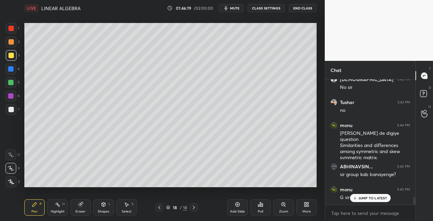
click at [76, 208] on div "Eraser" at bounding box center [80, 207] width 20 height 16
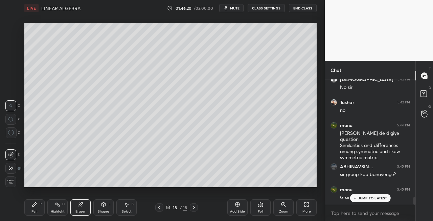
click at [26, 208] on div "Pen P" at bounding box center [34, 207] width 20 height 16
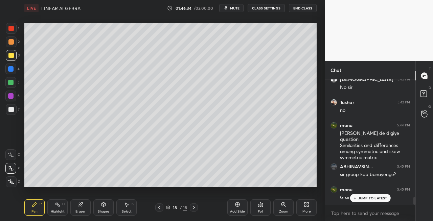
click at [80, 214] on div "Eraser" at bounding box center [80, 207] width 20 height 16
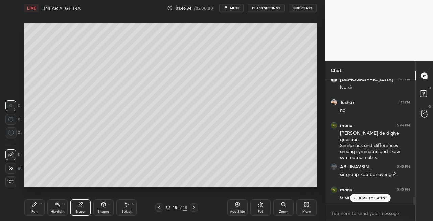
scroll to position [1935, 0]
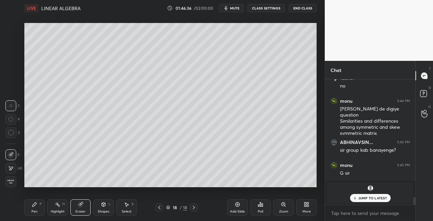
click at [32, 208] on div "Pen P" at bounding box center [34, 207] width 20 height 16
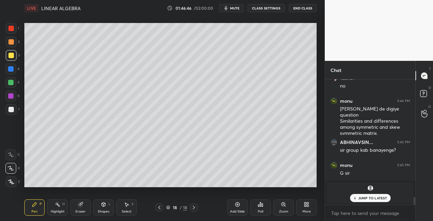
click at [81, 208] on div "Eraser" at bounding box center [80, 207] width 20 height 16
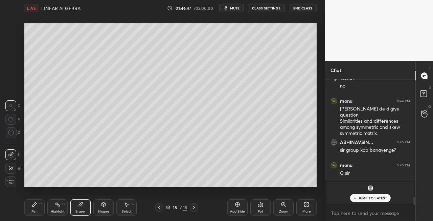
click at [34, 212] on div "Pen" at bounding box center [34, 211] width 6 height 3
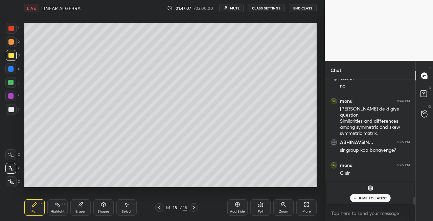
click at [80, 209] on div "Eraser" at bounding box center [80, 207] width 20 height 16
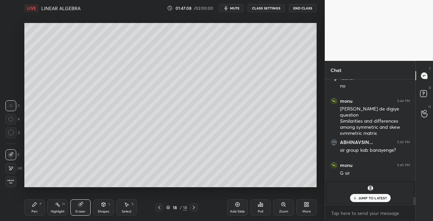
click at [35, 213] on div "Pen" at bounding box center [34, 211] width 6 height 3
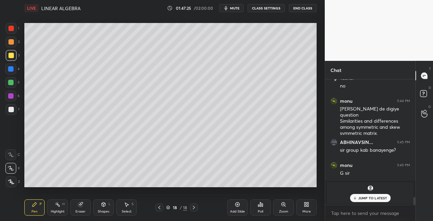
click at [102, 210] on div "Shapes" at bounding box center [103, 211] width 11 height 3
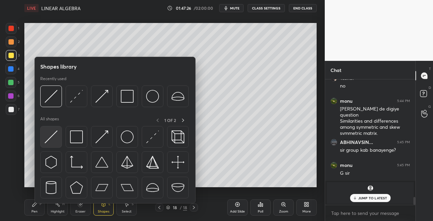
click at [55, 139] on img at bounding box center [51, 136] width 13 height 13
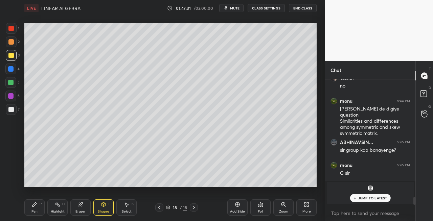
click at [80, 208] on div "Eraser" at bounding box center [80, 207] width 20 height 16
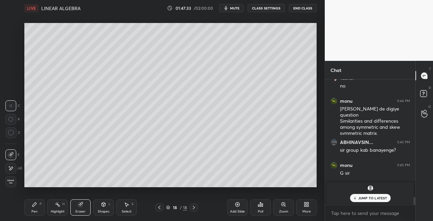
click at [33, 205] on icon at bounding box center [34, 204] width 4 height 4
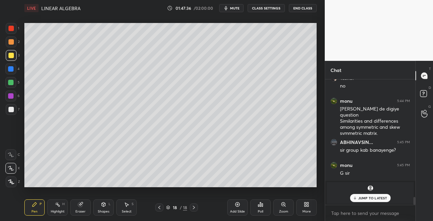
click at [102, 209] on div "Shapes L" at bounding box center [103, 207] width 20 height 16
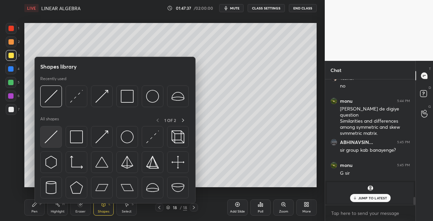
click at [47, 135] on img at bounding box center [51, 136] width 13 height 13
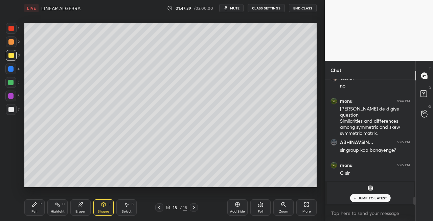
click at [78, 206] on icon at bounding box center [80, 204] width 4 height 4
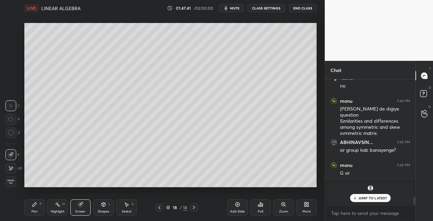
click at [32, 208] on div "Pen P" at bounding box center [34, 207] width 20 height 16
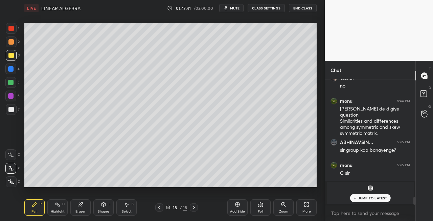
click at [13, 108] on div at bounding box center [10, 109] width 5 height 5
click at [102, 207] on icon at bounding box center [103, 204] width 5 height 5
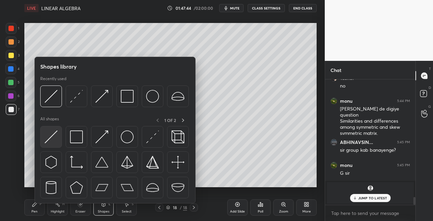
click at [49, 141] on img at bounding box center [51, 136] width 13 height 13
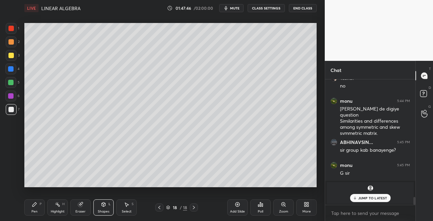
click at [37, 206] on icon at bounding box center [34, 204] width 5 height 5
click at [81, 200] on div "Eraser" at bounding box center [80, 207] width 20 height 16
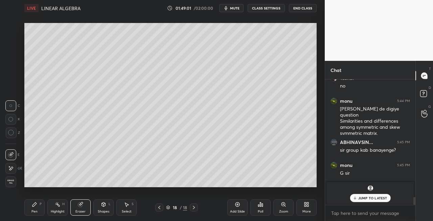
click at [36, 208] on div "Pen P" at bounding box center [34, 207] width 20 height 16
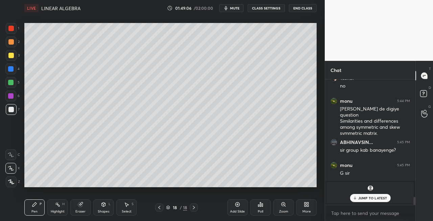
click at [106, 204] on icon at bounding box center [103, 204] width 5 height 5
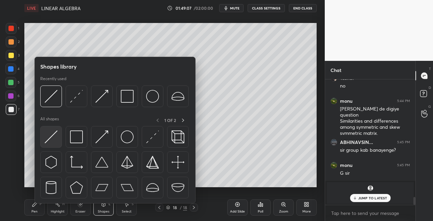
click at [54, 144] on div at bounding box center [51, 137] width 22 height 22
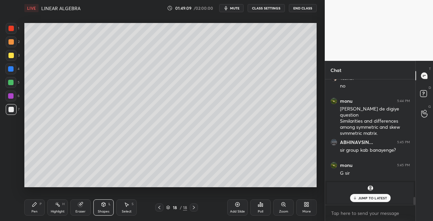
click at [42, 210] on div "Pen P" at bounding box center [34, 207] width 20 height 16
click at [195, 209] on icon at bounding box center [193, 207] width 5 height 5
click at [231, 210] on div "Add Slide" at bounding box center [237, 211] width 15 height 3
click at [76, 208] on div "Eraser" at bounding box center [80, 207] width 20 height 16
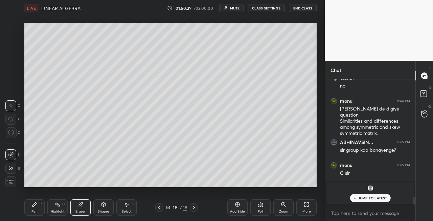
click at [38, 209] on div "Pen P" at bounding box center [34, 207] width 20 height 16
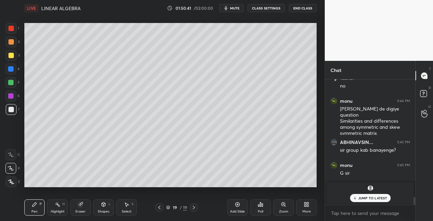
click at [100, 207] on div "Shapes L" at bounding box center [103, 207] width 20 height 16
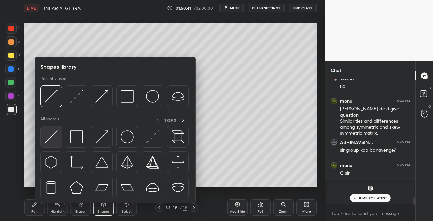
click at [49, 137] on img at bounding box center [51, 136] width 13 height 13
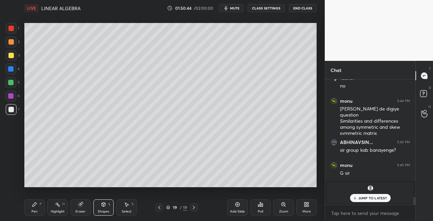
click at [48, 211] on div "Highlight H" at bounding box center [57, 207] width 20 height 16
click at [38, 211] on div "Pen P" at bounding box center [34, 207] width 20 height 16
click at [156, 209] on div at bounding box center [159, 208] width 8 height 8
click at [191, 211] on div at bounding box center [194, 208] width 8 height 8
click at [85, 206] on div "Eraser" at bounding box center [80, 207] width 20 height 16
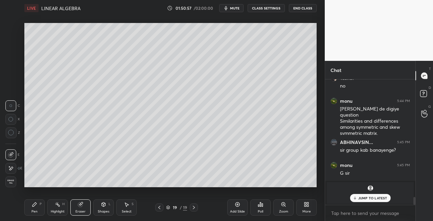
click at [35, 207] on icon at bounding box center [34, 204] width 5 height 5
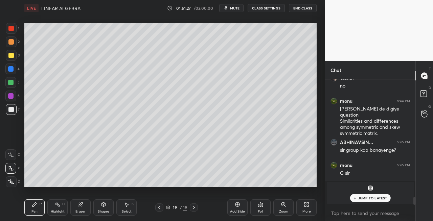
click at [85, 190] on div "Setting up your live class Poll for secs No correct answer Start poll" at bounding box center [170, 105] width 297 height 178
click at [91, 190] on div "Setting up your live class Poll for secs No correct answer Start poll" at bounding box center [170, 105] width 297 height 178
click at [105, 190] on div "Setting up your live class Poll for secs No correct answer Start poll" at bounding box center [170, 105] width 297 height 178
click at [80, 208] on div "Eraser" at bounding box center [80, 207] width 20 height 16
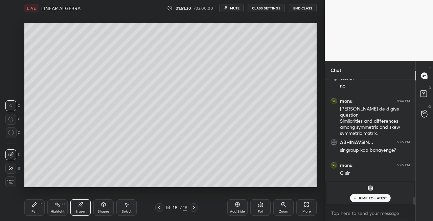
click at [36, 211] on div "Pen" at bounding box center [34, 211] width 6 height 3
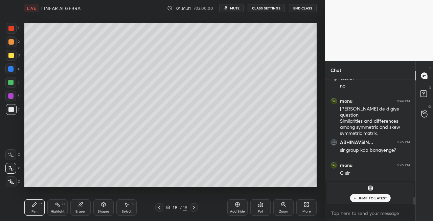
click at [90, 210] on div "Eraser" at bounding box center [80, 207] width 20 height 16
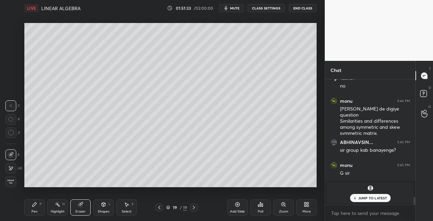
click at [34, 206] on icon at bounding box center [34, 204] width 4 height 4
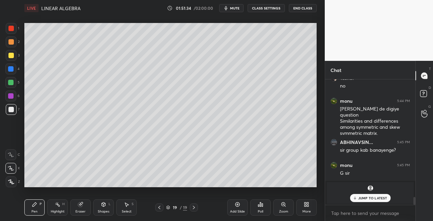
click at [120, 187] on div "Setting up your live class Poll for secs No correct answer Start poll" at bounding box center [170, 105] width 297 height 178
click at [121, 189] on div "Setting up your live class Poll for secs No correct answer Start poll" at bounding box center [170, 105] width 297 height 178
click at [76, 206] on div "Eraser" at bounding box center [80, 207] width 20 height 16
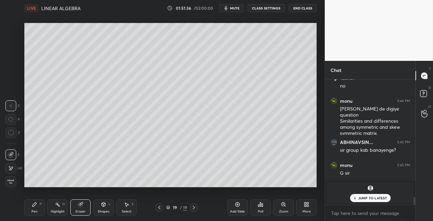
click at [110, 187] on div "Setting up your live class Poll for secs No correct answer Start poll" at bounding box center [170, 105] width 297 height 178
click at [35, 208] on div "Pen P" at bounding box center [34, 207] width 20 height 16
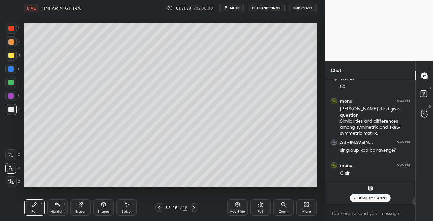
click at [193, 207] on icon at bounding box center [193, 207] width 5 height 5
click at [232, 209] on div "Add Slide" at bounding box center [237, 207] width 20 height 16
click at [79, 203] on icon at bounding box center [80, 204] width 4 height 4
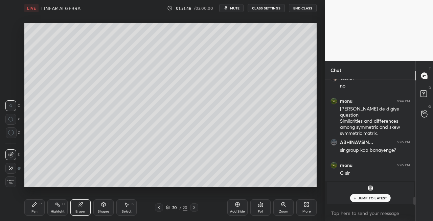
click at [38, 211] on div "Pen P" at bounding box center [34, 207] width 20 height 16
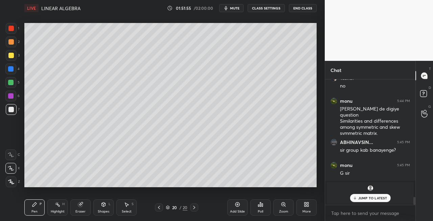
click at [158, 210] on icon at bounding box center [158, 207] width 5 height 5
click at [194, 211] on div at bounding box center [194, 208] width 8 height 8
click at [101, 209] on div "Shapes L" at bounding box center [103, 207] width 20 height 16
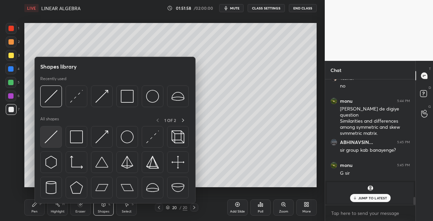
click at [48, 136] on img at bounding box center [51, 136] width 13 height 13
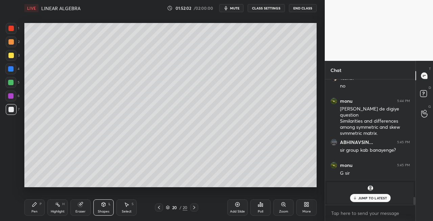
click at [38, 210] on div "Pen P" at bounding box center [34, 207] width 20 height 16
click at [103, 206] on icon at bounding box center [103, 205] width 0 height 2
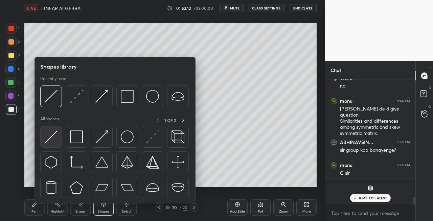
click at [49, 130] on img at bounding box center [51, 136] width 13 height 13
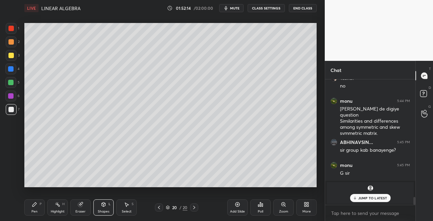
click at [160, 211] on div at bounding box center [159, 208] width 8 height 8
click at [160, 209] on icon at bounding box center [158, 207] width 5 height 5
click at [34, 215] on div "Pen P" at bounding box center [34, 207] width 20 height 16
click at [195, 208] on icon at bounding box center [193, 207] width 5 height 5
click at [196, 209] on icon at bounding box center [193, 207] width 5 height 5
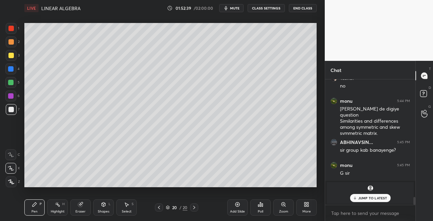
click at [83, 204] on icon at bounding box center [80, 204] width 5 height 5
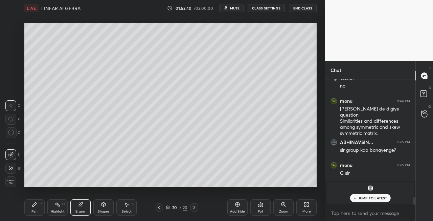
click at [40, 208] on div "Pen P" at bounding box center [34, 207] width 20 height 16
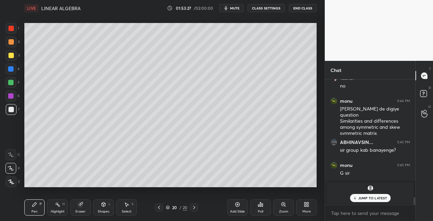
scroll to position [1958, 0]
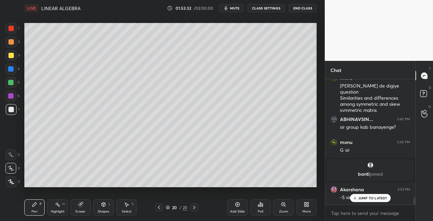
click at [85, 202] on div "Eraser" at bounding box center [80, 207] width 20 height 16
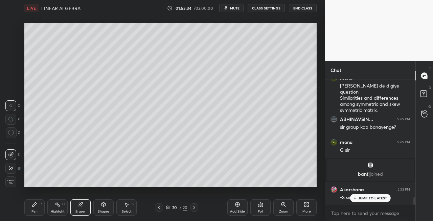
click at [32, 211] on div "Pen" at bounding box center [34, 211] width 6 height 3
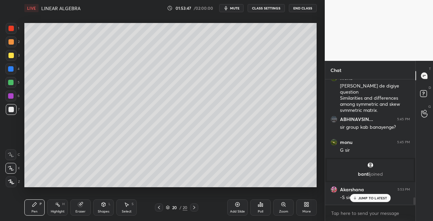
click at [158, 208] on icon at bounding box center [158, 207] width 5 height 5
click at [195, 209] on icon at bounding box center [193, 207] width 5 height 5
click at [162, 206] on div at bounding box center [159, 208] width 8 height 8
click at [158, 209] on icon at bounding box center [158, 207] width 5 height 5
click at [196, 210] on icon at bounding box center [193, 207] width 5 height 5
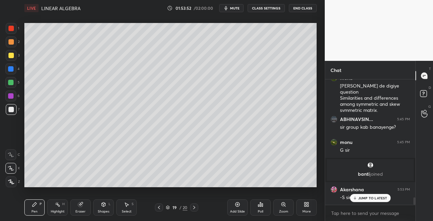
click at [198, 211] on div at bounding box center [194, 208] width 8 height 8
click at [112, 188] on div "Setting up your live class Poll for secs No correct answer Start poll" at bounding box center [170, 105] width 297 height 178
click at [81, 206] on icon at bounding box center [80, 204] width 4 height 4
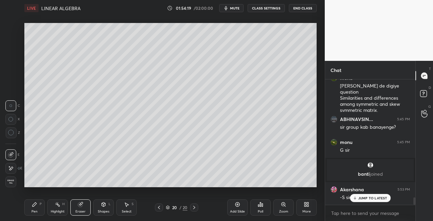
click at [38, 208] on div "Pen P" at bounding box center [34, 207] width 20 height 16
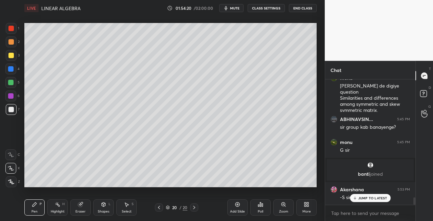
click at [128, 188] on div "Setting up your live class Poll for secs No correct answer Start poll" at bounding box center [170, 105] width 297 height 178
click at [148, 189] on div "Setting up your live class Poll for secs No correct answer Start poll" at bounding box center [170, 105] width 297 height 178
click at [153, 188] on div "Setting up your live class Poll for secs No correct answer Start poll" at bounding box center [170, 105] width 297 height 178
click at [80, 208] on div "Eraser" at bounding box center [80, 207] width 20 height 16
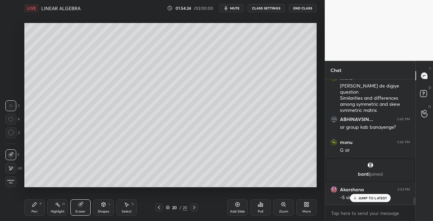
click at [30, 207] on div "Pen P" at bounding box center [34, 207] width 20 height 16
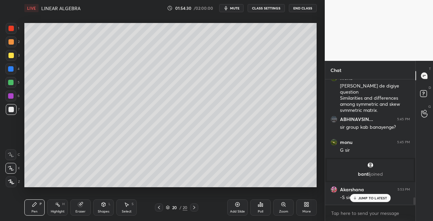
click at [195, 209] on icon at bounding box center [193, 207] width 5 height 5
click at [236, 210] on div "Add Slide" at bounding box center [237, 211] width 15 height 3
click at [159, 210] on icon at bounding box center [159, 207] width 5 height 5
click at [76, 213] on div "Eraser" at bounding box center [80, 211] width 10 height 3
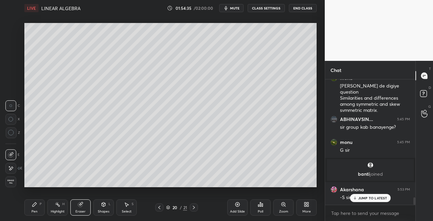
click at [38, 209] on div "Pen P" at bounding box center [34, 207] width 20 height 16
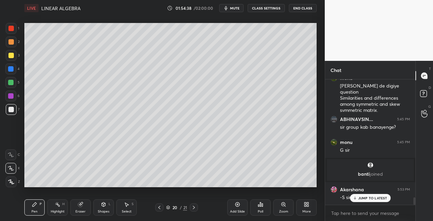
click at [193, 208] on icon at bounding box center [193, 207] width 5 height 5
click at [158, 209] on icon at bounding box center [159, 207] width 5 height 5
click at [159, 208] on icon at bounding box center [159, 207] width 5 height 5
click at [160, 210] on icon at bounding box center [159, 207] width 5 height 5
click at [195, 210] on icon at bounding box center [193, 207] width 5 height 5
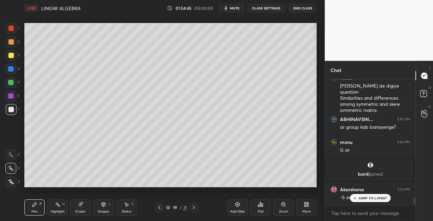
click at [195, 210] on icon at bounding box center [193, 207] width 5 height 5
click at [193, 207] on icon at bounding box center [193, 207] width 5 height 5
click at [195, 206] on icon at bounding box center [193, 207] width 5 height 5
click at [160, 207] on icon at bounding box center [159, 207] width 5 height 5
click at [159, 208] on icon at bounding box center [159, 207] width 2 height 3
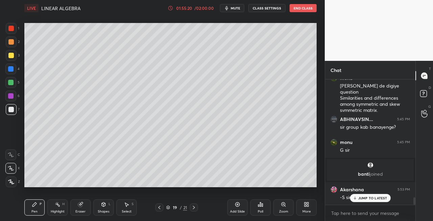
click at [160, 210] on icon at bounding box center [159, 207] width 5 height 5
click at [195, 209] on icon at bounding box center [193, 207] width 5 height 5
click at [194, 208] on icon at bounding box center [193, 207] width 5 height 5
click at [195, 208] on icon at bounding box center [193, 207] width 5 height 5
click at [195, 206] on icon at bounding box center [193, 207] width 5 height 5
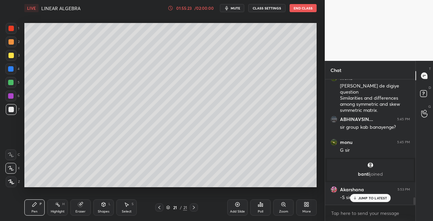
click at [195, 205] on icon at bounding box center [193, 207] width 5 height 5
click at [83, 209] on div "Eraser" at bounding box center [80, 207] width 20 height 16
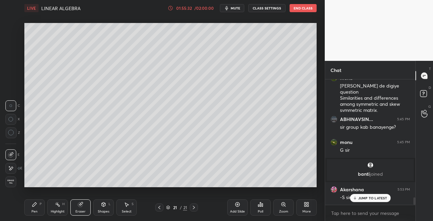
click at [31, 207] on div "Pen P" at bounding box center [34, 207] width 20 height 16
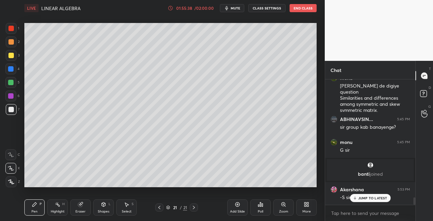
click at [101, 207] on icon at bounding box center [103, 204] width 5 height 5
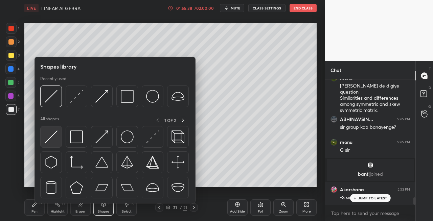
click at [45, 138] on img at bounding box center [51, 136] width 13 height 13
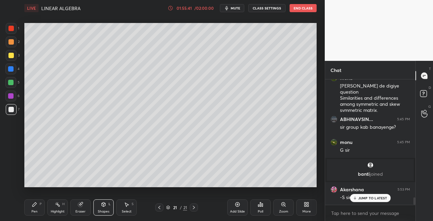
click at [157, 209] on icon at bounding box center [159, 207] width 5 height 5
click at [193, 210] on icon at bounding box center [193, 207] width 5 height 5
click at [31, 212] on div "Pen P" at bounding box center [34, 207] width 20 height 16
click at [318, 139] on div "Setting up your live class Poll for secs No correct answer Start poll" at bounding box center [170, 105] width 297 height 178
click at [94, 207] on div "Shapes L" at bounding box center [103, 207] width 20 height 16
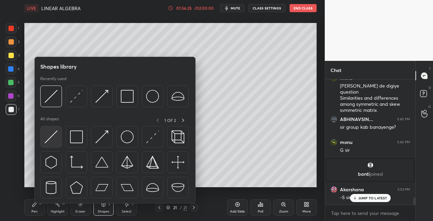
click at [45, 141] on img at bounding box center [51, 136] width 13 height 13
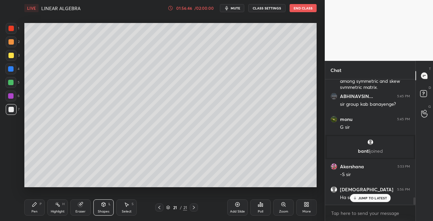
scroll to position [2004, 0]
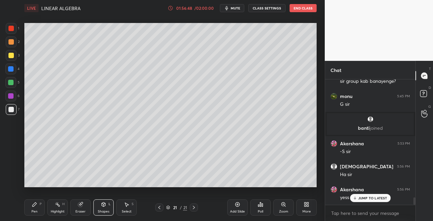
click at [159, 209] on icon at bounding box center [159, 207] width 5 height 5
click at [162, 209] on icon at bounding box center [159, 207] width 5 height 5
click at [160, 210] on icon at bounding box center [159, 207] width 5 height 5
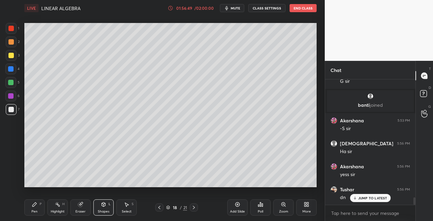
click at [159, 210] on icon at bounding box center [159, 207] width 5 height 5
click at [160, 210] on div at bounding box center [159, 208] width 8 height 8
click at [160, 210] on icon at bounding box center [159, 207] width 5 height 5
click at [160, 209] on icon at bounding box center [159, 207] width 5 height 5
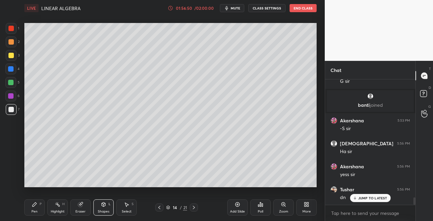
click at [160, 209] on icon at bounding box center [159, 207] width 5 height 5
click at [160, 209] on icon at bounding box center [159, 207] width 2 height 3
click at [159, 209] on icon at bounding box center [159, 207] width 5 height 5
click at [160, 210] on icon at bounding box center [159, 207] width 5 height 5
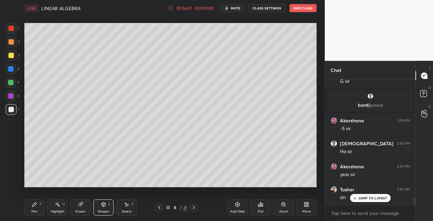
click at [160, 209] on icon at bounding box center [159, 207] width 2 height 3
click at [161, 209] on icon at bounding box center [159, 207] width 5 height 5
click at [162, 210] on div at bounding box center [159, 208] width 8 height 8
click at [162, 207] on icon at bounding box center [159, 207] width 5 height 5
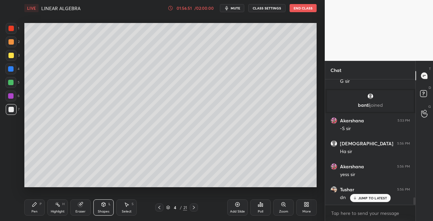
click at [161, 207] on icon at bounding box center [159, 207] width 5 height 5
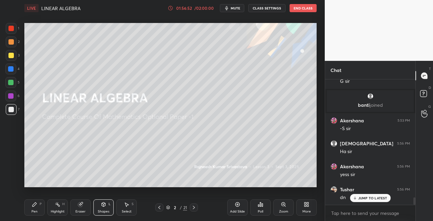
click at [160, 208] on icon at bounding box center [159, 207] width 5 height 5
click at [162, 208] on icon at bounding box center [159, 207] width 5 height 5
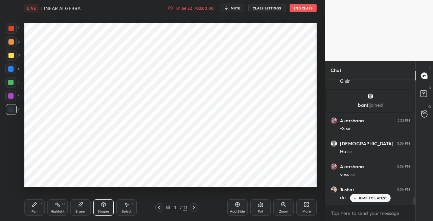
click at [196, 208] on icon at bounding box center [193, 207] width 5 height 5
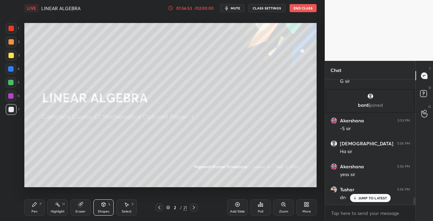
click at [196, 209] on icon at bounding box center [193, 207] width 5 height 5
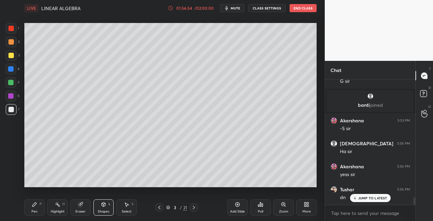
click at [195, 210] on icon at bounding box center [193, 207] width 5 height 5
click at [194, 209] on icon at bounding box center [193, 207] width 5 height 5
click at [194, 210] on icon at bounding box center [193, 207] width 5 height 5
click at [194, 209] on icon at bounding box center [193, 207] width 5 height 5
click at [195, 209] on icon at bounding box center [193, 207] width 5 height 5
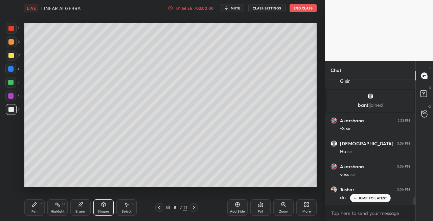
click at [195, 209] on icon at bounding box center [193, 207] width 5 height 5
click at [196, 210] on icon at bounding box center [193, 207] width 5 height 5
click at [195, 210] on icon at bounding box center [193, 207] width 5 height 5
click at [196, 209] on icon at bounding box center [193, 207] width 5 height 5
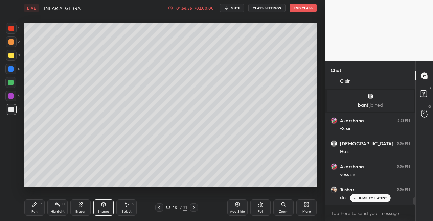
click at [195, 209] on icon at bounding box center [193, 207] width 5 height 5
click at [194, 208] on icon at bounding box center [193, 207] width 5 height 5
click at [194, 208] on icon at bounding box center [194, 207] width 2 height 3
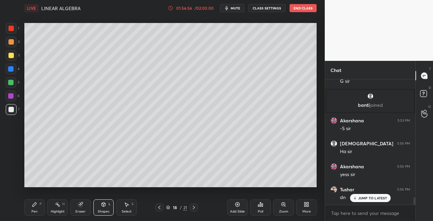
click at [193, 208] on icon at bounding box center [193, 207] width 5 height 5
click at [194, 208] on icon at bounding box center [194, 207] width 2 height 3
click at [193, 207] on icon at bounding box center [194, 207] width 2 height 3
click at [194, 208] on icon at bounding box center [193, 207] width 5 height 5
click at [193, 209] on icon at bounding box center [193, 207] width 5 height 5
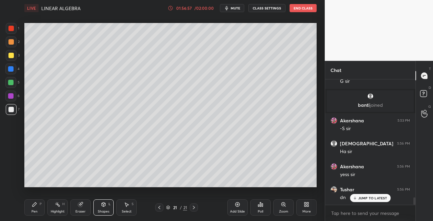
click at [192, 210] on icon at bounding box center [193, 207] width 5 height 5
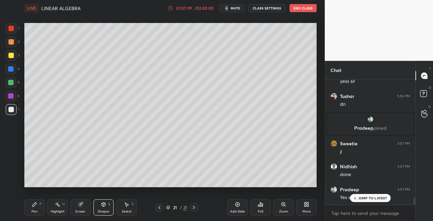
scroll to position [2127, 0]
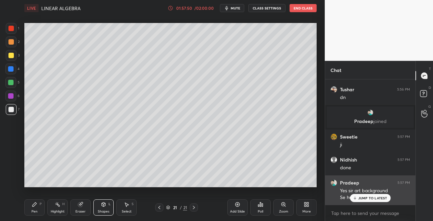
click at [364, 199] on p "JUMP TO LATEST" at bounding box center [372, 198] width 29 height 4
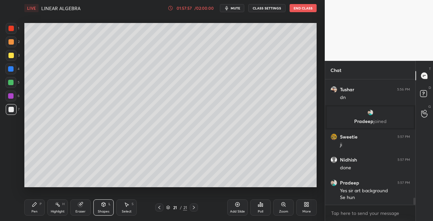
scroll to position [2134, 0]
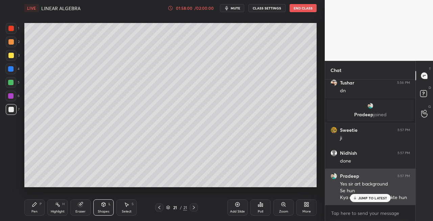
click at [358, 198] on div "JUMP TO LATEST" at bounding box center [370, 198] width 41 height 8
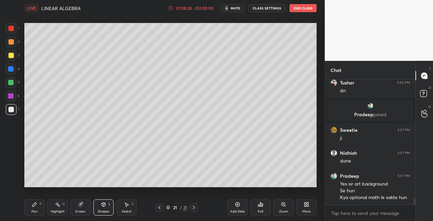
scroll to position [2157, 0]
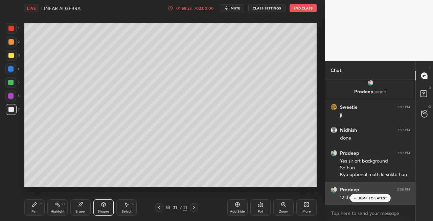
click at [362, 198] on p "JUMP TO LATEST" at bounding box center [372, 198] width 29 height 4
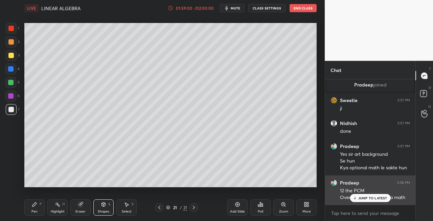
click at [367, 202] on div "JUMP TO LATEST" at bounding box center [370, 198] width 41 height 8
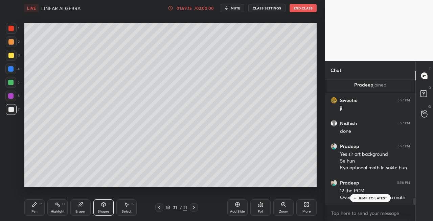
scroll to position [2193, 0]
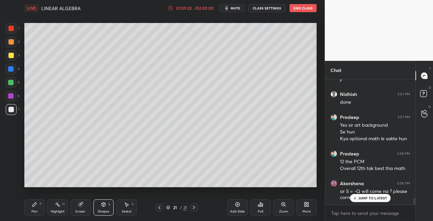
click at [160, 210] on icon at bounding box center [159, 207] width 5 height 5
click at [161, 208] on icon at bounding box center [159, 207] width 5 height 5
click at [159, 209] on icon at bounding box center [159, 207] width 5 height 5
click at [194, 209] on icon at bounding box center [193, 207] width 5 height 5
click at [194, 208] on icon at bounding box center [194, 207] width 2 height 3
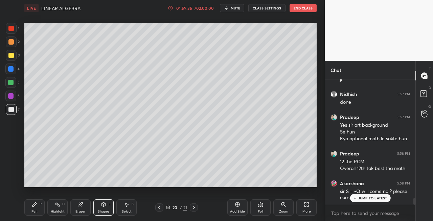
click at [194, 207] on icon at bounding box center [194, 207] width 2 height 3
click at [158, 208] on icon at bounding box center [159, 207] width 5 height 5
click at [44, 210] on div "Pen P" at bounding box center [34, 207] width 20 height 16
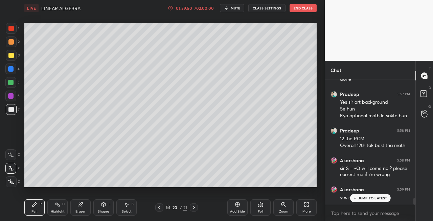
click at [103, 208] on div "Shapes L" at bounding box center [103, 207] width 20 height 16
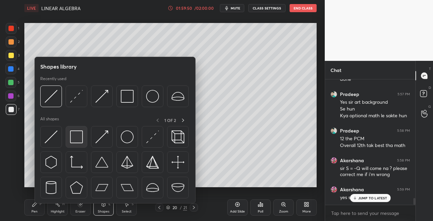
click at [77, 145] on div at bounding box center [77, 137] width 22 height 22
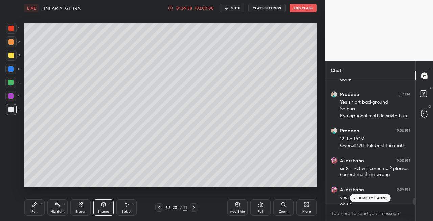
scroll to position [2222, 0]
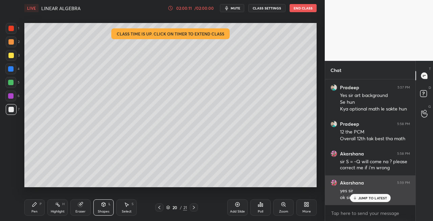
click at [360, 200] on p "JUMP TO LATEST" at bounding box center [372, 198] width 29 height 4
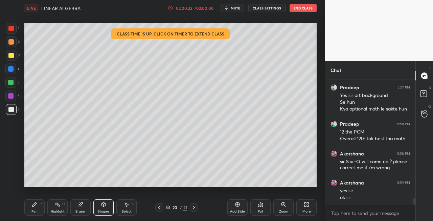
click at [195, 208] on icon at bounding box center [193, 207] width 5 height 5
click at [193, 204] on div at bounding box center [194, 208] width 8 height 8
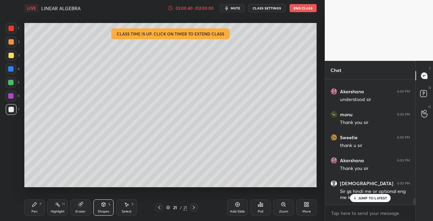
scroll to position [2389, 0]
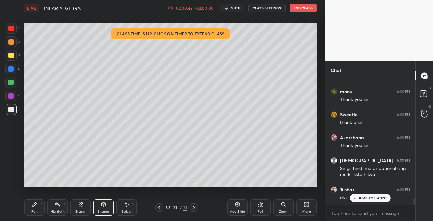
click at [362, 197] on p "JUMP TO LATEST" at bounding box center [372, 198] width 29 height 4
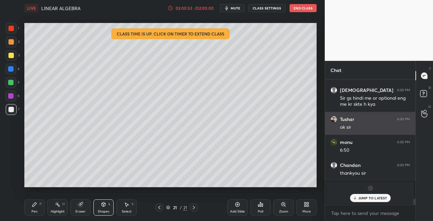
scroll to position [2483, 0]
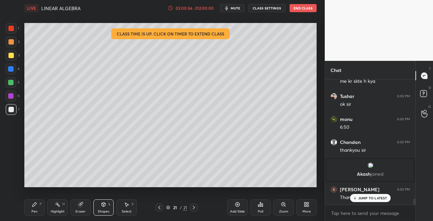
click at [302, 6] on button "End Class" at bounding box center [302, 8] width 27 height 8
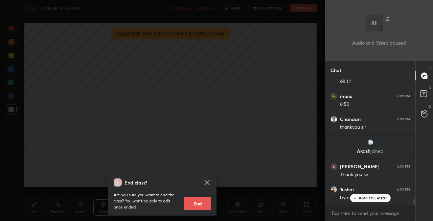
click at [226, 175] on div "End class? Are you sure you want to end the class? You won’t be able to edit on…" at bounding box center [162, 110] width 325 height 221
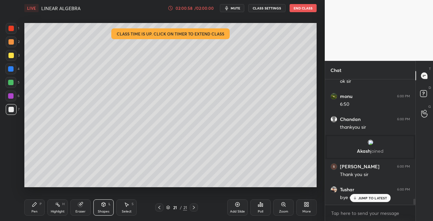
click at [29, 205] on div "Pen P" at bounding box center [34, 207] width 20 height 16
click at [7, 53] on div at bounding box center [11, 55] width 11 height 11
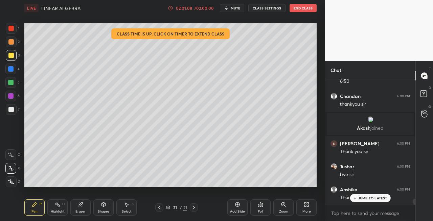
click at [300, 8] on button "End Class" at bounding box center [302, 8] width 27 height 8
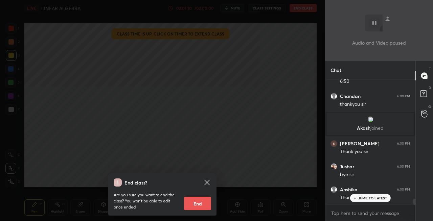
click at [199, 205] on button "End" at bounding box center [197, 204] width 27 height 14
type textarea "x"
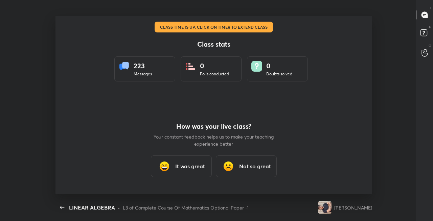
scroll to position [33628, 33382]
click at [200, 165] on h3 "It was great" at bounding box center [190, 166] width 30 height 8
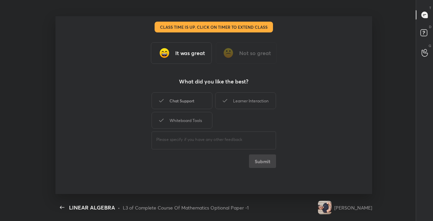
click at [189, 104] on div "Chat Support" at bounding box center [181, 100] width 61 height 17
click at [235, 104] on div "Learner Interaction" at bounding box center [245, 100] width 61 height 17
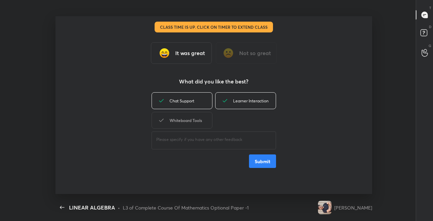
click at [197, 120] on div "Whiteboard Tools" at bounding box center [181, 120] width 61 height 17
click at [266, 158] on button "Submit" at bounding box center [262, 161] width 27 height 14
